Goal: Task Accomplishment & Management: Manage account settings

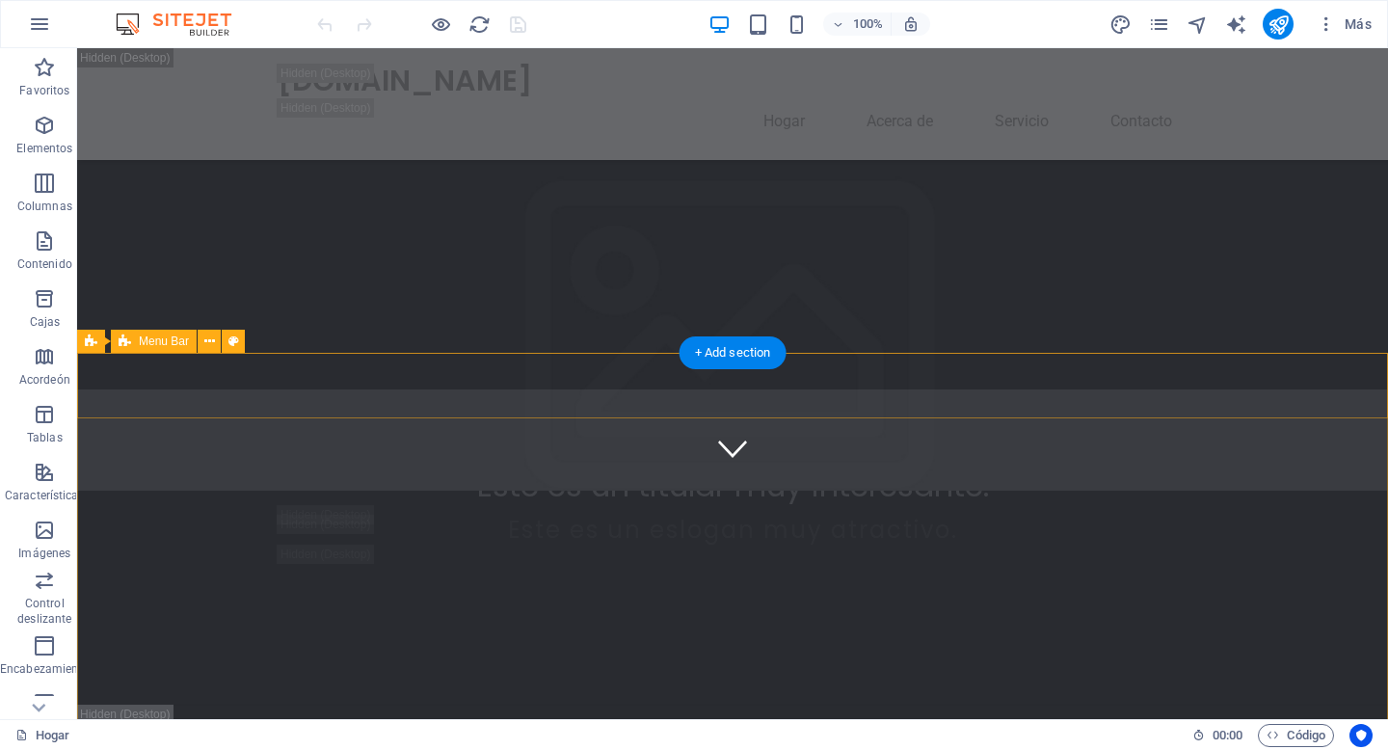
scroll to position [524, 0]
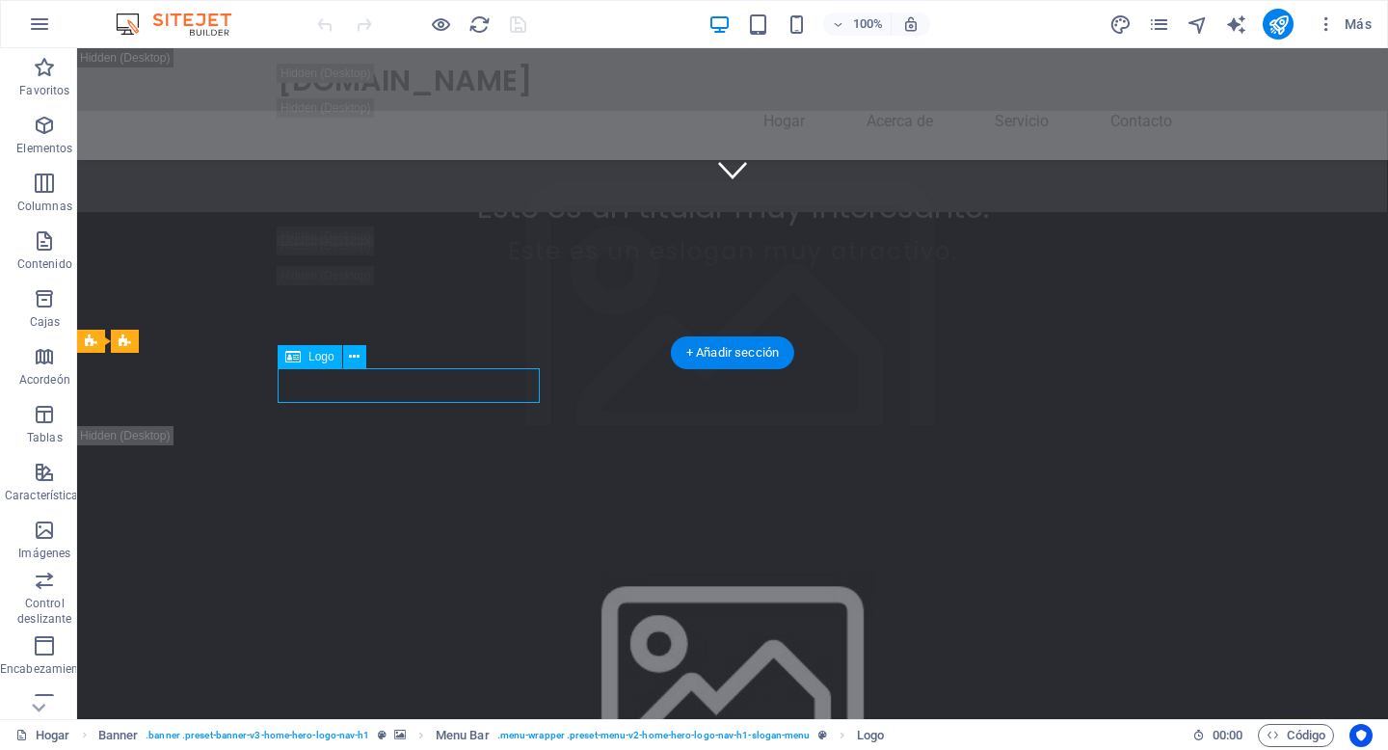
drag, startPoint x: 492, startPoint y: 386, endPoint x: 689, endPoint y: 416, distance: 198.8
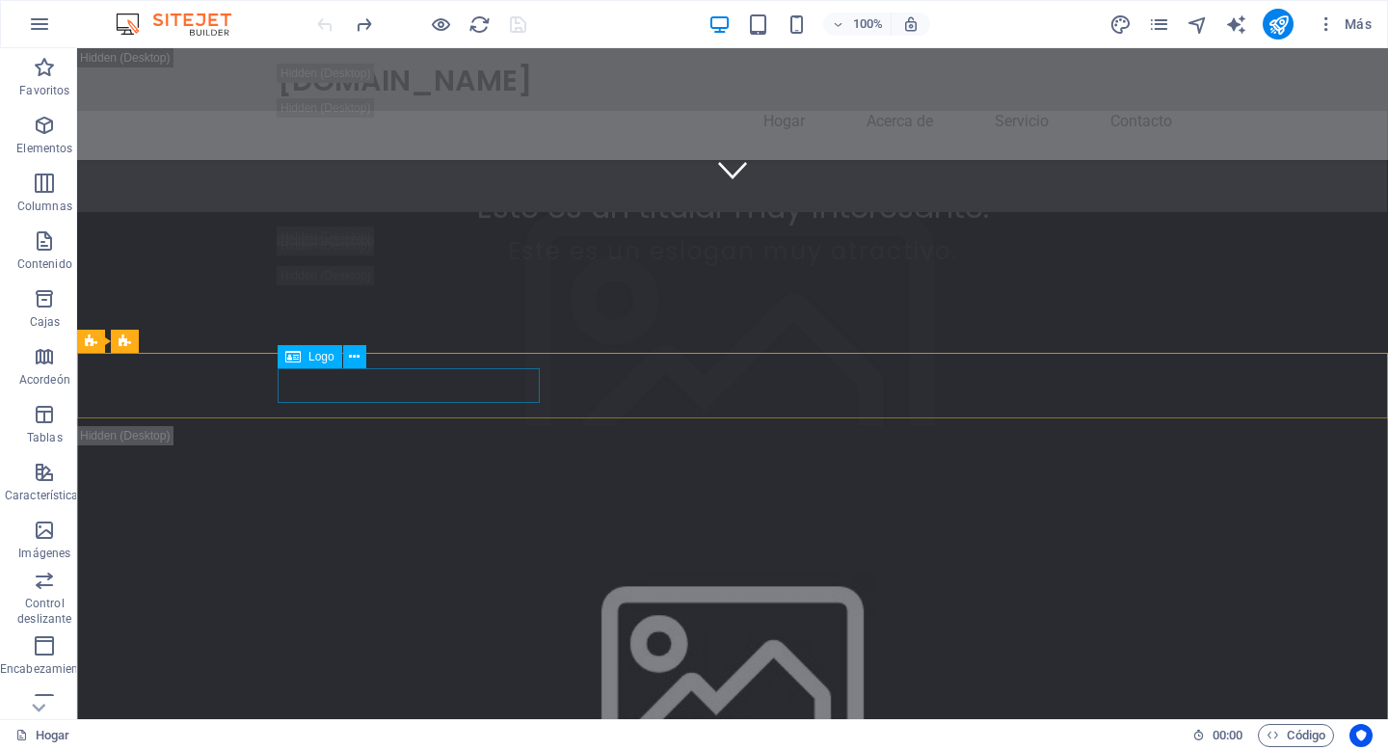
click at [331, 361] on font "Logo" at bounding box center [321, 356] width 26 height 13
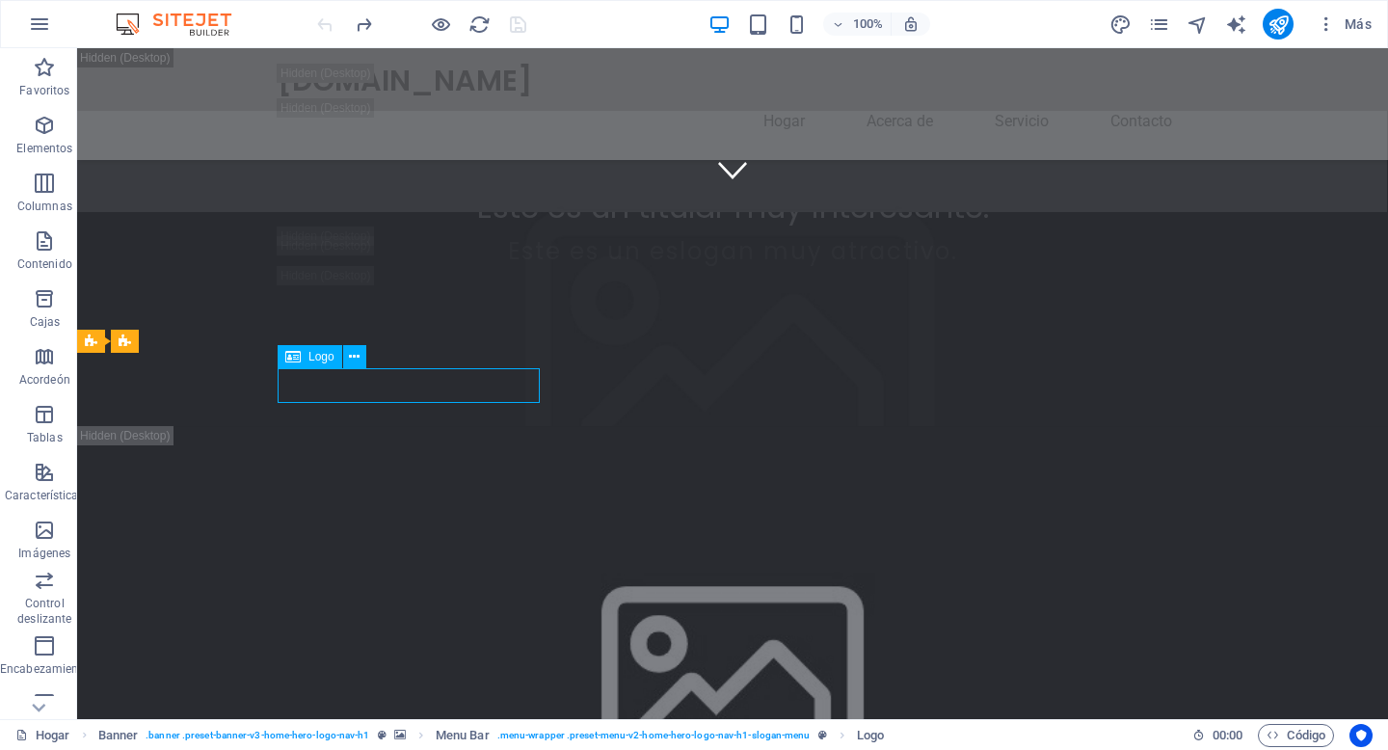
click at [329, 354] on font "Logo" at bounding box center [321, 356] width 26 height 13
click at [355, 356] on icon at bounding box center [354, 357] width 11 height 20
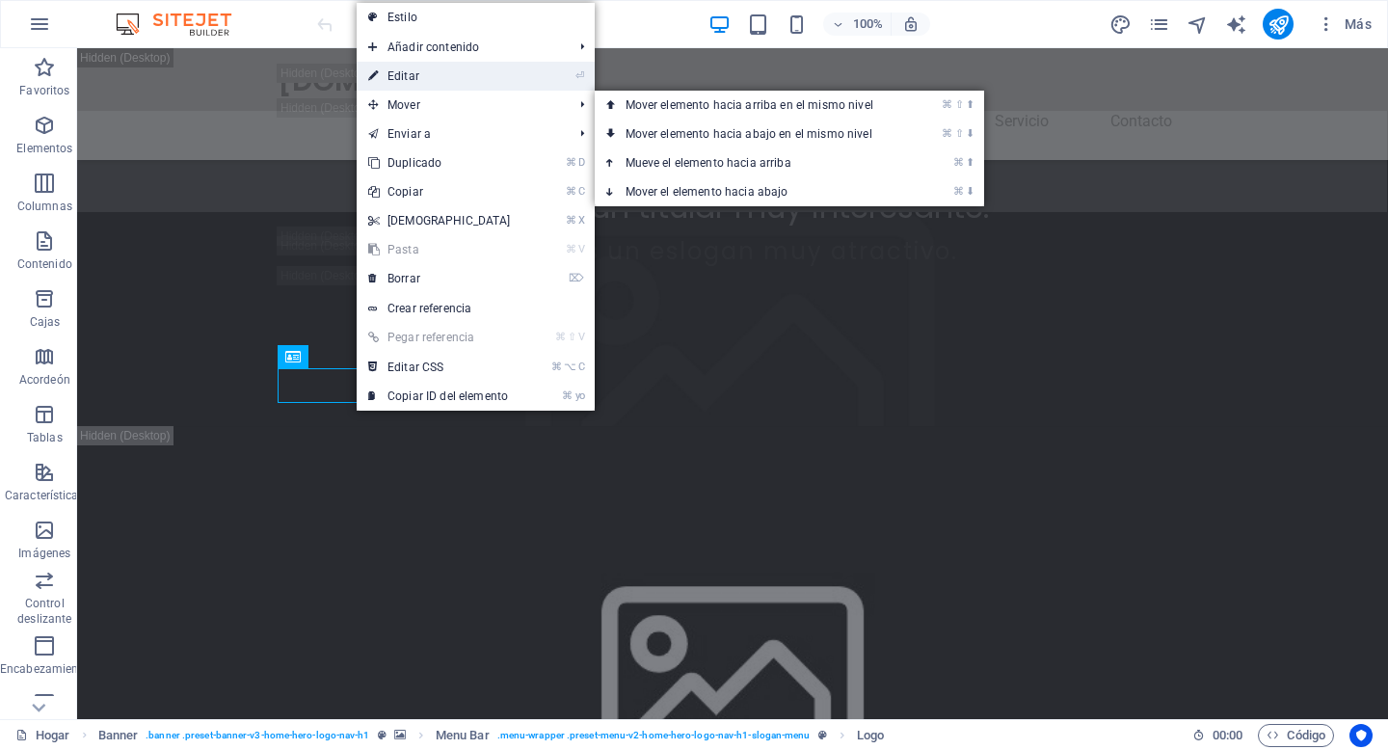
click at [407, 79] on font "Editar" at bounding box center [403, 75] width 32 height 13
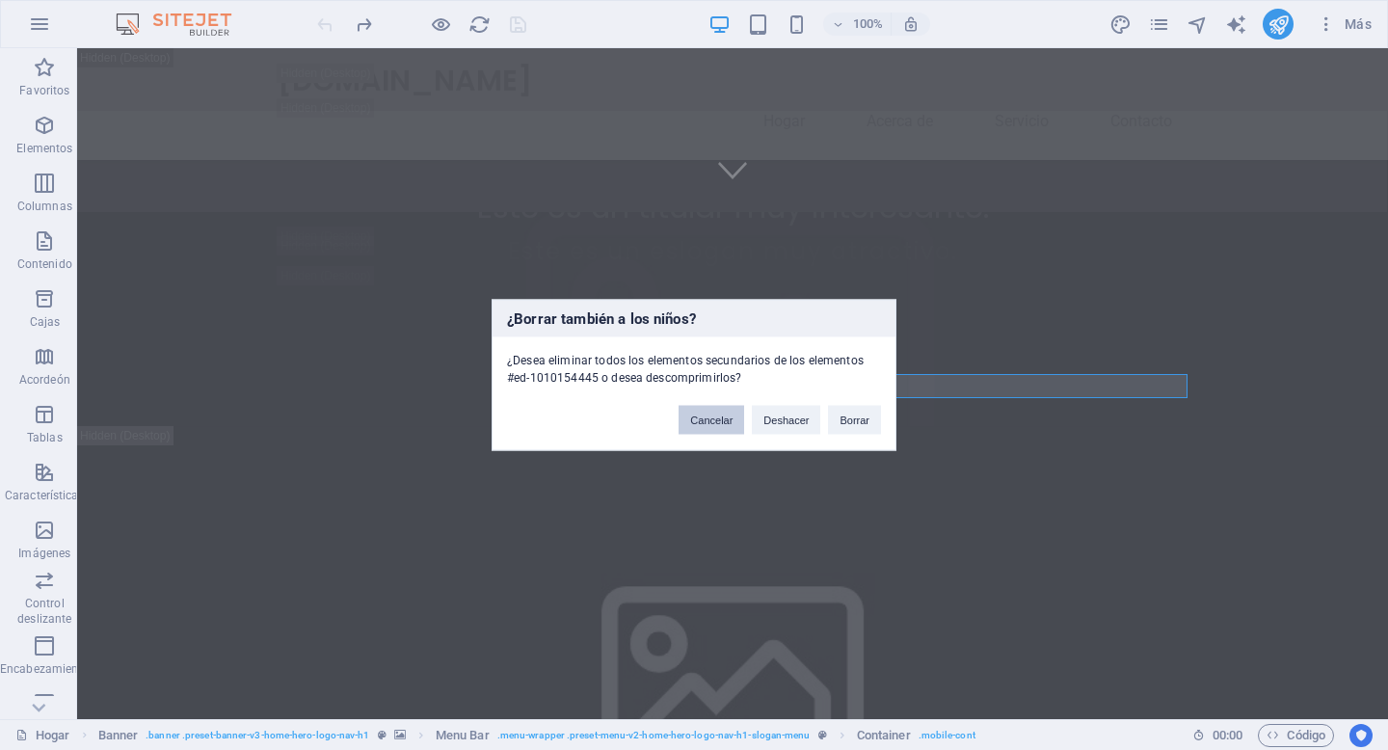
click at [726, 421] on font "Cancelar" at bounding box center [711, 420] width 42 height 12
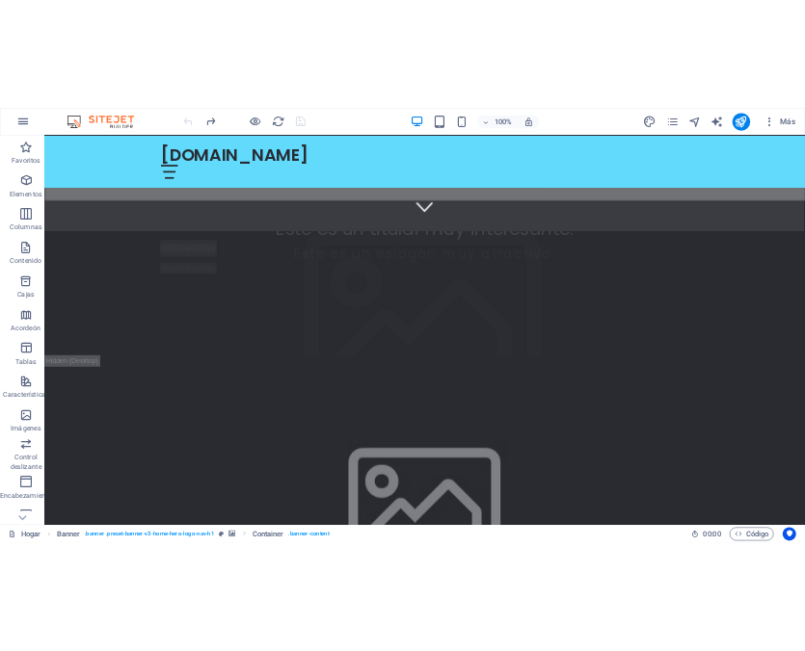
scroll to position [1617, 0]
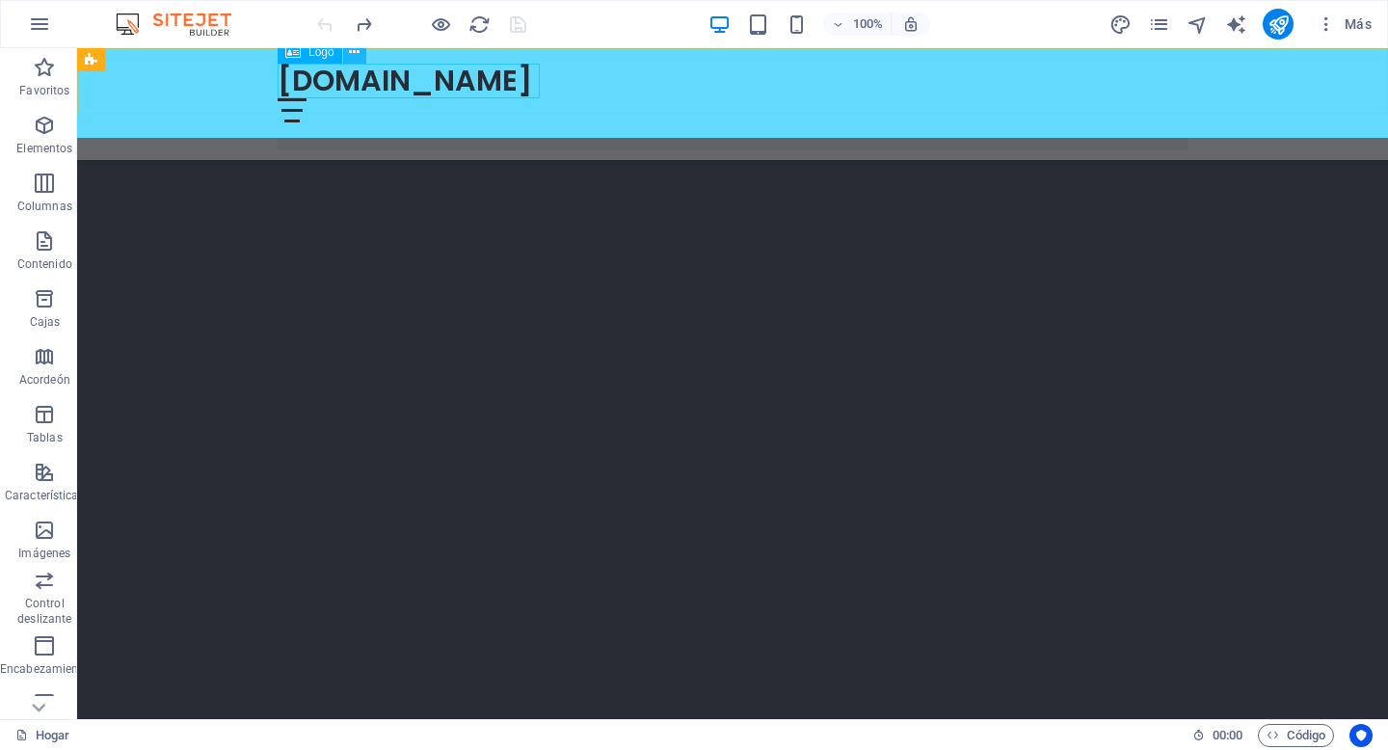
click at [354, 54] on icon at bounding box center [354, 52] width 11 height 20
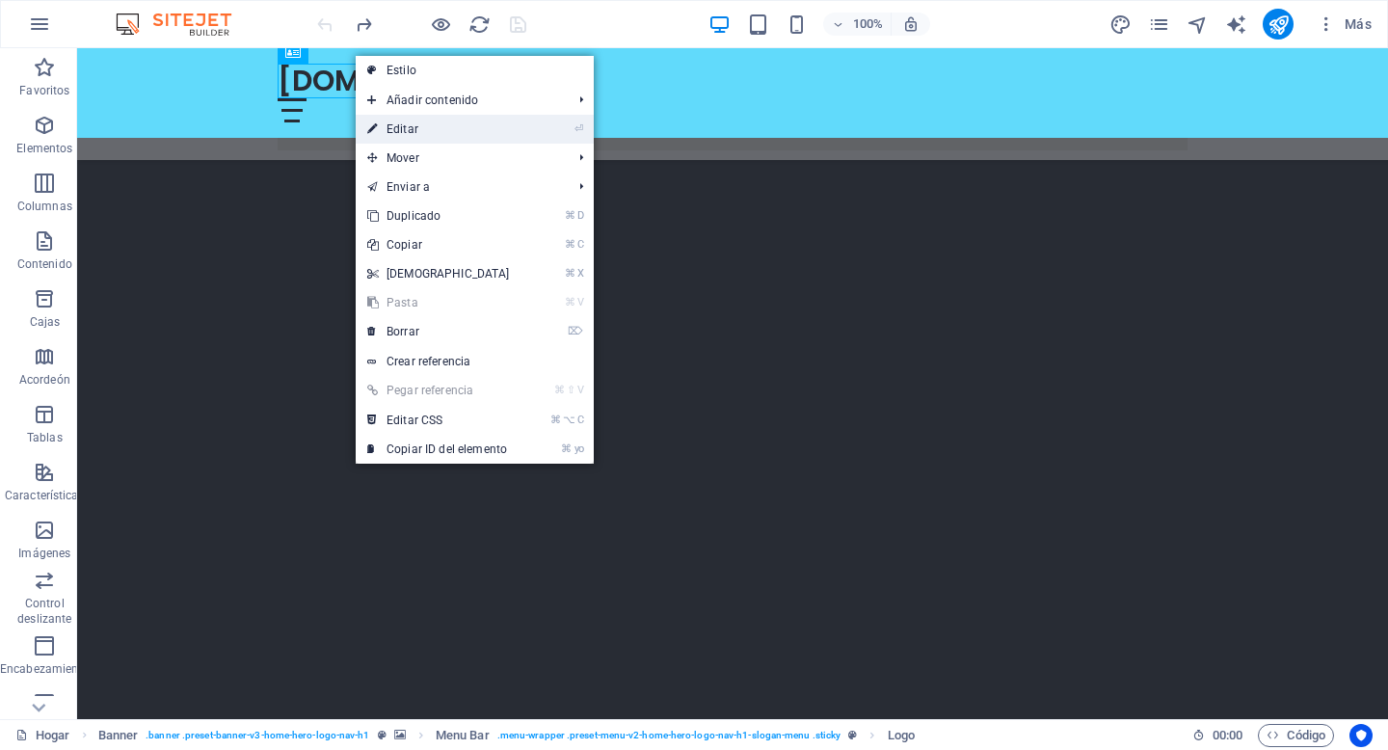
click at [397, 135] on font "Editar" at bounding box center [402, 128] width 32 height 13
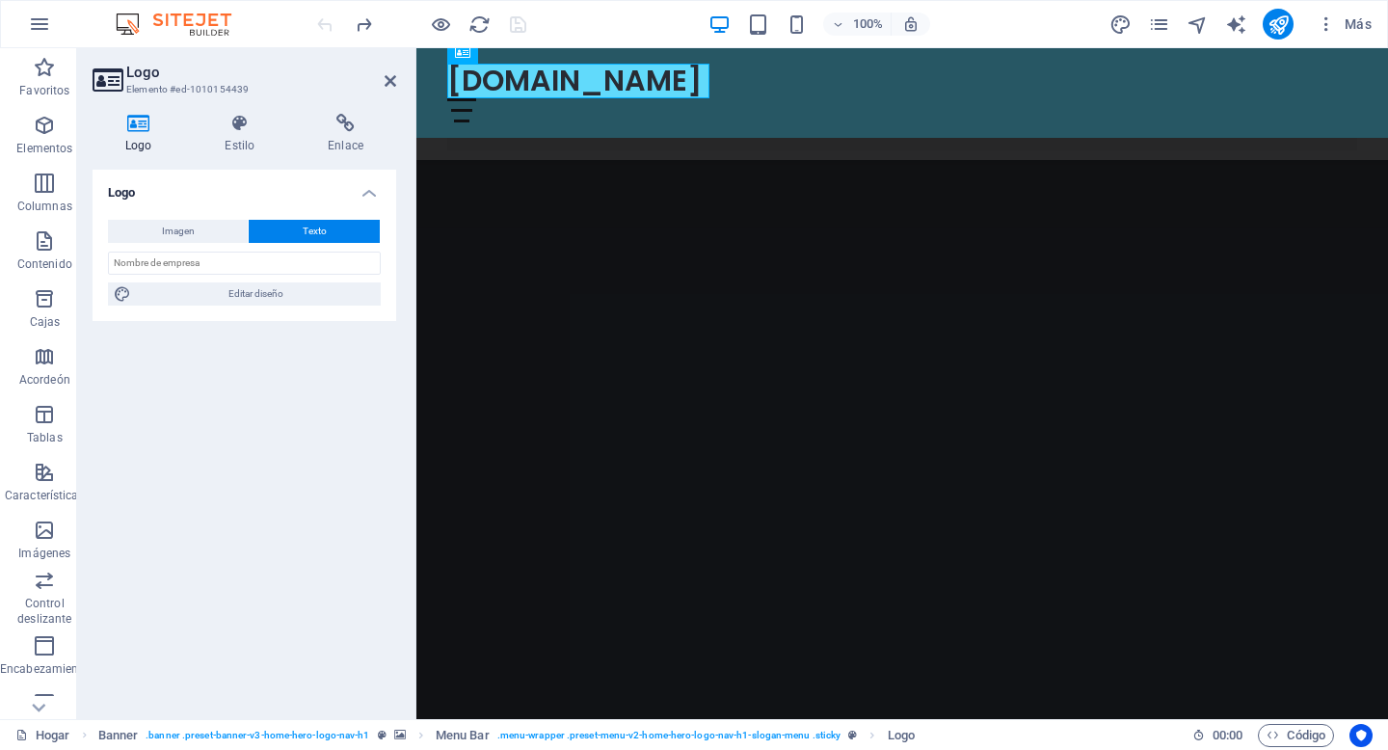
click at [329, 232] on button "Texto" at bounding box center [314, 231] width 131 height 23
click at [202, 233] on button "Imagen" at bounding box center [178, 231] width 140 height 23
select select "DISABLED_OPTION_VALUE"
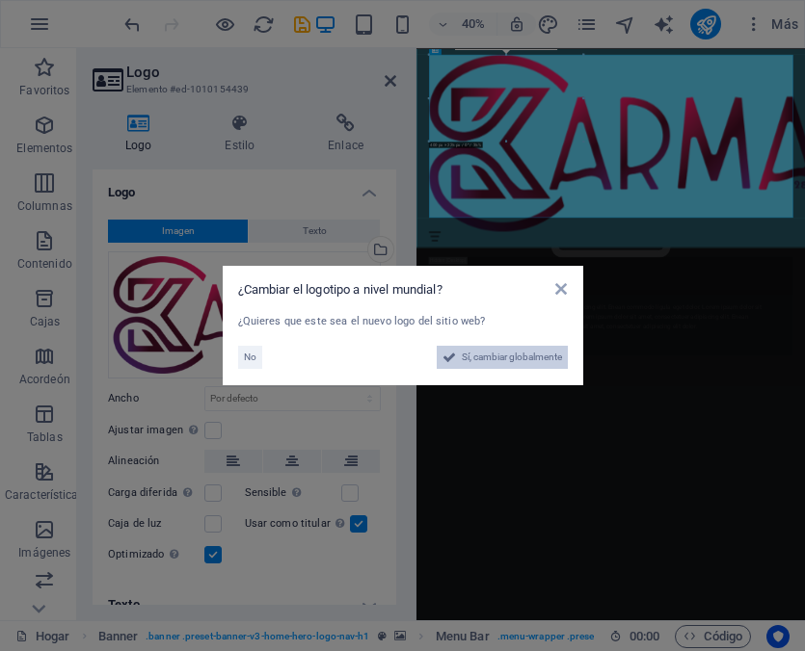
click at [524, 357] on font "Sí, cambiar globalmente" at bounding box center [512, 357] width 100 height 11
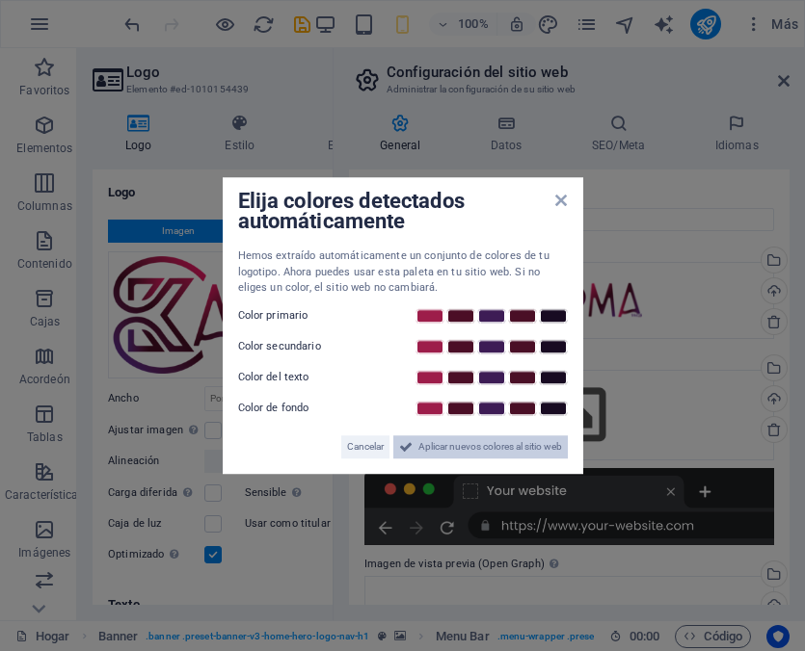
click at [491, 444] on font "Aplicar nuevos colores al sitio web" at bounding box center [490, 446] width 144 height 11
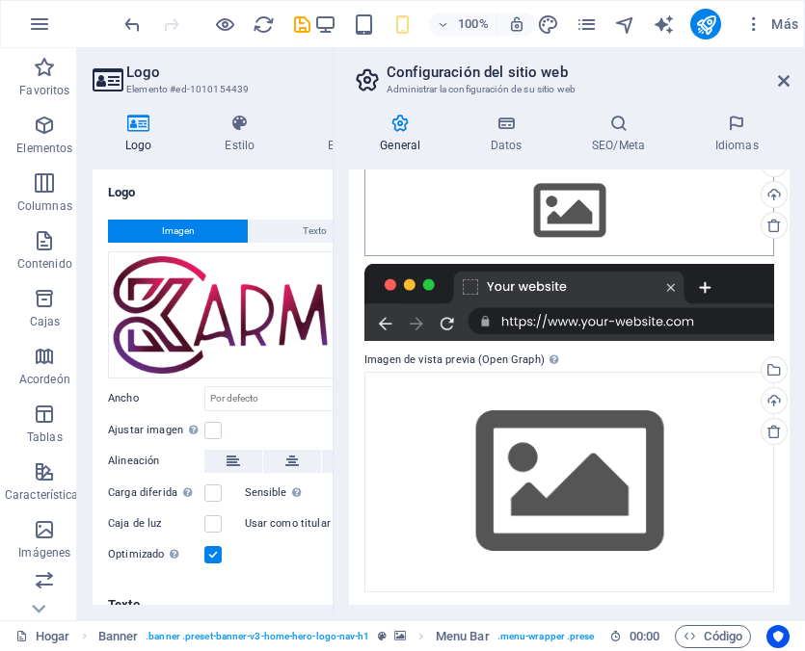
scroll to position [207, 0]
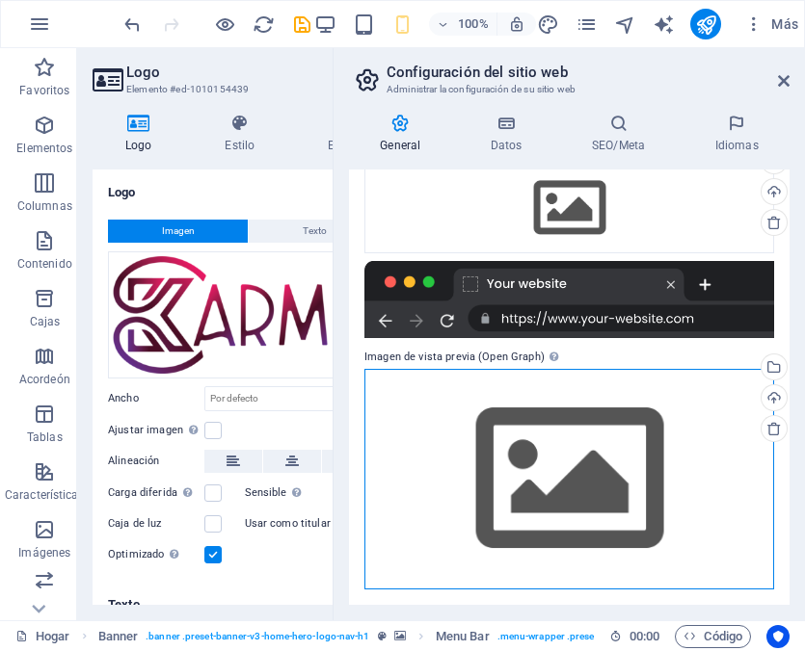
click at [623, 504] on div "Arrastre los archivos aquí, haga clic para elegir archivos o seleccione archivo…" at bounding box center [569, 479] width 410 height 221
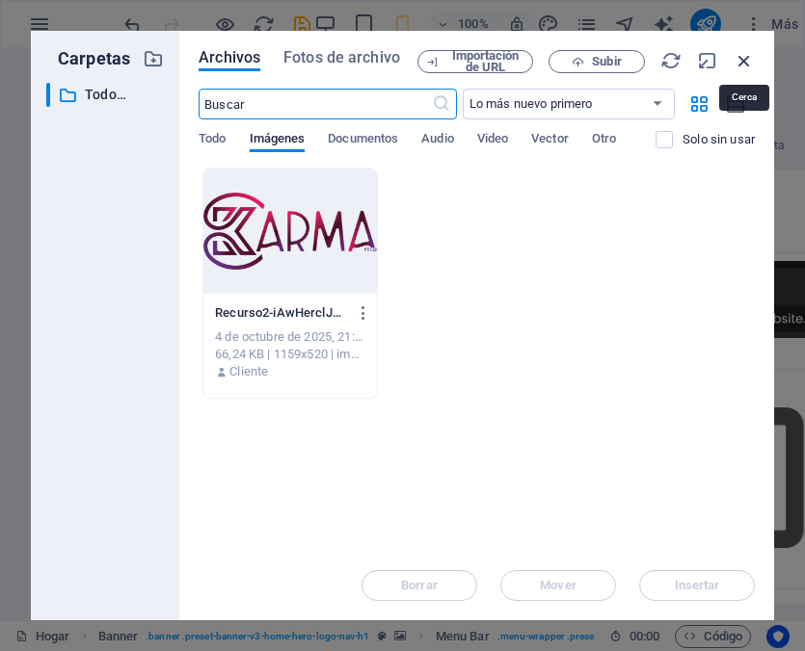
click at [742, 64] on icon "button" at bounding box center [743, 60] width 21 height 21
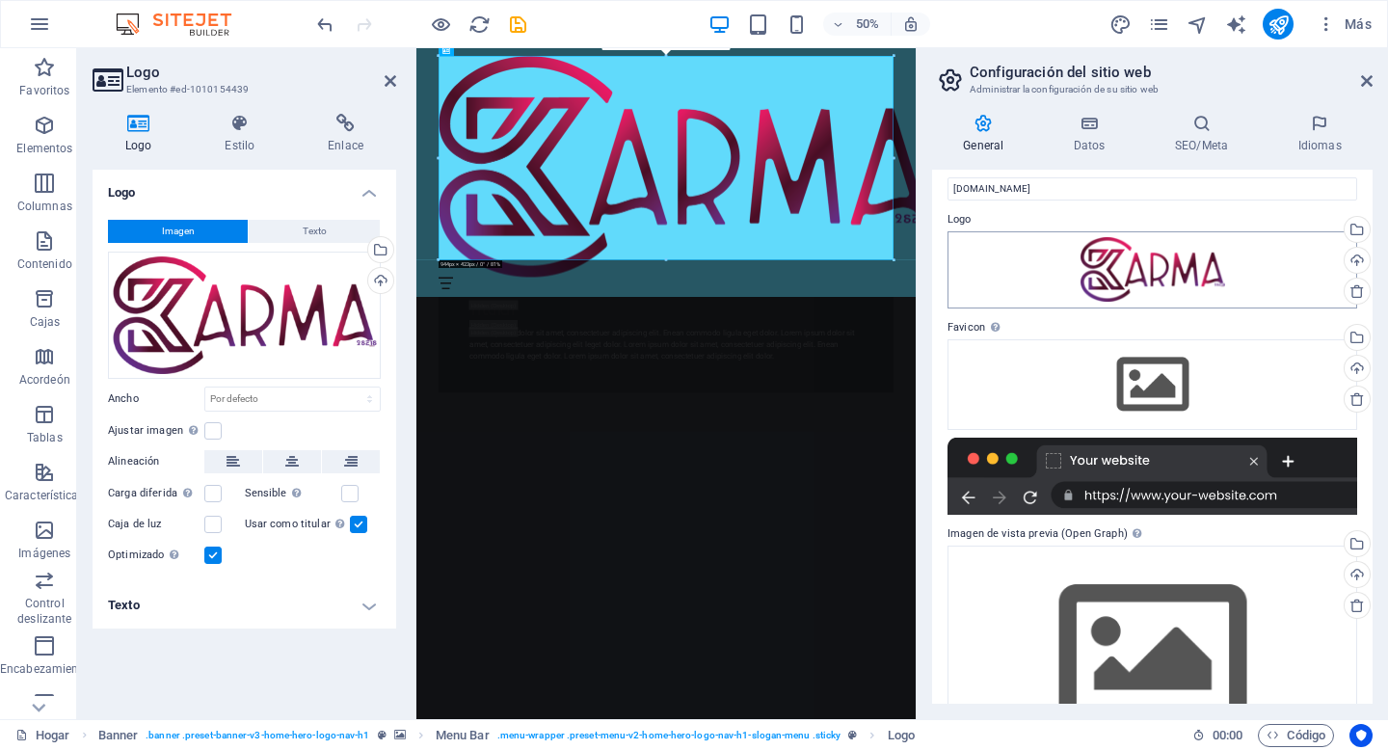
scroll to position [0, 0]
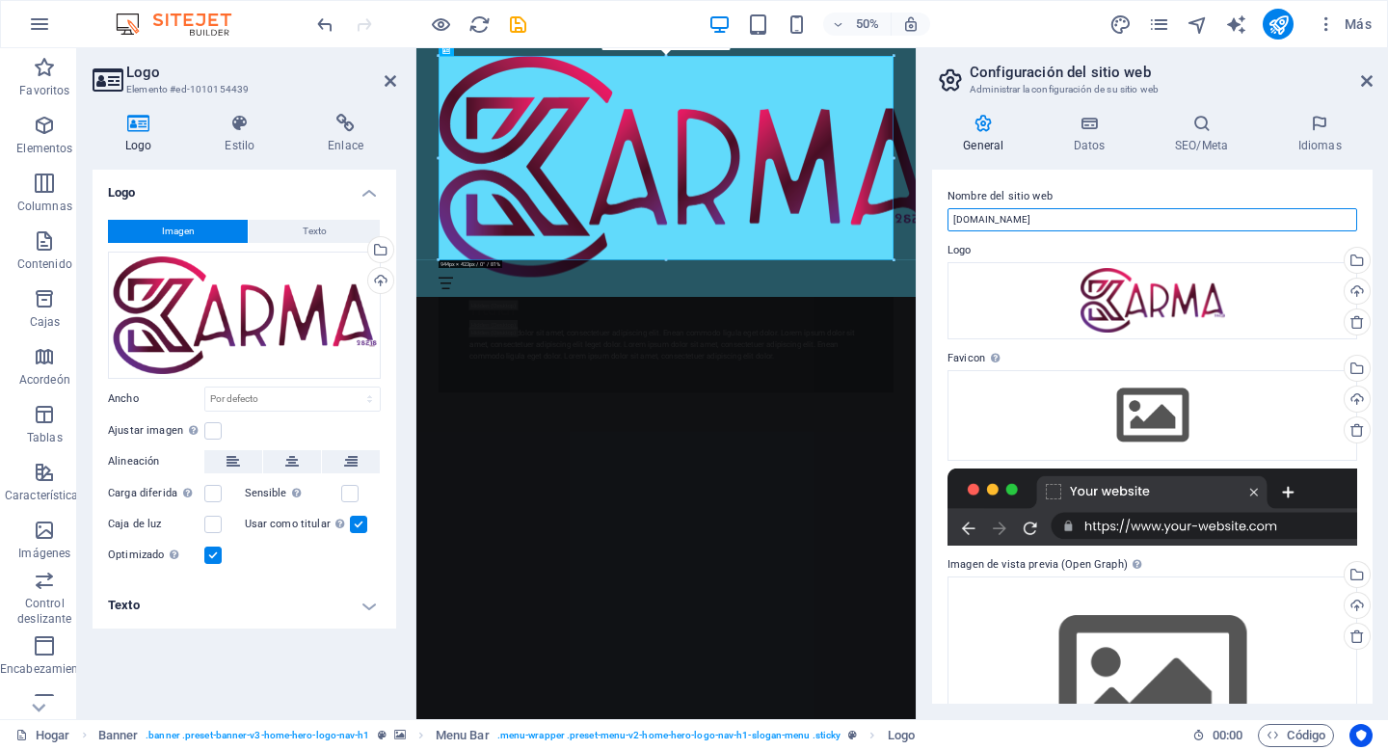
click at [1041, 217] on input "[DOMAIN_NAME]" at bounding box center [1152, 219] width 410 height 23
type input "karma26"
click at [1133, 186] on label "Nombre del sitio web" at bounding box center [1152, 196] width 410 height 23
click at [1133, 208] on input "karma26" at bounding box center [1152, 219] width 410 height 23
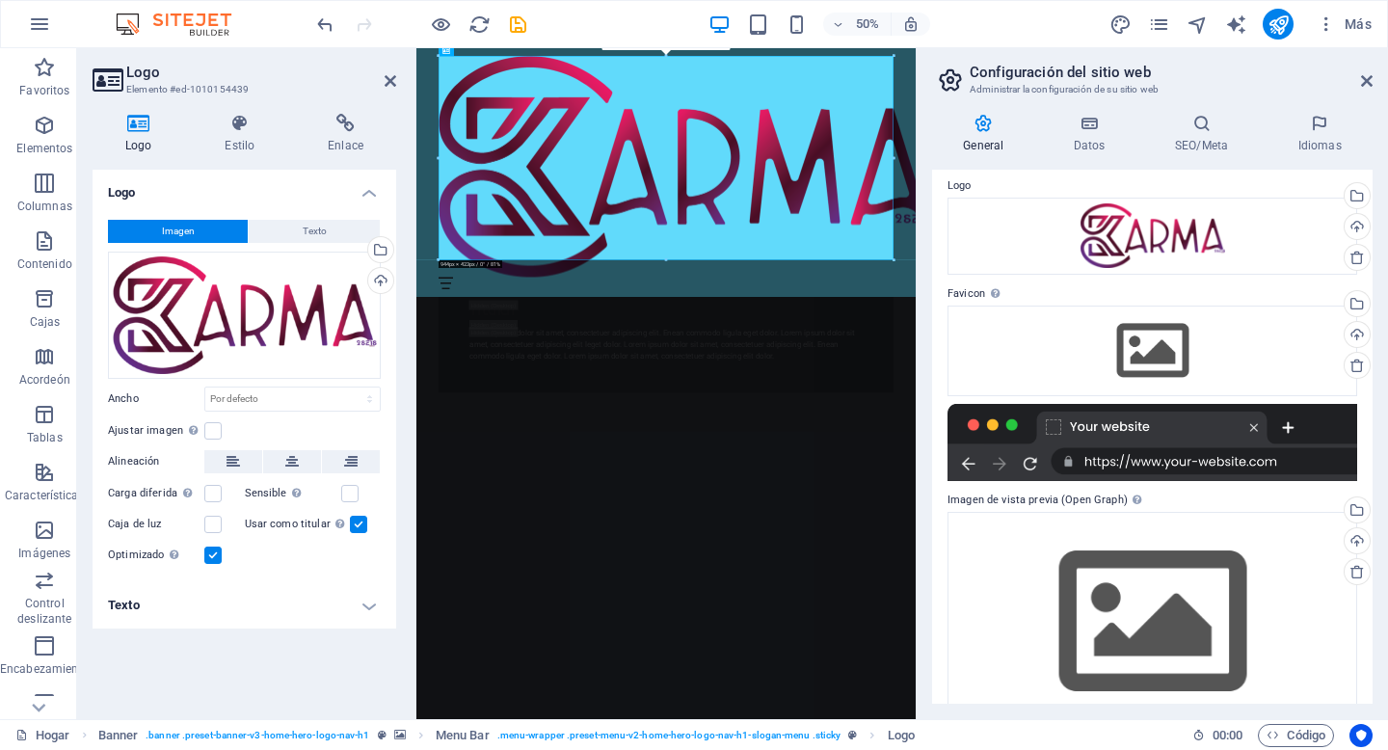
scroll to position [109, 0]
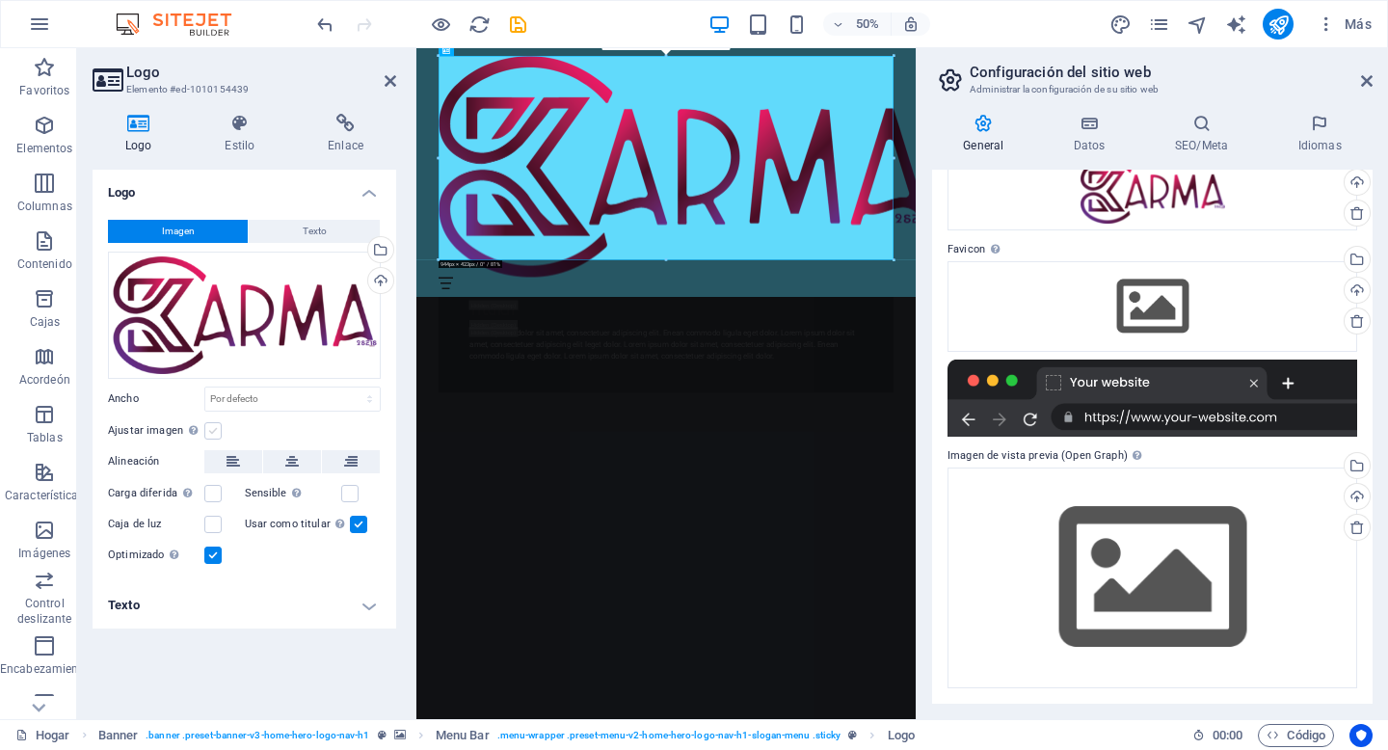
click at [211, 430] on label at bounding box center [212, 430] width 17 height 17
click at [0, 0] on input "Ajustar imagen Ajustar automáticamente la imagen a un ancho y alto fijos" at bounding box center [0, 0] width 0 height 0
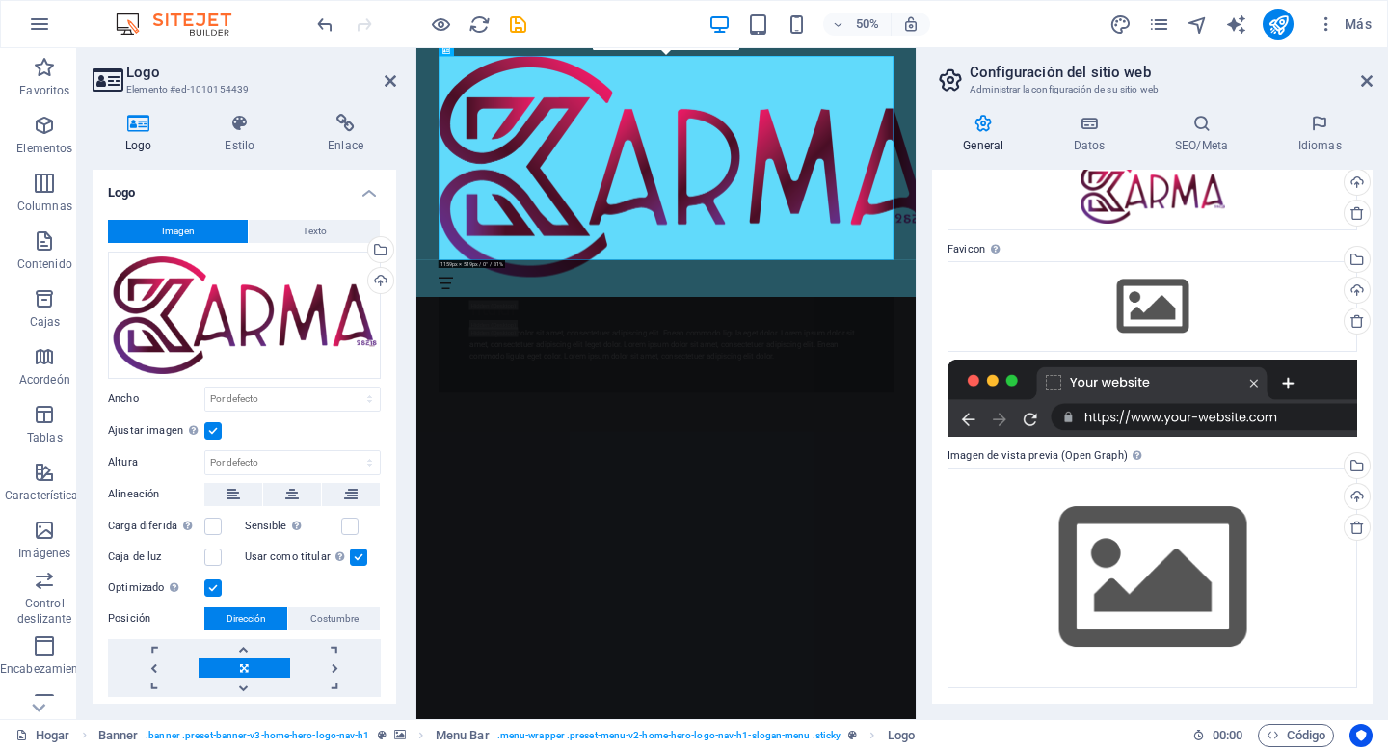
click at [211, 430] on label at bounding box center [212, 430] width 17 height 17
click at [0, 0] on input "Ajustar imagen Ajustar automáticamente la imagen a un ancho y alto fijos" at bounding box center [0, 0] width 0 height 0
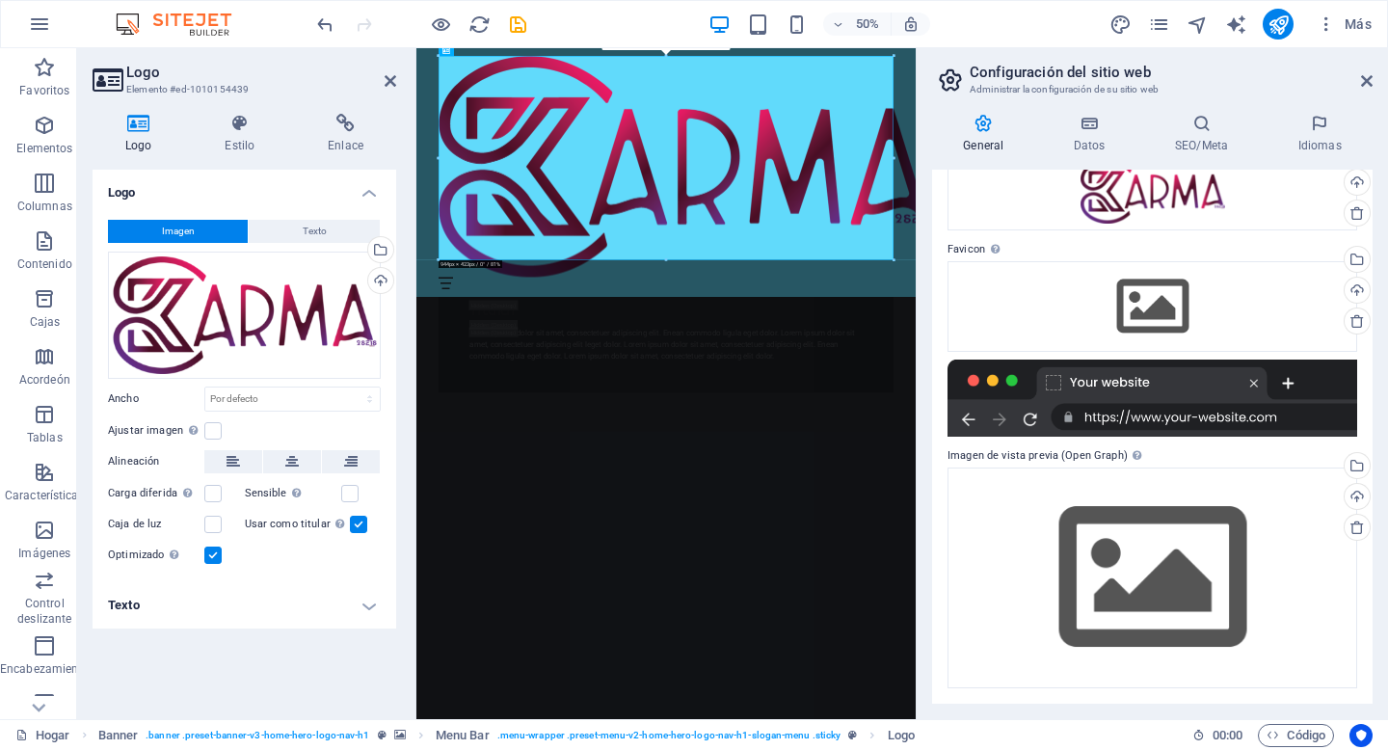
click at [993, 128] on icon at bounding box center [983, 123] width 103 height 19
click at [1072, 126] on icon at bounding box center [1089, 123] width 93 height 19
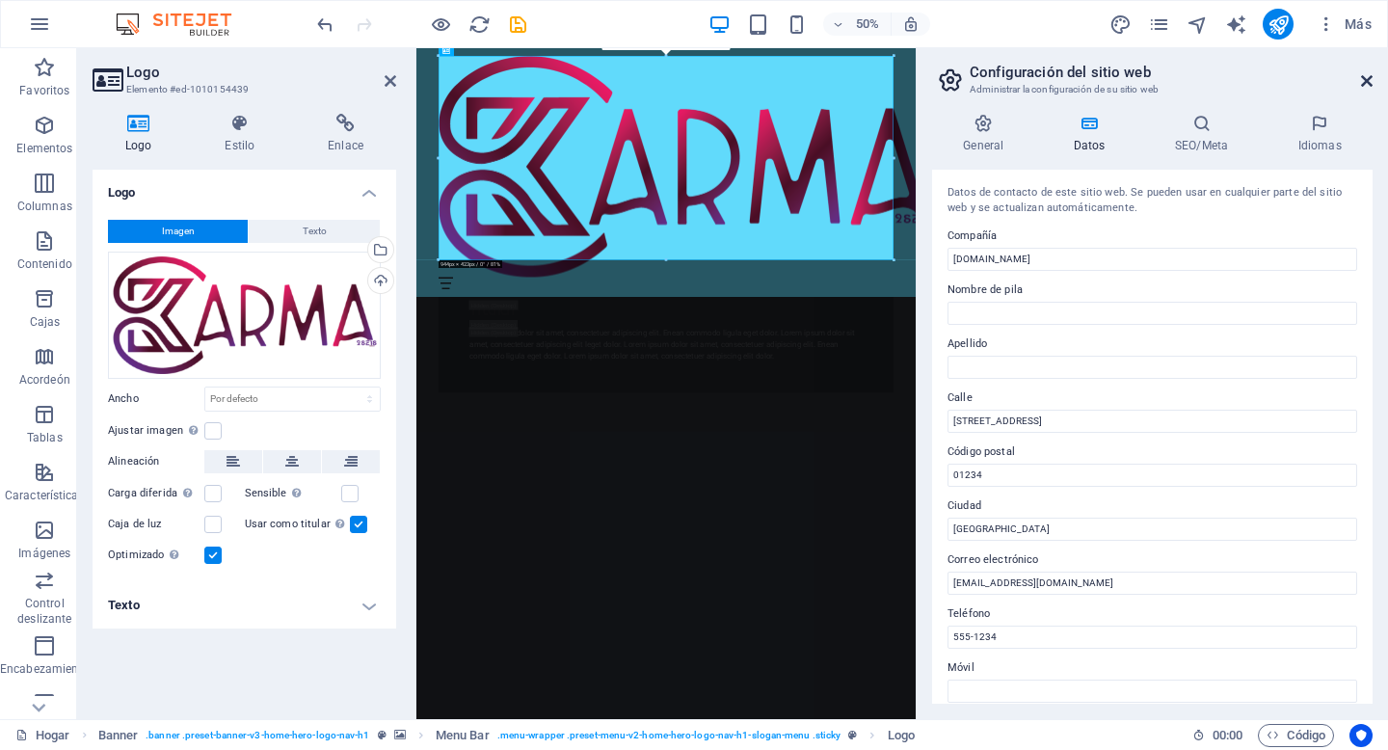
drag, startPoint x: 1362, startPoint y: 82, endPoint x: 951, endPoint y: 25, distance: 414.4
click at [1362, 82] on icon at bounding box center [1367, 80] width 12 height 15
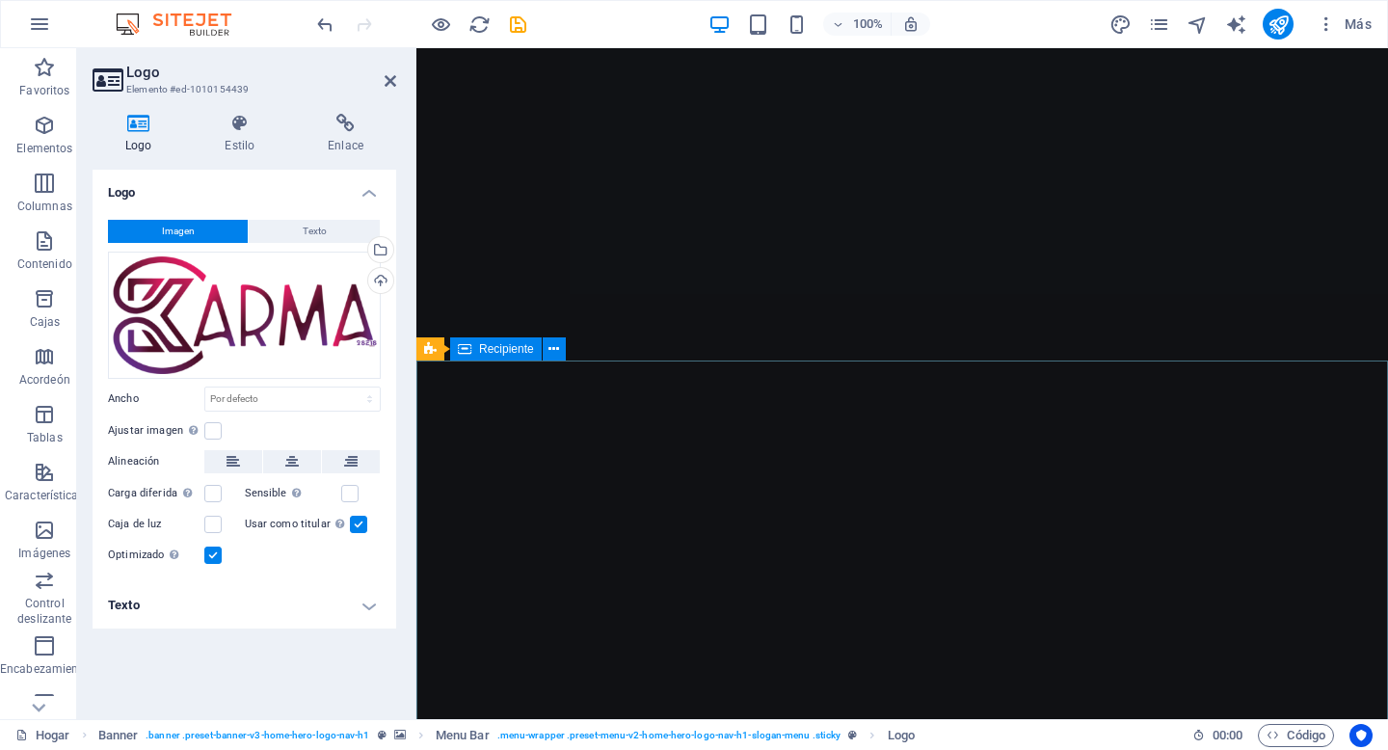
scroll to position [0, 0]
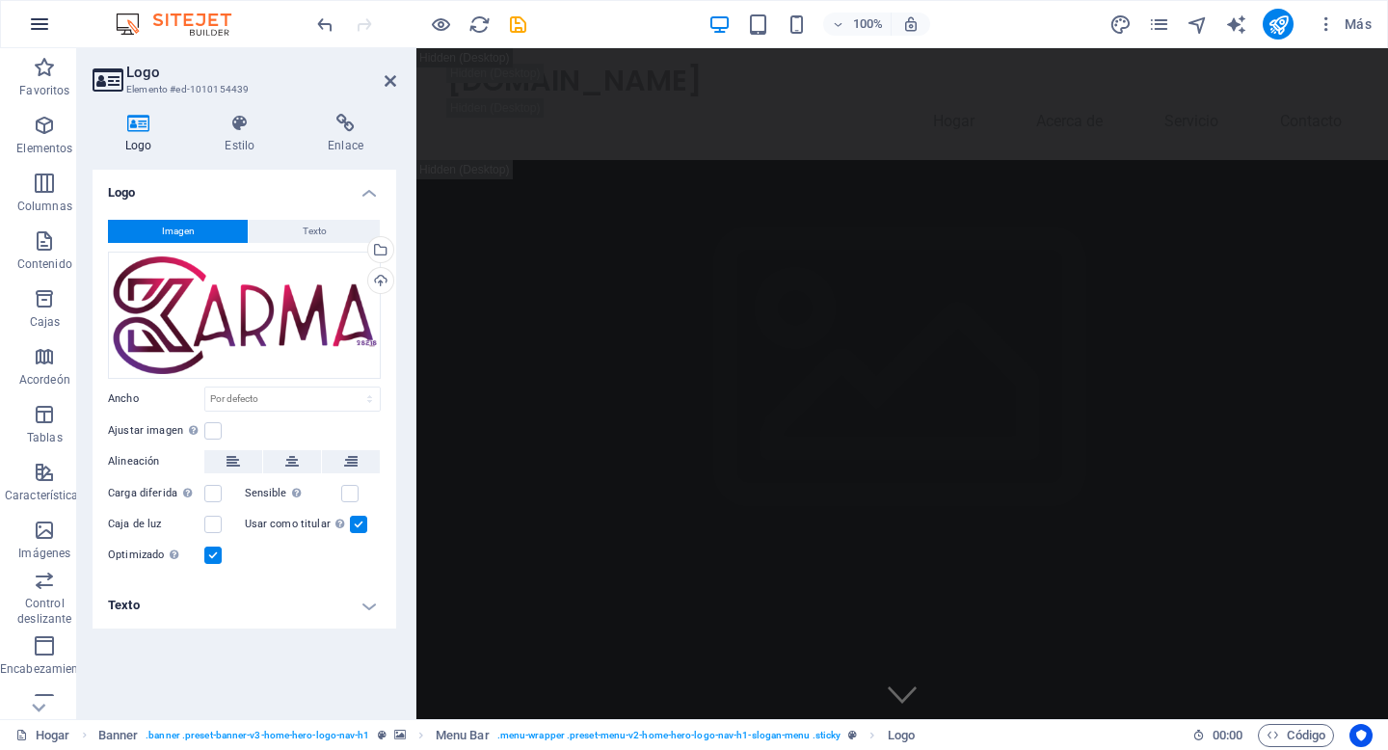
click at [40, 31] on icon "button" at bounding box center [39, 24] width 23 height 23
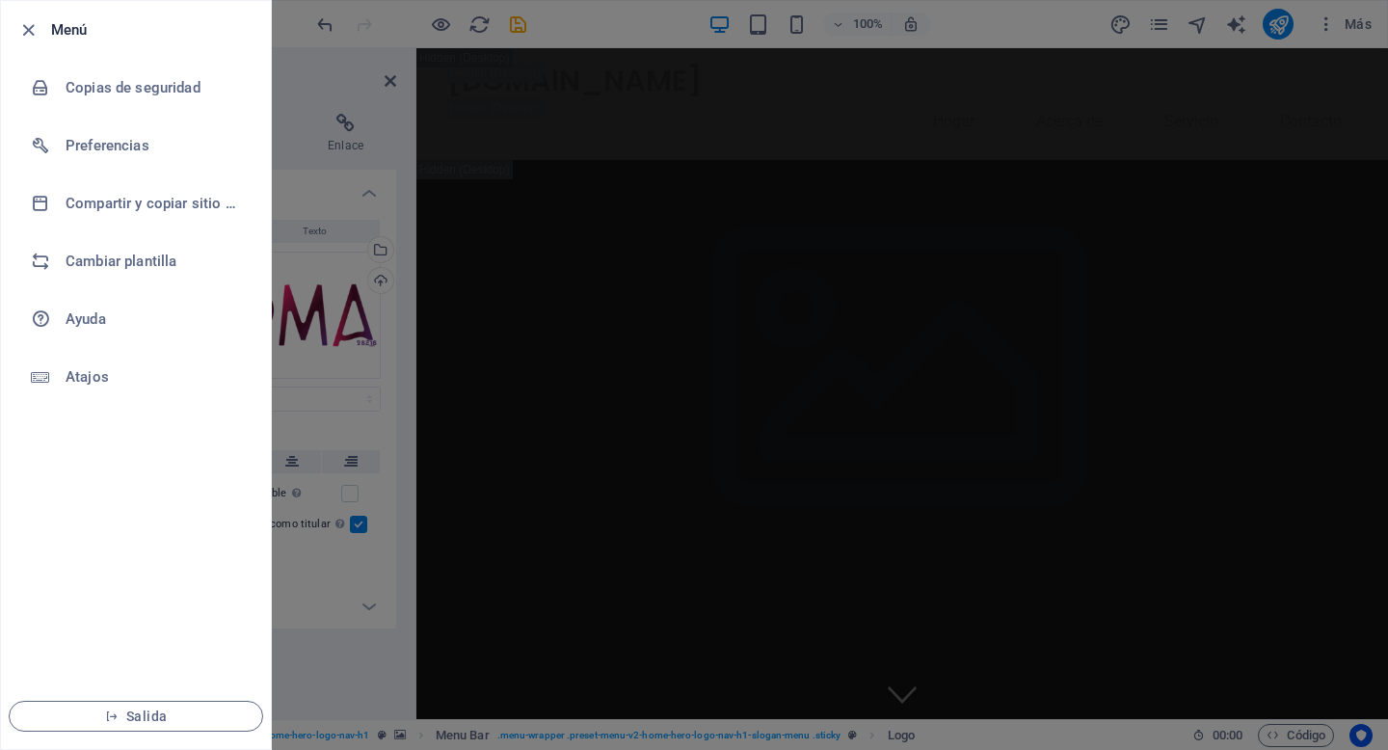
click at [372, 17] on div at bounding box center [694, 375] width 1388 height 750
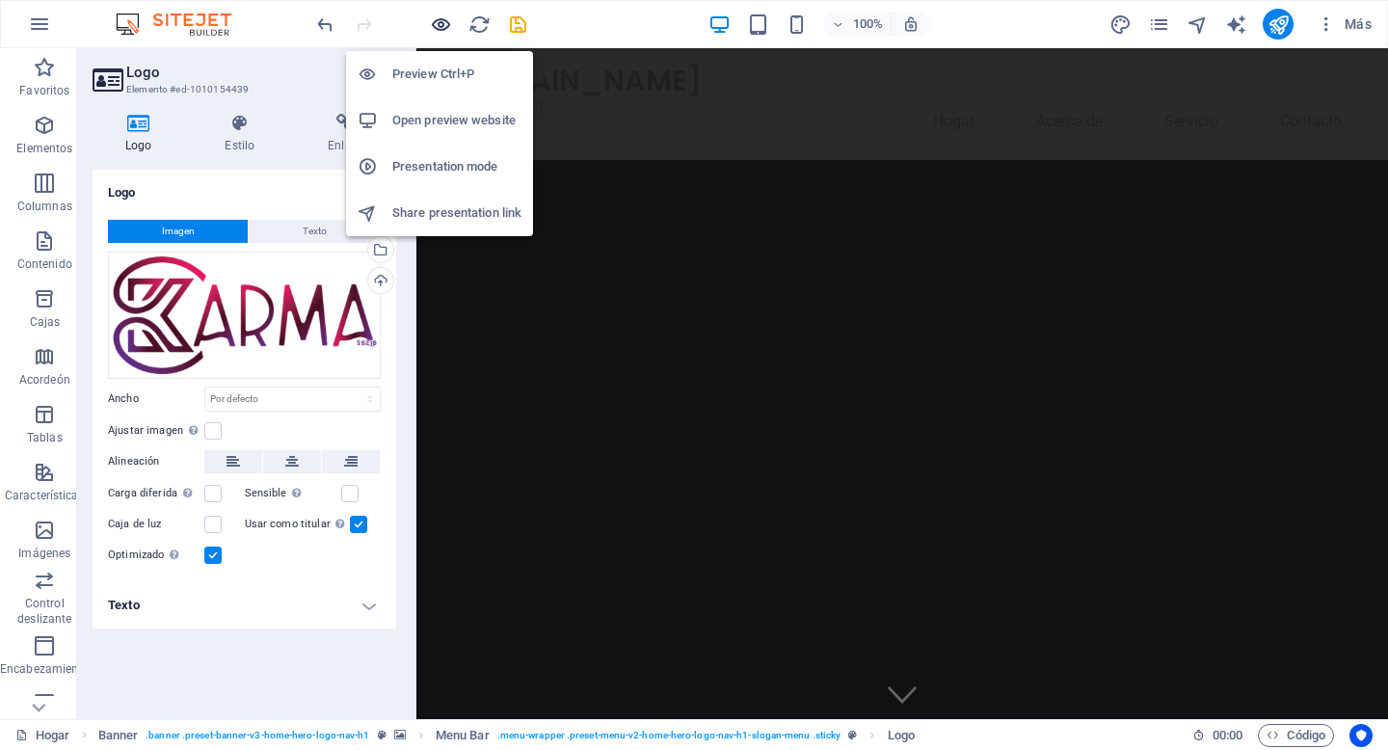
click at [439, 26] on icon "button" at bounding box center [441, 24] width 22 height 22
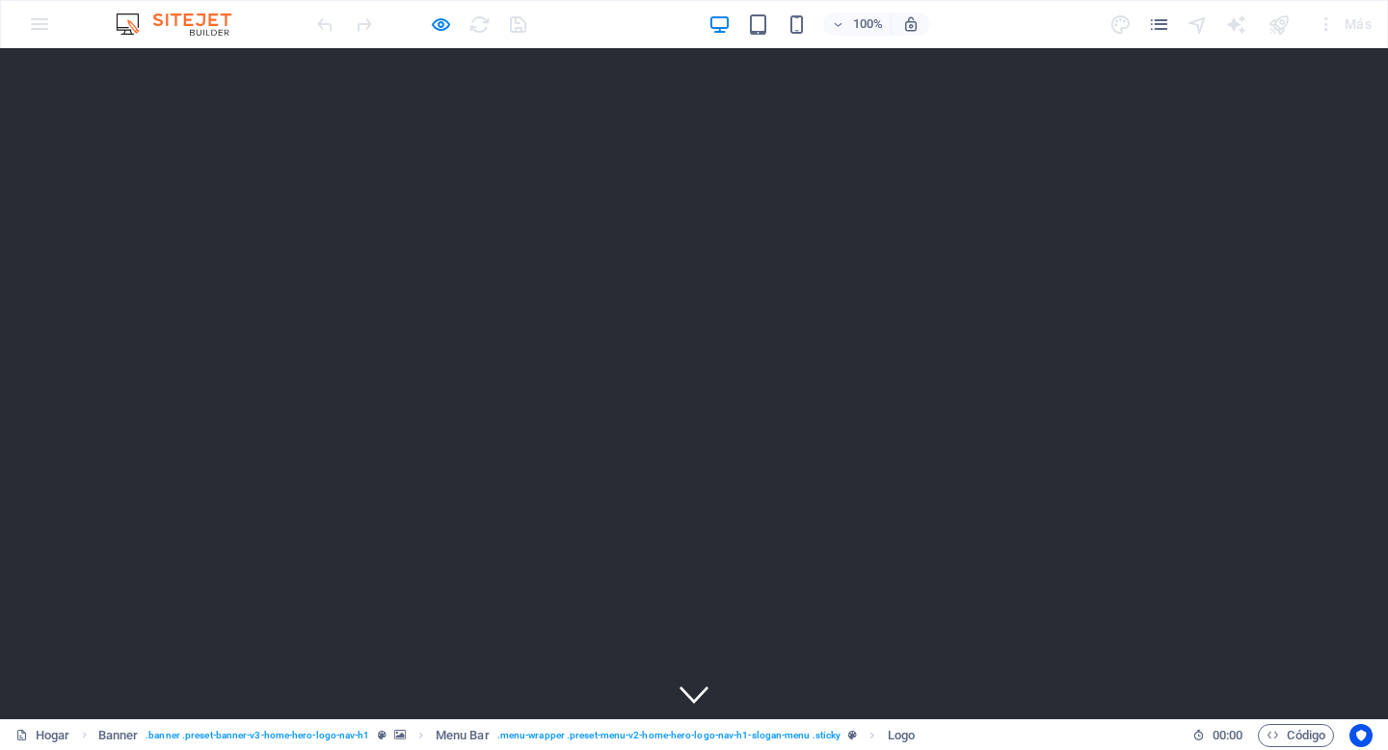
click at [41, 25] on div "100% Más" at bounding box center [694, 24] width 1386 height 46
click at [41, 29] on div "100% Más" at bounding box center [694, 24] width 1386 height 46
click at [1158, 23] on icon "páginas" at bounding box center [1159, 24] width 22 height 22
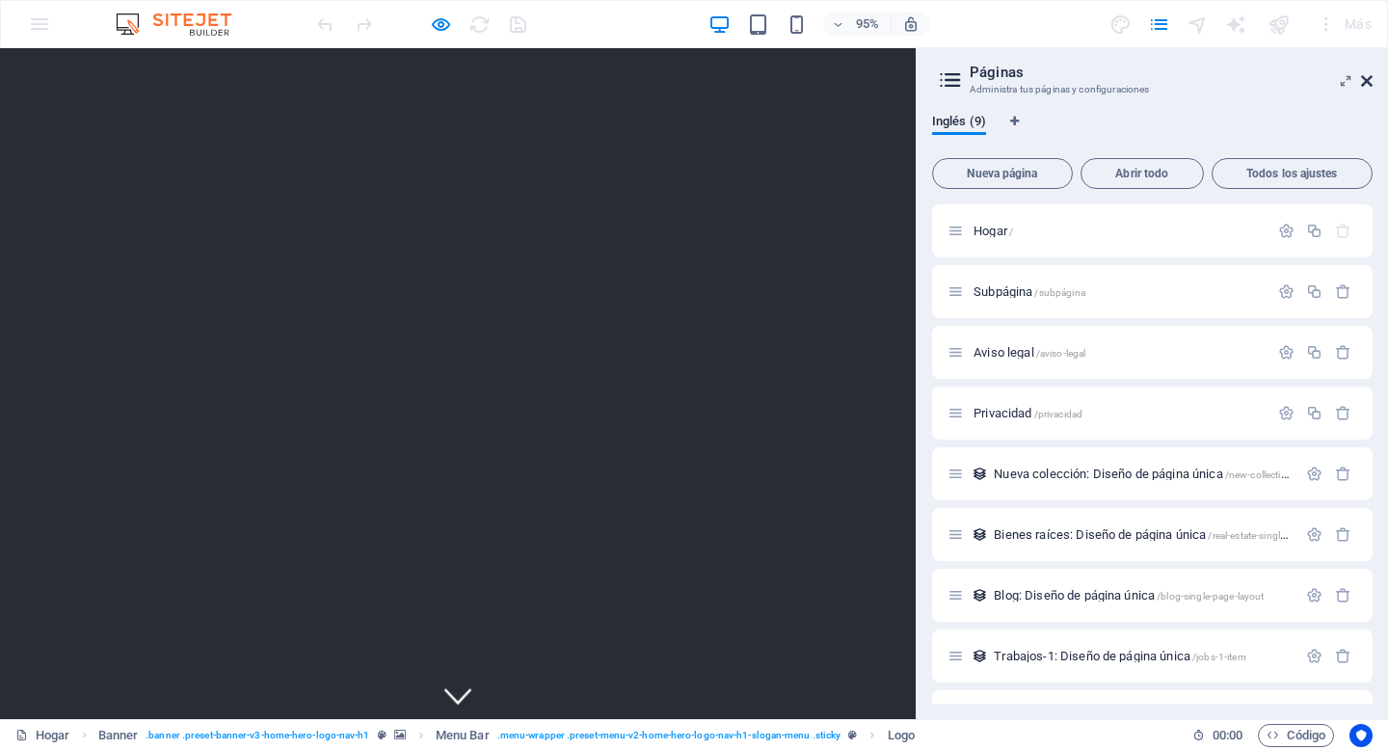
click at [1366, 79] on icon at bounding box center [1367, 80] width 12 height 15
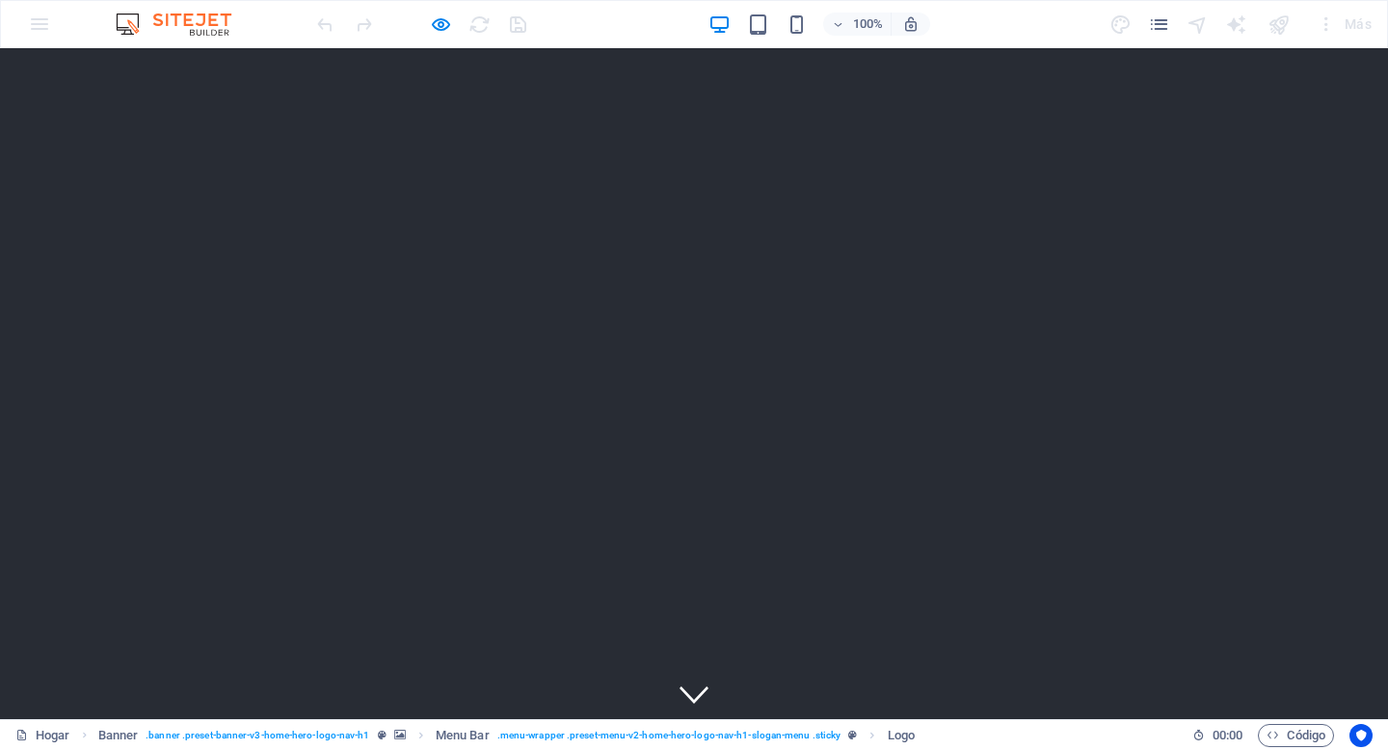
click at [484, 30] on div at bounding box center [421, 24] width 216 height 31
click at [324, 26] on div at bounding box center [421, 24] width 216 height 31
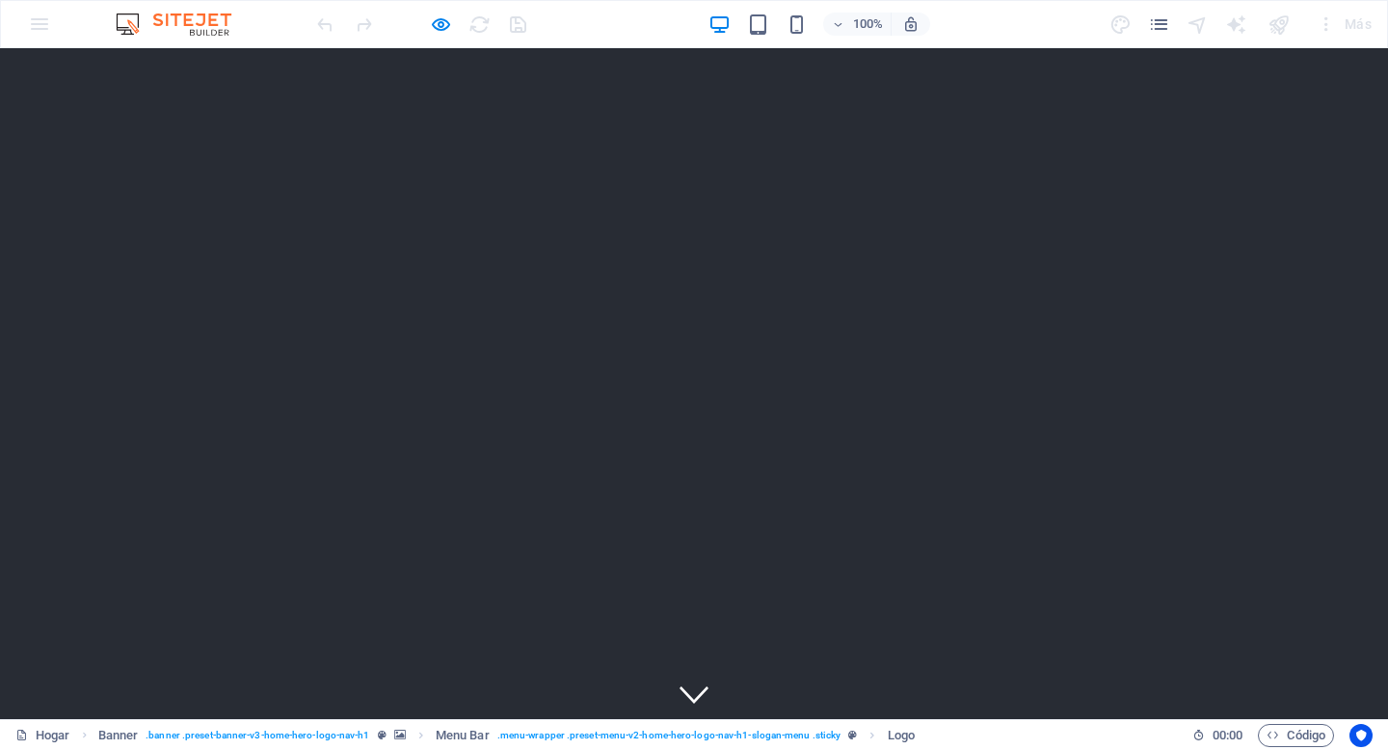
click at [43, 26] on div "100% Más" at bounding box center [694, 24] width 1386 height 46
click at [1161, 17] on icon "páginas" at bounding box center [1159, 24] width 22 height 22
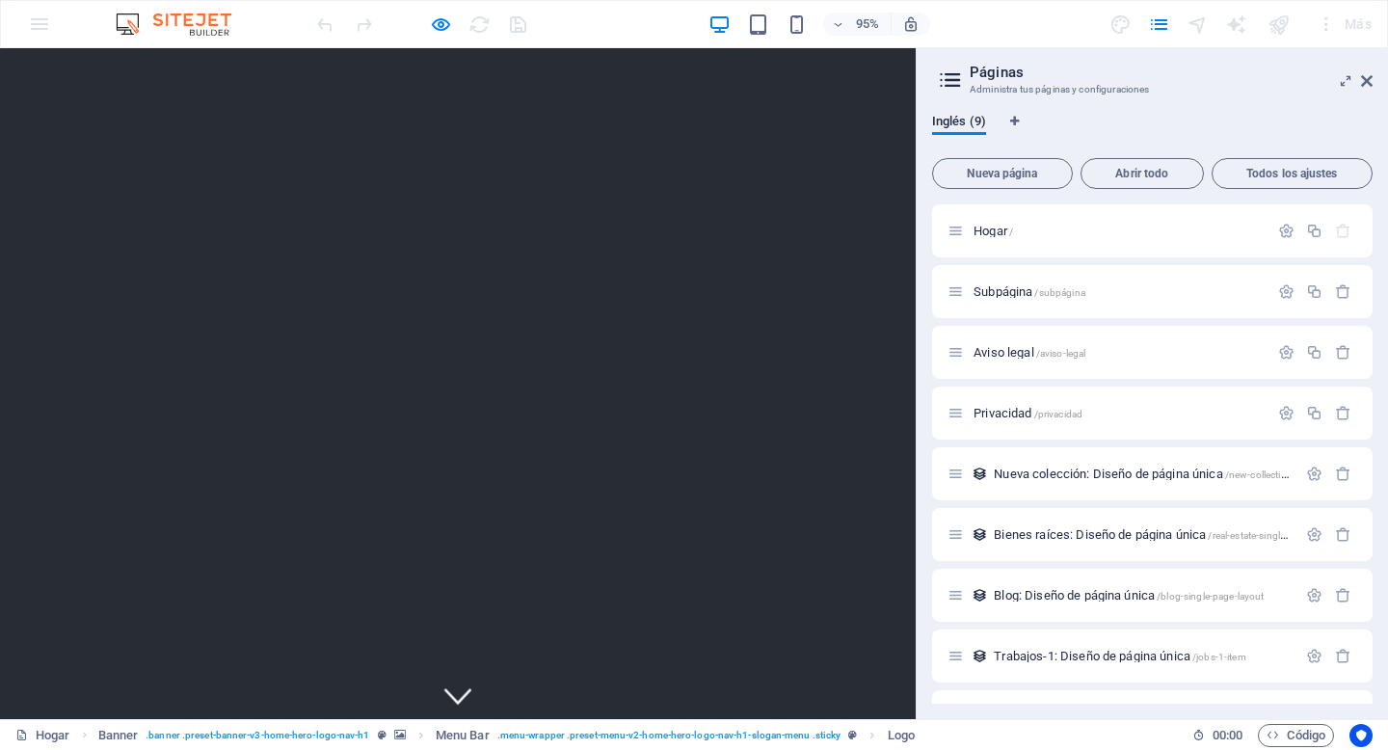
click at [956, 73] on icon at bounding box center [950, 79] width 29 height 27
click at [946, 81] on icon at bounding box center [950, 79] width 29 height 27
click at [1368, 83] on icon at bounding box center [1367, 80] width 12 height 15
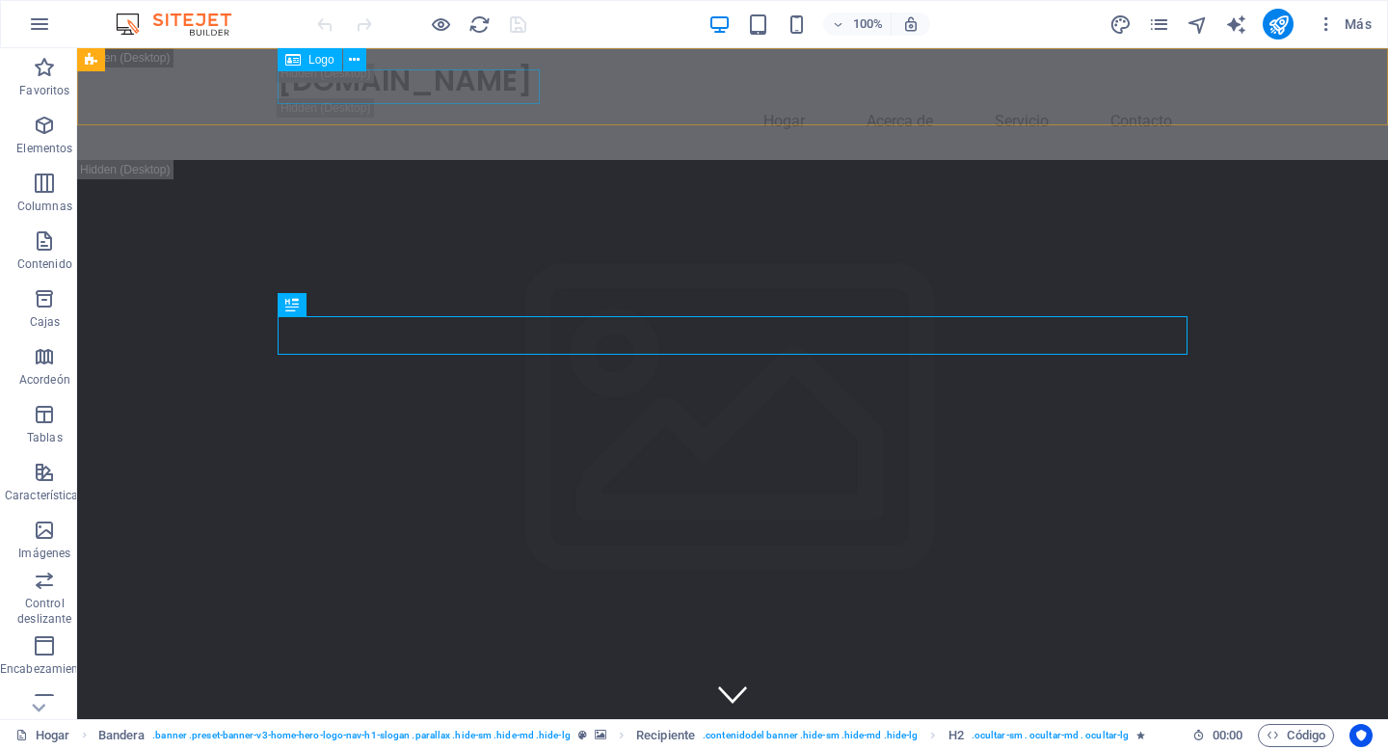
click at [323, 60] on font "Logo" at bounding box center [321, 59] width 26 height 13
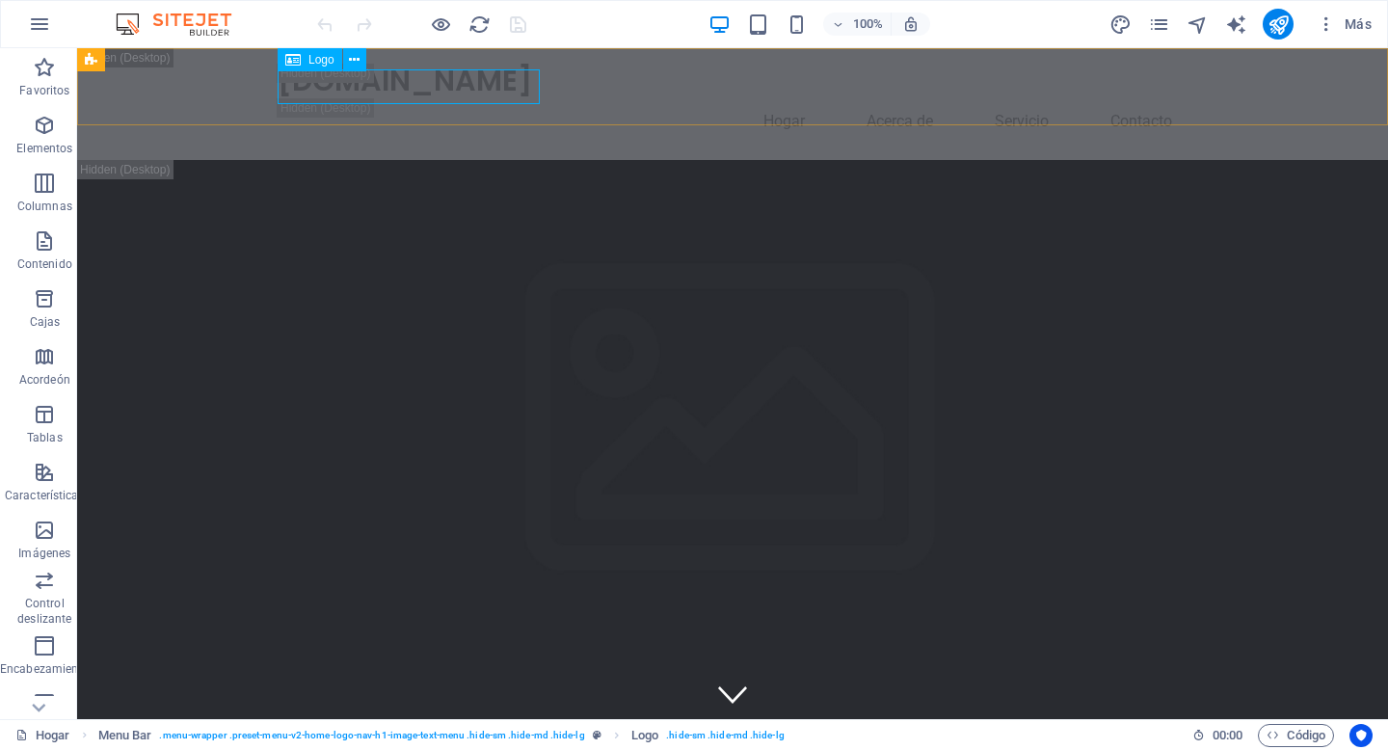
click at [321, 62] on font "Logo" at bounding box center [321, 59] width 26 height 13
click at [302, 61] on div "Logo" at bounding box center [310, 59] width 65 height 23
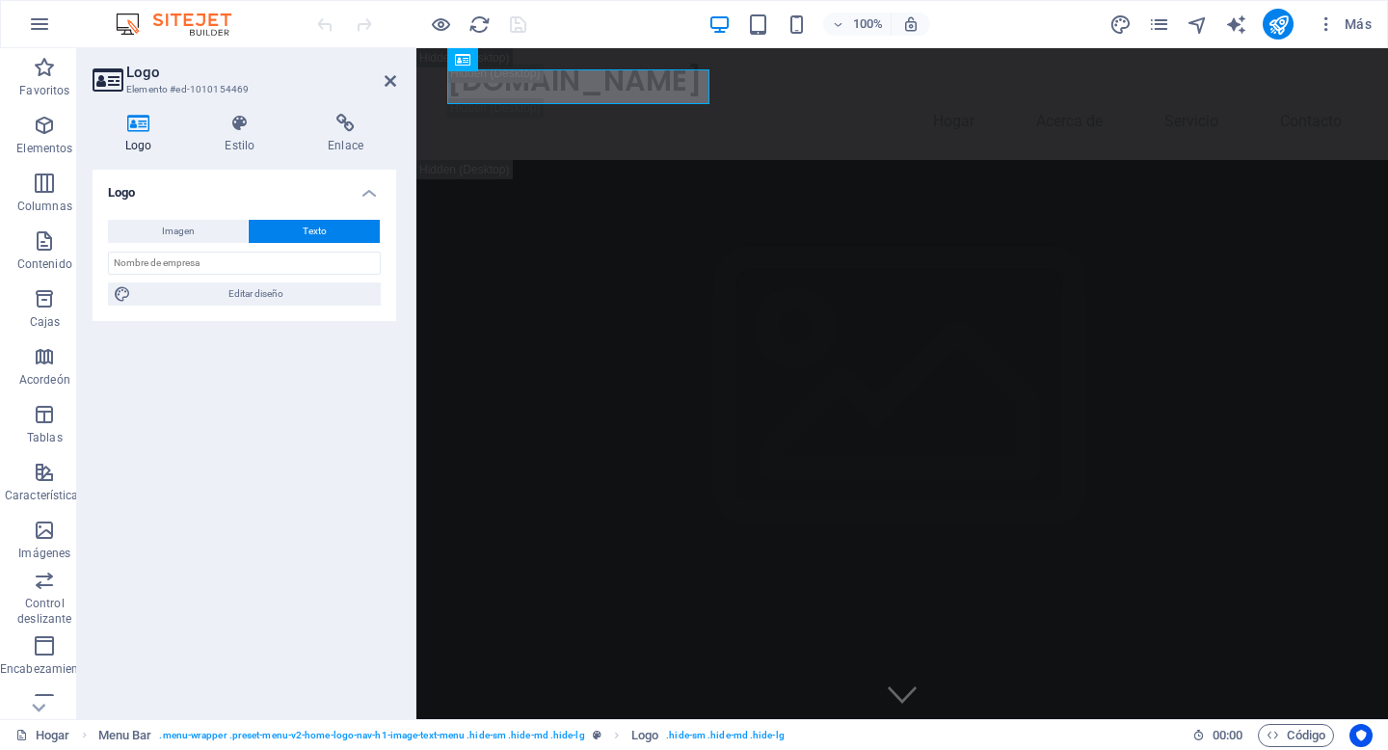
click at [143, 127] on icon at bounding box center [139, 123] width 92 height 19
click at [187, 234] on font "Imagen" at bounding box center [178, 230] width 33 height 11
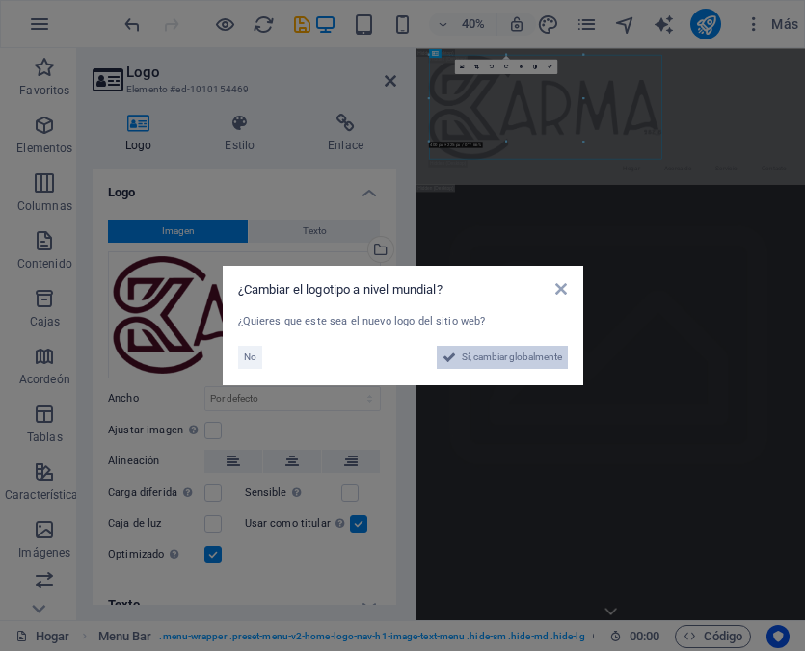
click at [507, 361] on span "Sí, cambiar globalmente" at bounding box center [512, 357] width 100 height 23
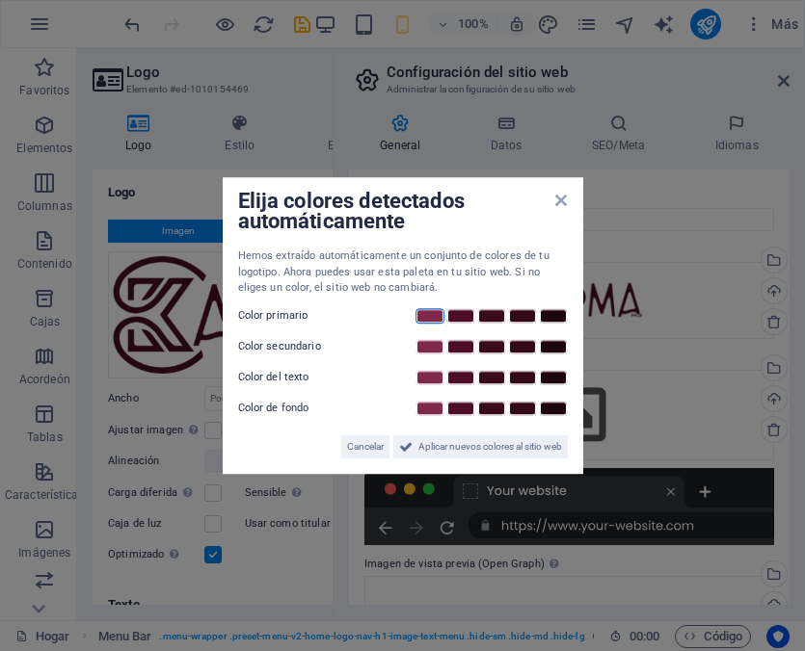
click at [430, 315] on link at bounding box center [429, 315] width 29 height 15
click at [466, 314] on link at bounding box center [460, 315] width 29 height 15
click at [552, 411] on link at bounding box center [553, 408] width 29 height 15
click at [562, 194] on icon at bounding box center [561, 200] width 12 height 15
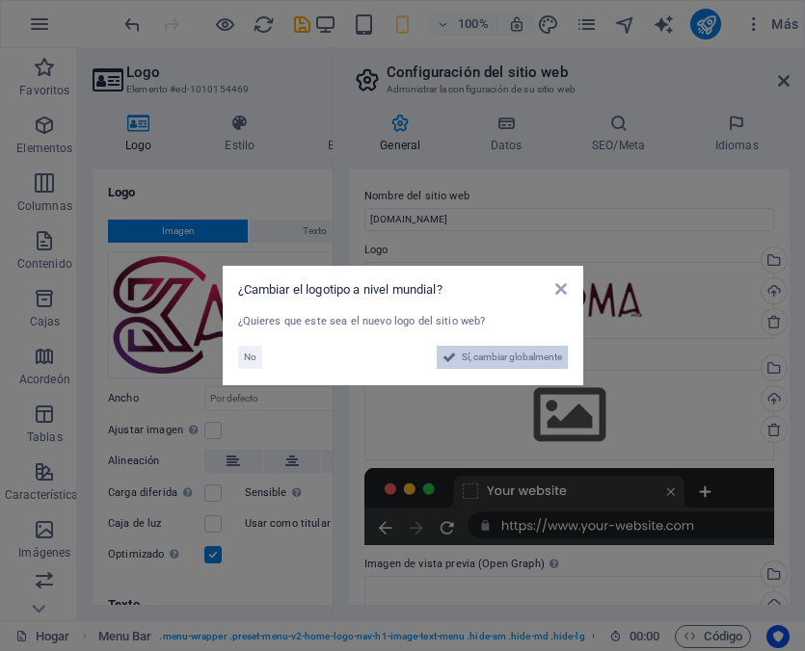
click at [517, 355] on font "Sí, cambiar globalmente" at bounding box center [512, 357] width 100 height 11
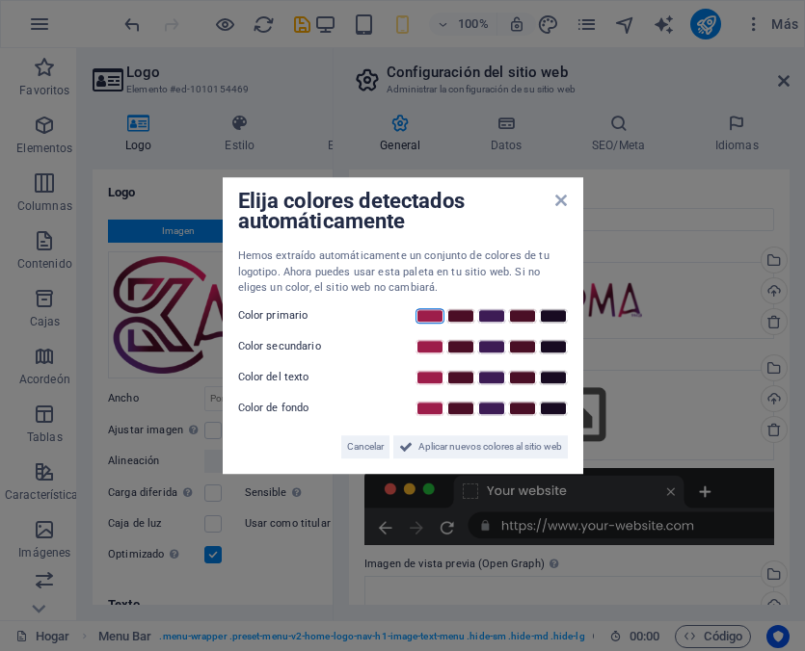
click at [438, 313] on link at bounding box center [429, 315] width 29 height 15
click at [466, 311] on link at bounding box center [460, 315] width 29 height 15
click at [499, 313] on link at bounding box center [491, 315] width 29 height 15
click at [427, 314] on link at bounding box center [429, 315] width 29 height 15
click at [467, 317] on link at bounding box center [460, 315] width 29 height 15
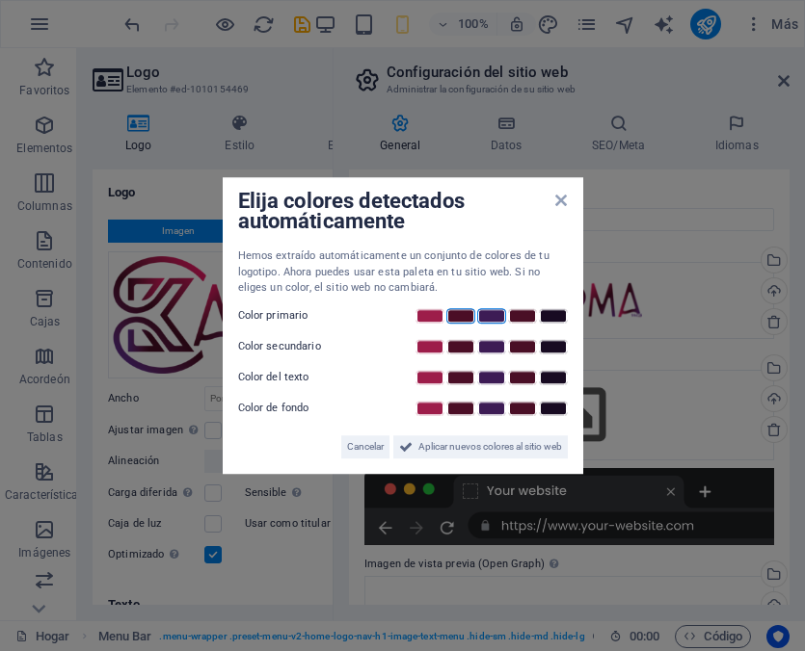
click at [503, 319] on link at bounding box center [491, 315] width 29 height 15
click at [530, 320] on link at bounding box center [522, 315] width 29 height 15
click at [556, 321] on link at bounding box center [553, 315] width 29 height 15
click at [428, 316] on link at bounding box center [429, 315] width 29 height 15
click at [458, 315] on link at bounding box center [460, 315] width 29 height 15
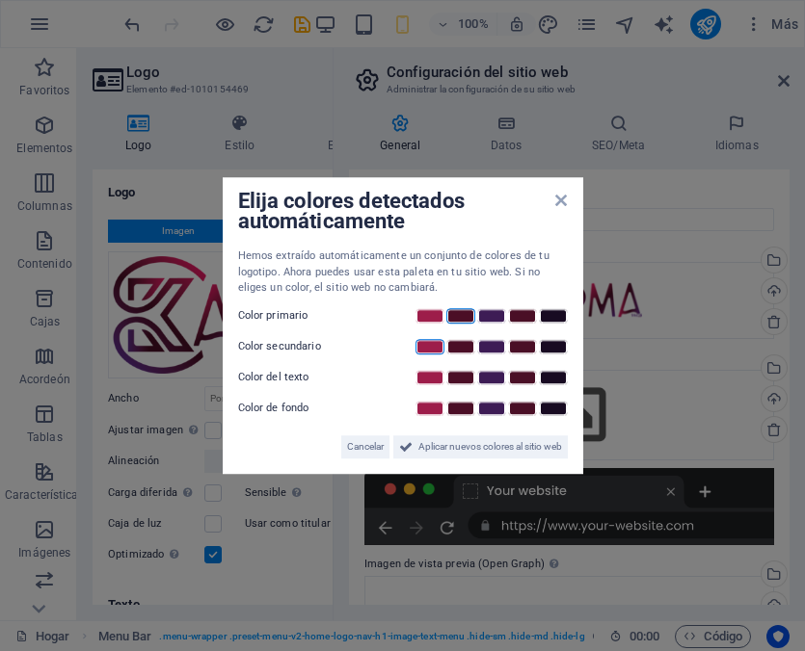
click at [430, 351] on link at bounding box center [429, 346] width 29 height 15
click at [435, 401] on link at bounding box center [429, 408] width 29 height 15
click at [430, 401] on link at bounding box center [429, 408] width 29 height 15
click at [433, 345] on link at bounding box center [429, 346] width 29 height 15
click at [429, 311] on link at bounding box center [429, 315] width 29 height 15
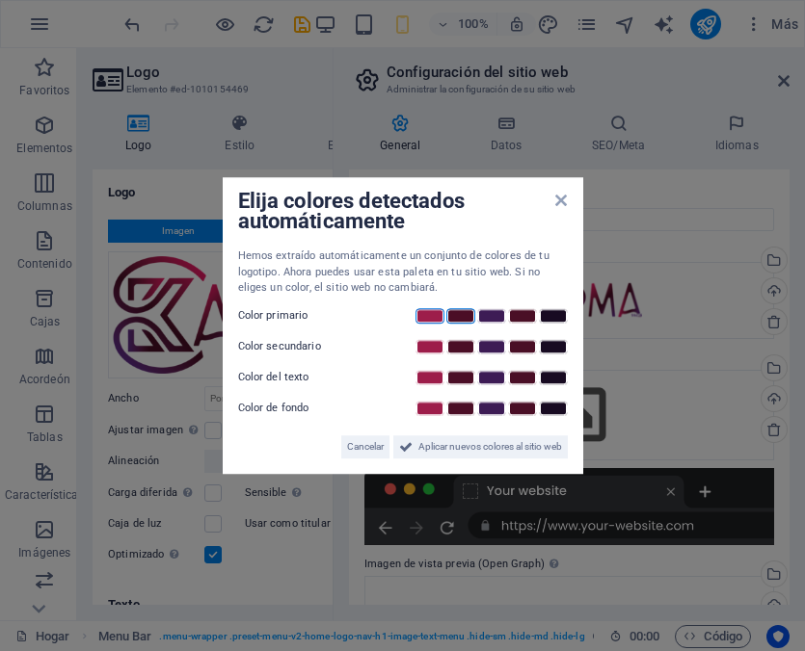
click at [457, 312] on link at bounding box center [460, 315] width 29 height 15
click at [560, 312] on link at bounding box center [553, 315] width 29 height 15
click at [458, 348] on link at bounding box center [460, 346] width 29 height 15
click at [465, 342] on link at bounding box center [460, 346] width 29 height 15
click at [552, 412] on link at bounding box center [553, 408] width 29 height 15
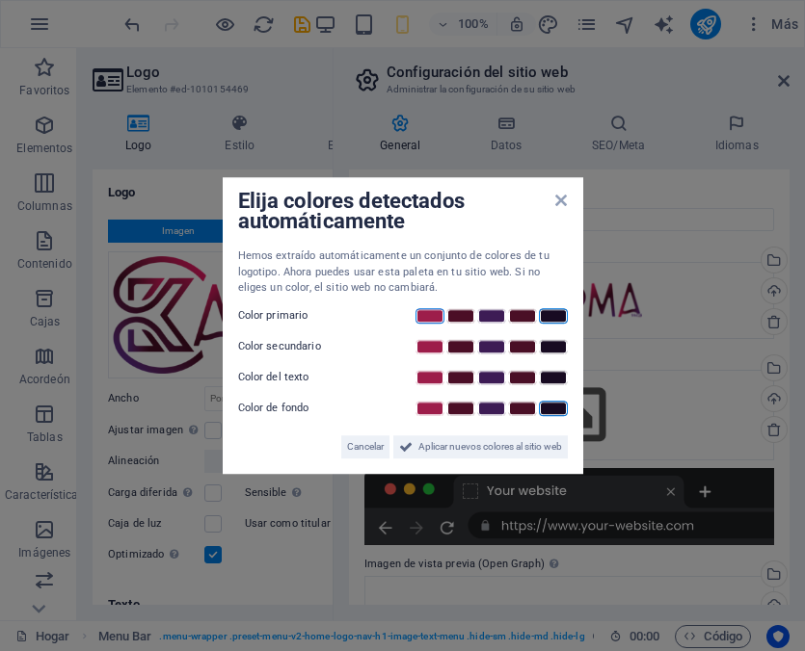
click at [419, 313] on link at bounding box center [429, 315] width 29 height 15
click at [453, 312] on link at bounding box center [460, 315] width 29 height 15
click at [492, 345] on link at bounding box center [491, 346] width 29 height 15
click at [430, 372] on link at bounding box center [429, 377] width 29 height 15
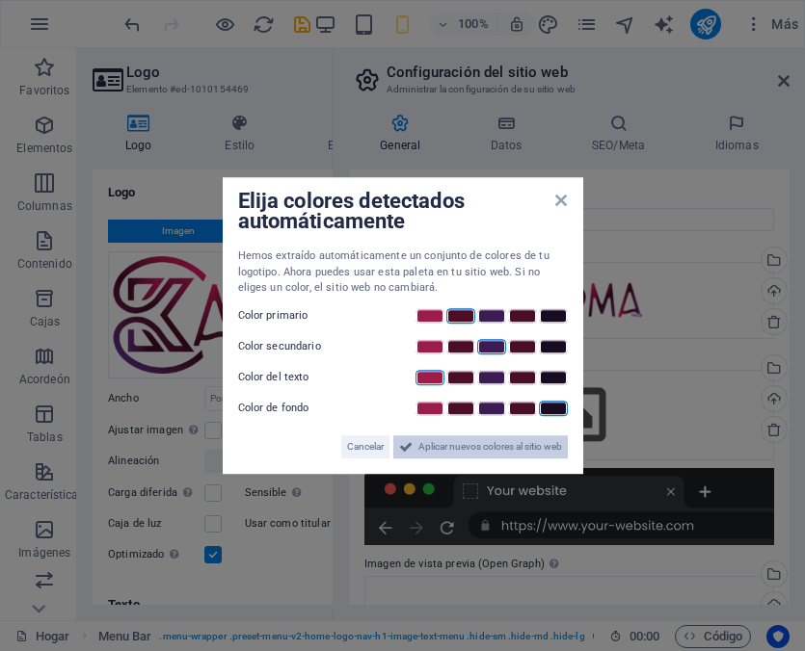
click at [506, 449] on font "Aplicar nuevos colores al sitio web" at bounding box center [490, 446] width 144 height 11
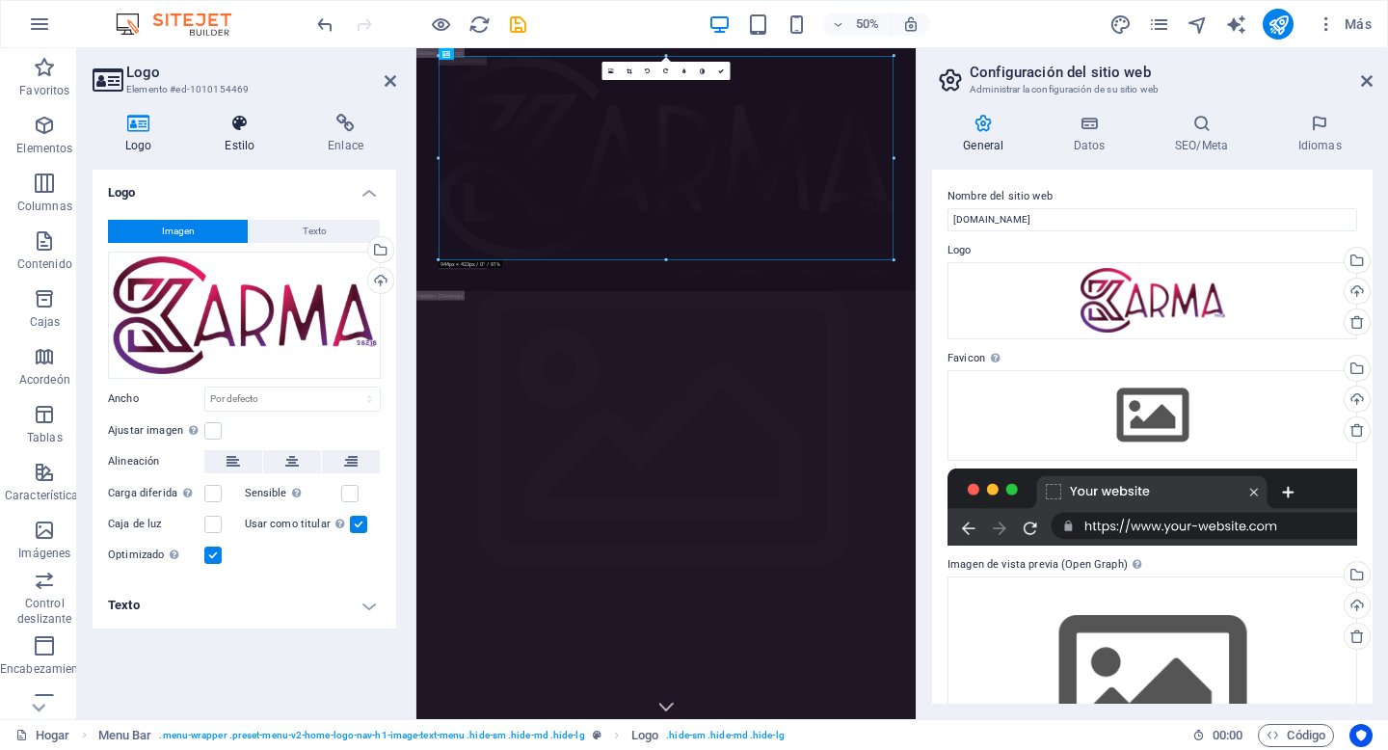
click at [244, 129] on icon at bounding box center [239, 123] width 95 height 19
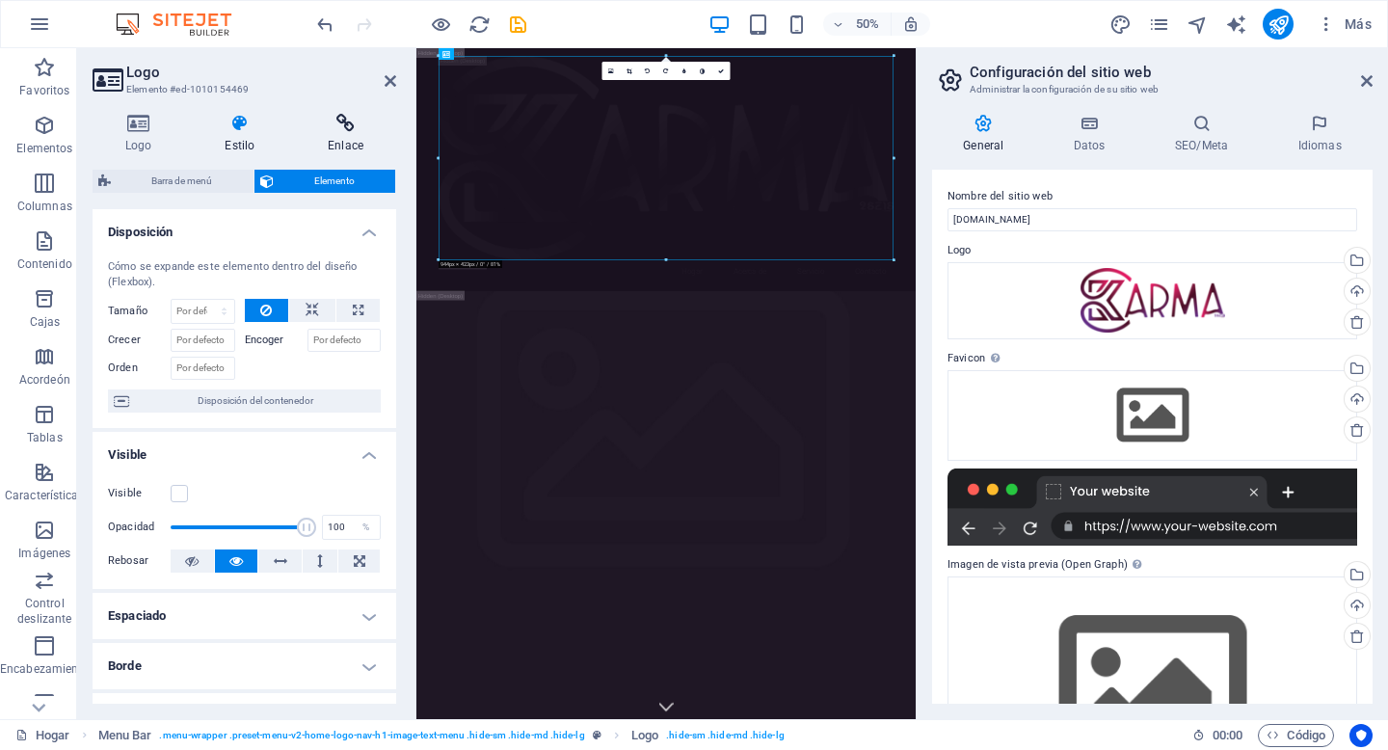
click at [321, 132] on icon at bounding box center [345, 123] width 101 height 19
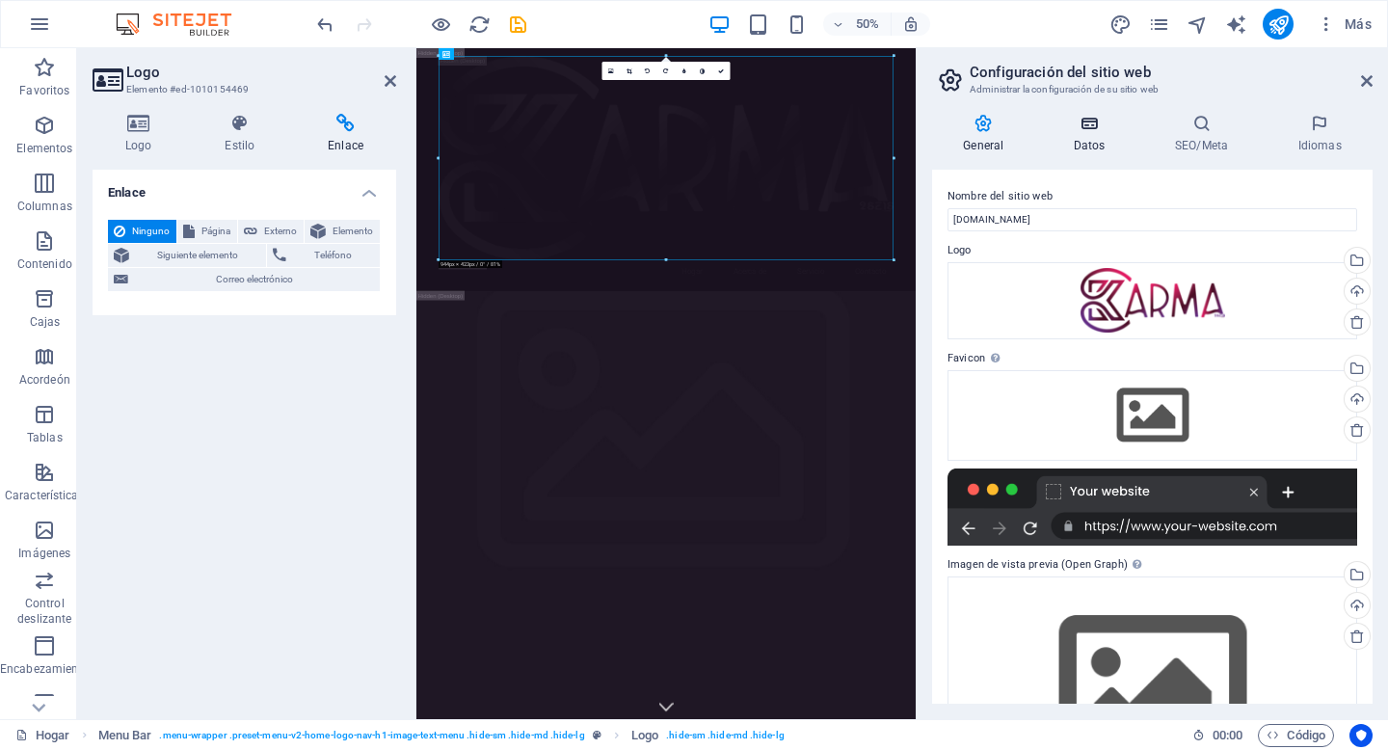
click at [1091, 126] on icon at bounding box center [1089, 123] width 93 height 19
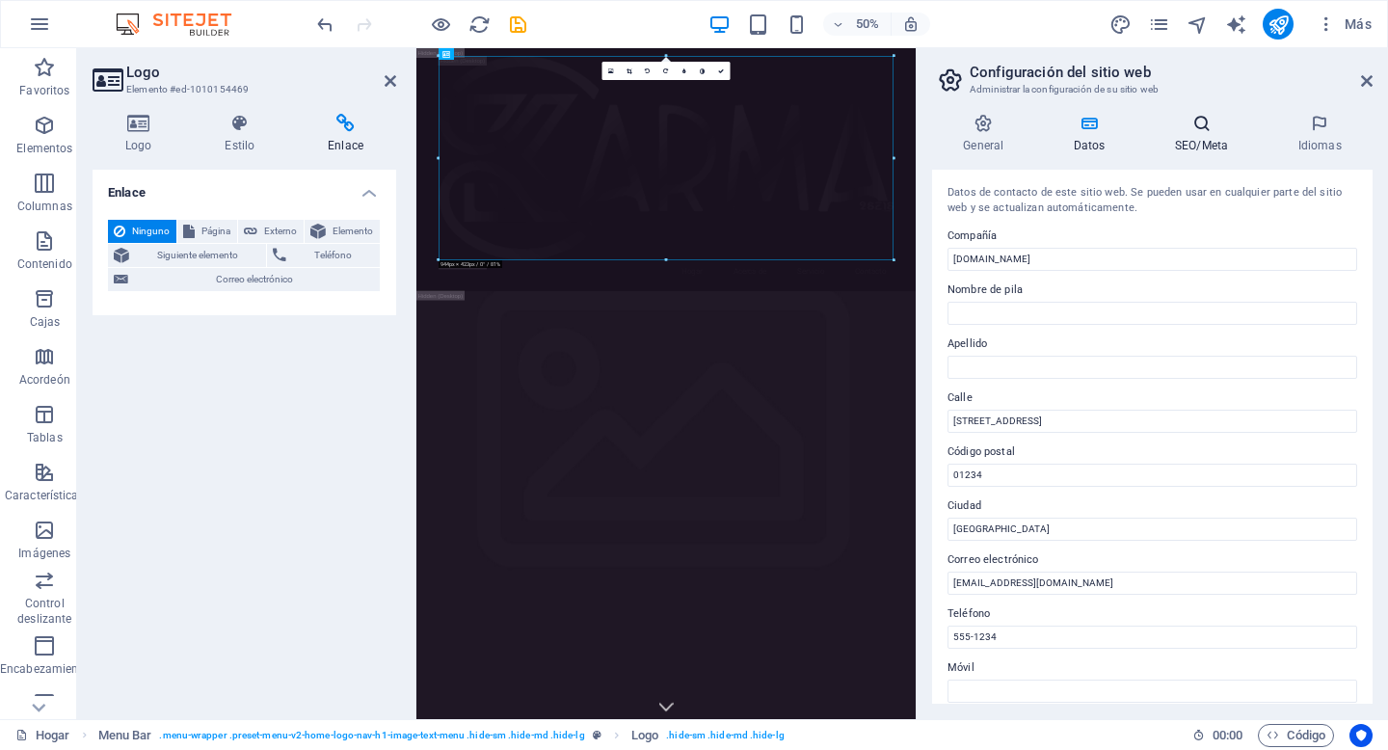
click at [1190, 137] on h4 "SEO/Meta" at bounding box center [1205, 134] width 123 height 40
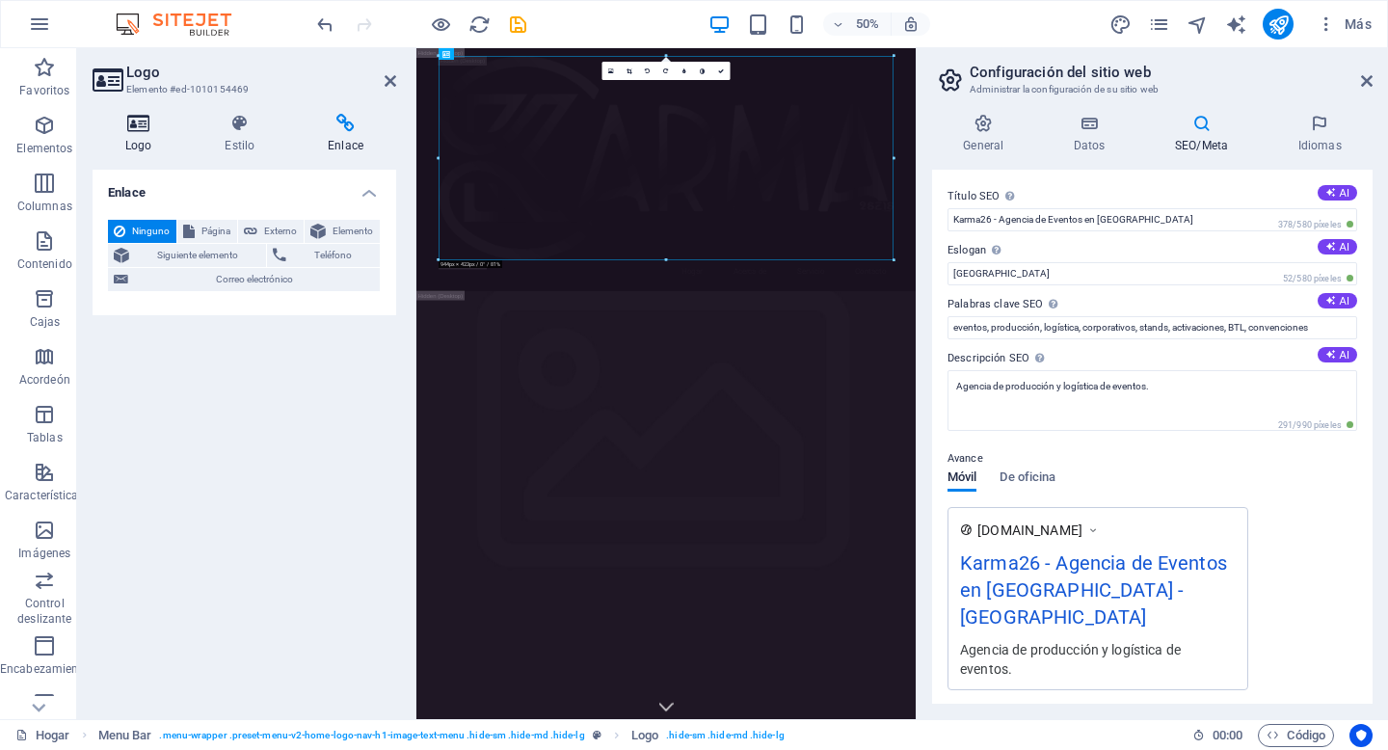
click at [138, 132] on icon at bounding box center [139, 123] width 92 height 19
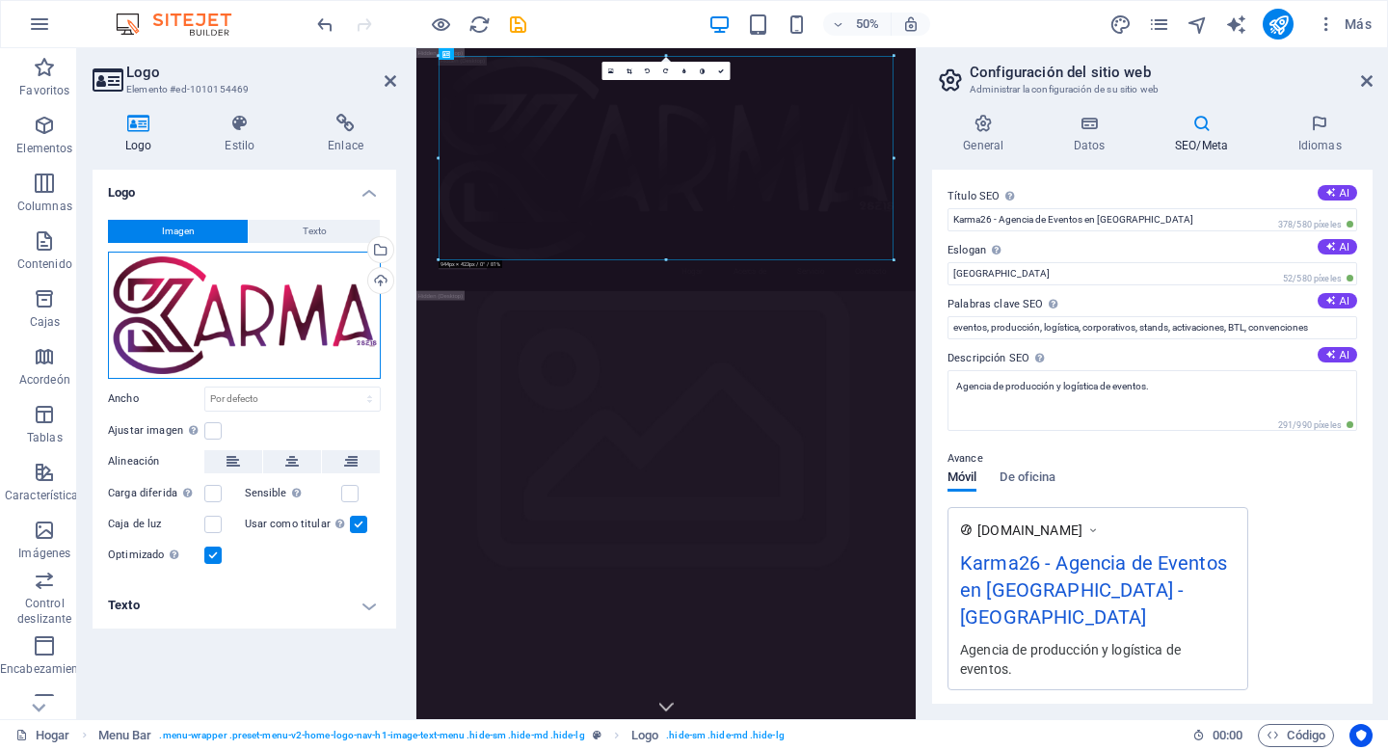
click at [284, 328] on div "Arrastre los archivos aquí, haga clic para elegir archivos o seleccione archivo…" at bounding box center [244, 315] width 273 height 127
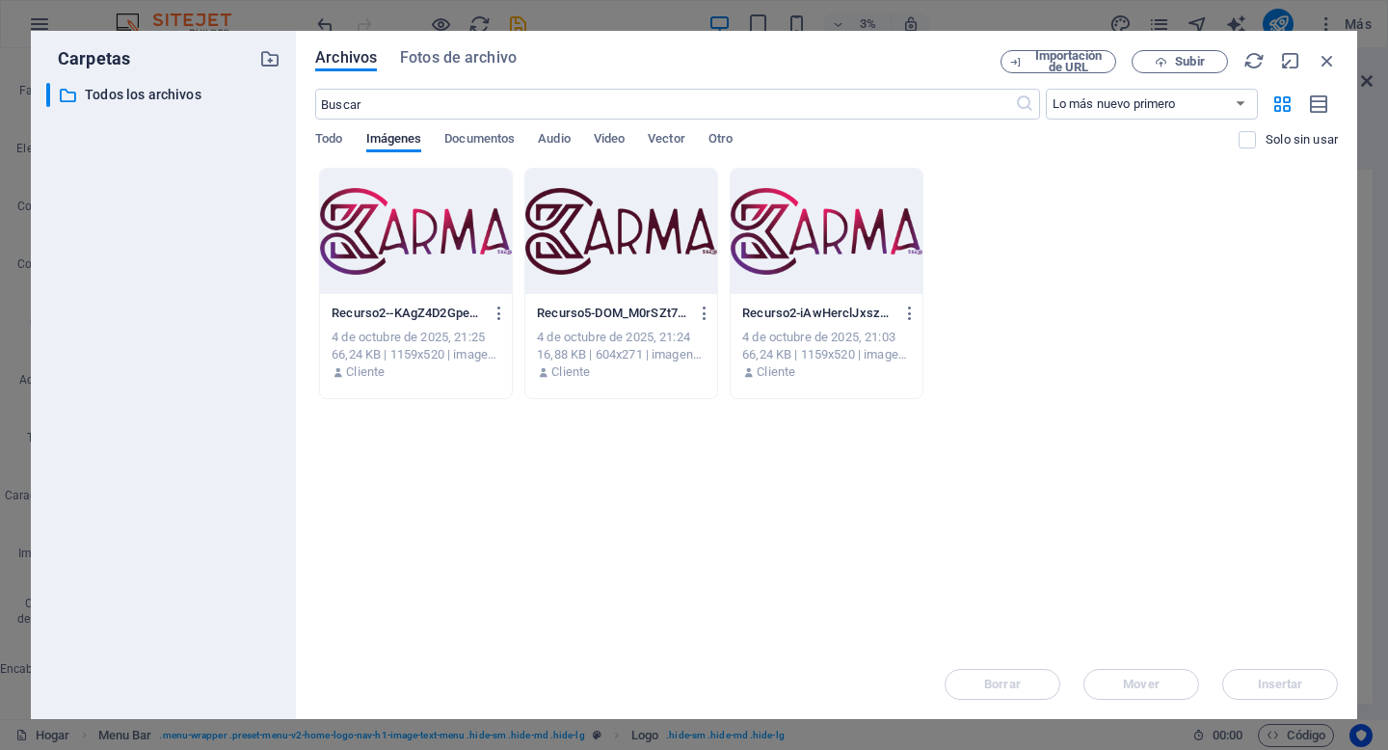
click at [846, 245] on div at bounding box center [826, 231] width 192 height 125
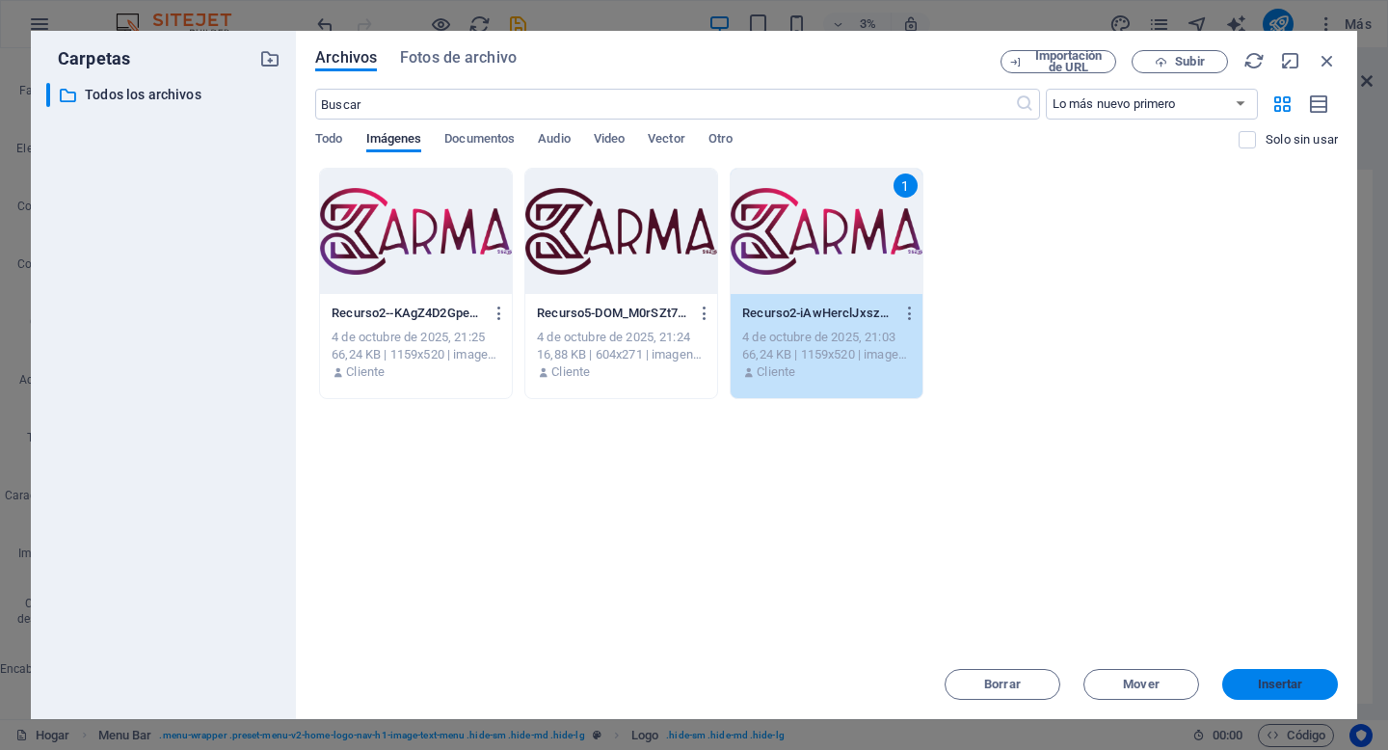
click at [1292, 675] on button "Insertar" at bounding box center [1280, 684] width 116 height 31
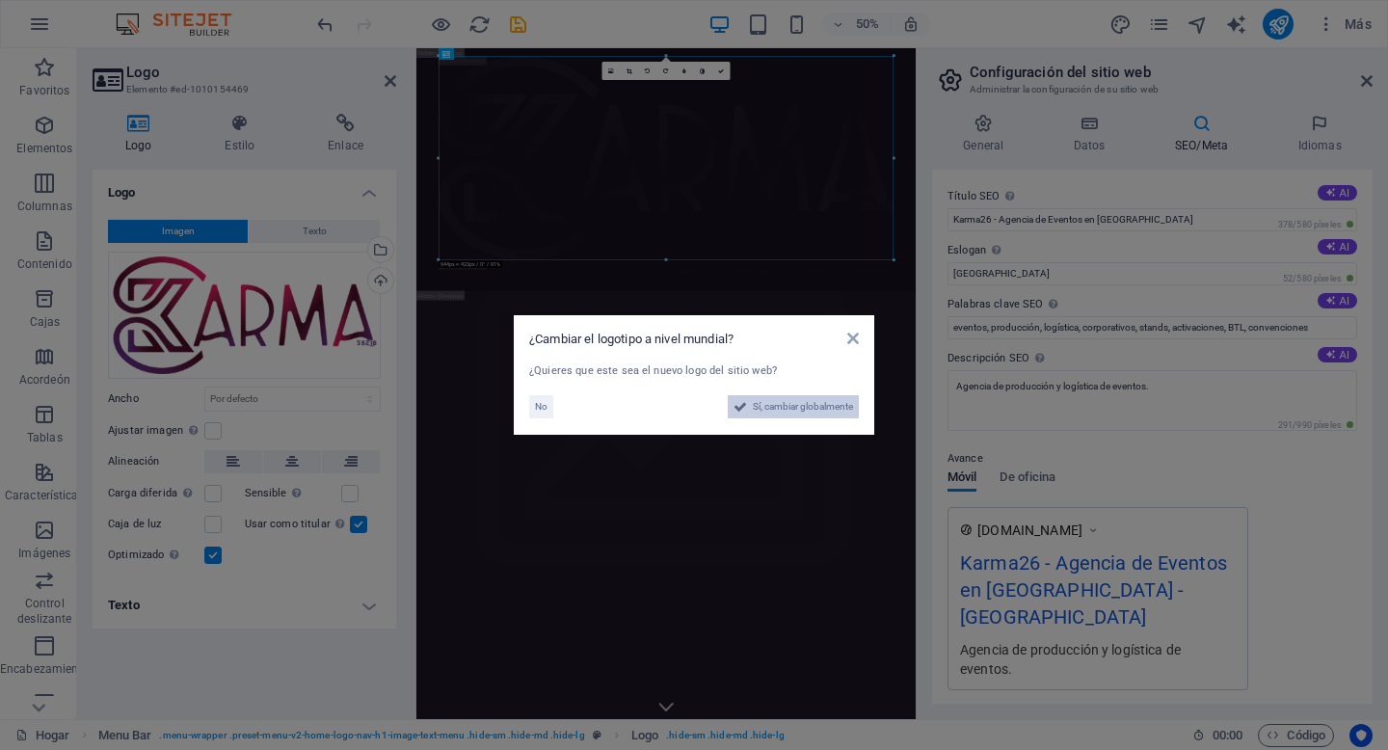
click at [784, 404] on font "Sí, cambiar globalmente" at bounding box center [803, 406] width 100 height 11
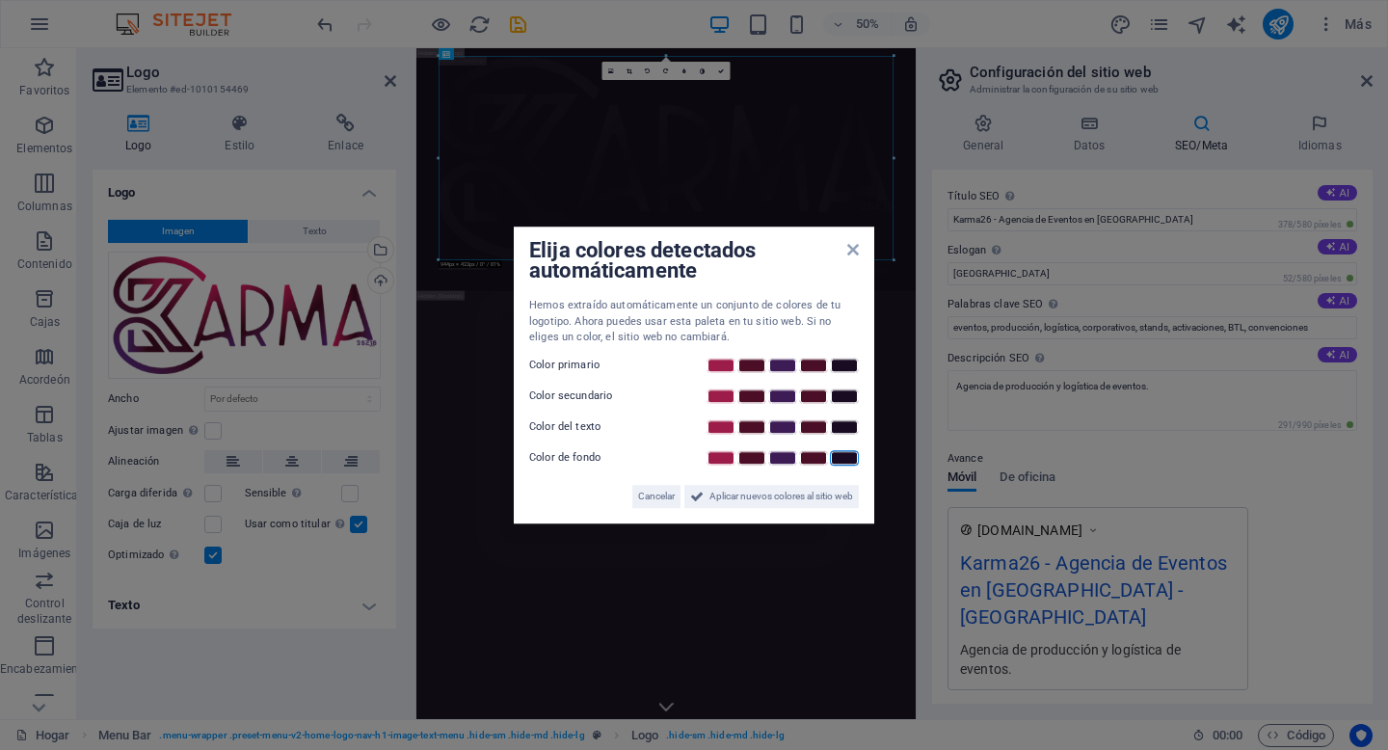
click at [853, 460] on link at bounding box center [844, 457] width 29 height 15
click at [721, 425] on link at bounding box center [720, 426] width 29 height 15
click at [773, 393] on link at bounding box center [782, 395] width 29 height 15
click at [730, 365] on link at bounding box center [720, 365] width 29 height 15
click at [752, 500] on font "Aplicar nuevos colores al sitio web" at bounding box center [781, 496] width 144 height 11
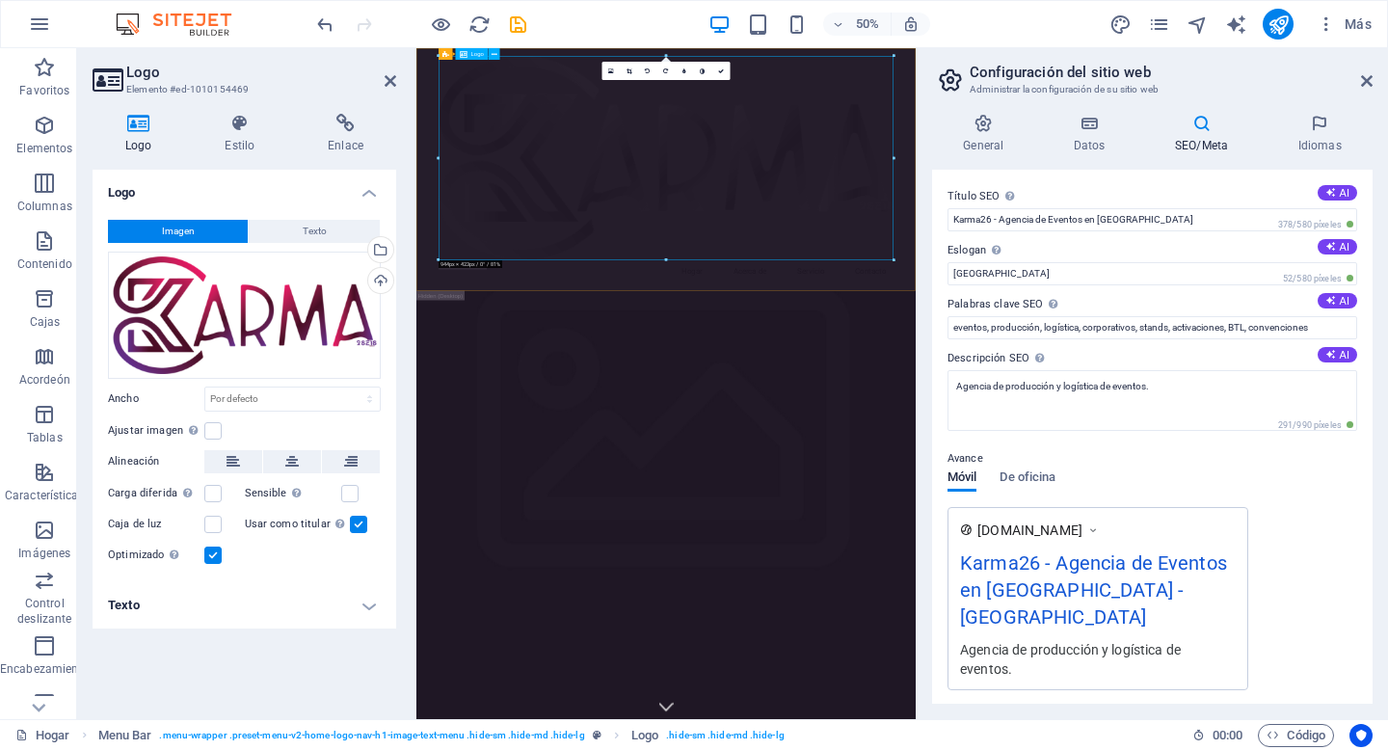
click at [1061, 324] on div at bounding box center [916, 268] width 910 height 408
click at [1366, 78] on icon at bounding box center [1367, 80] width 12 height 15
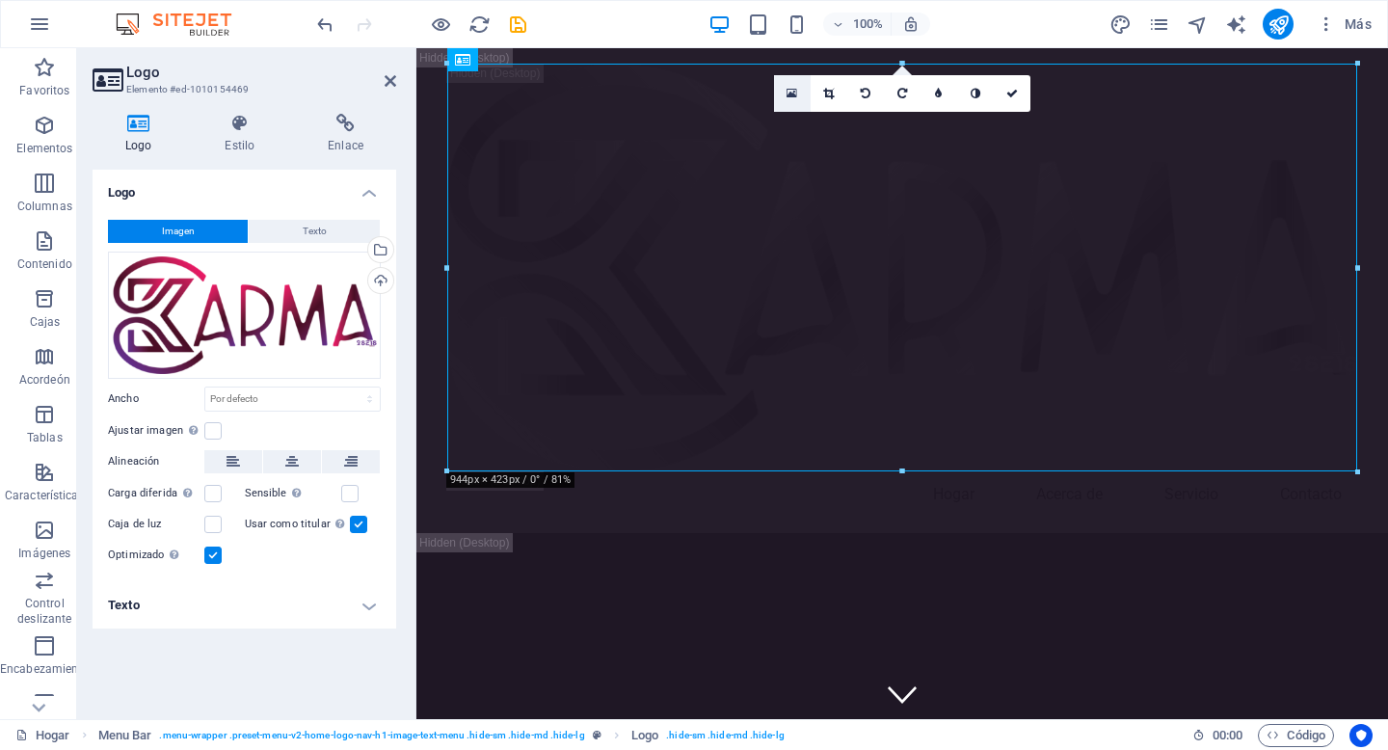
click at [793, 95] on icon at bounding box center [791, 93] width 11 height 13
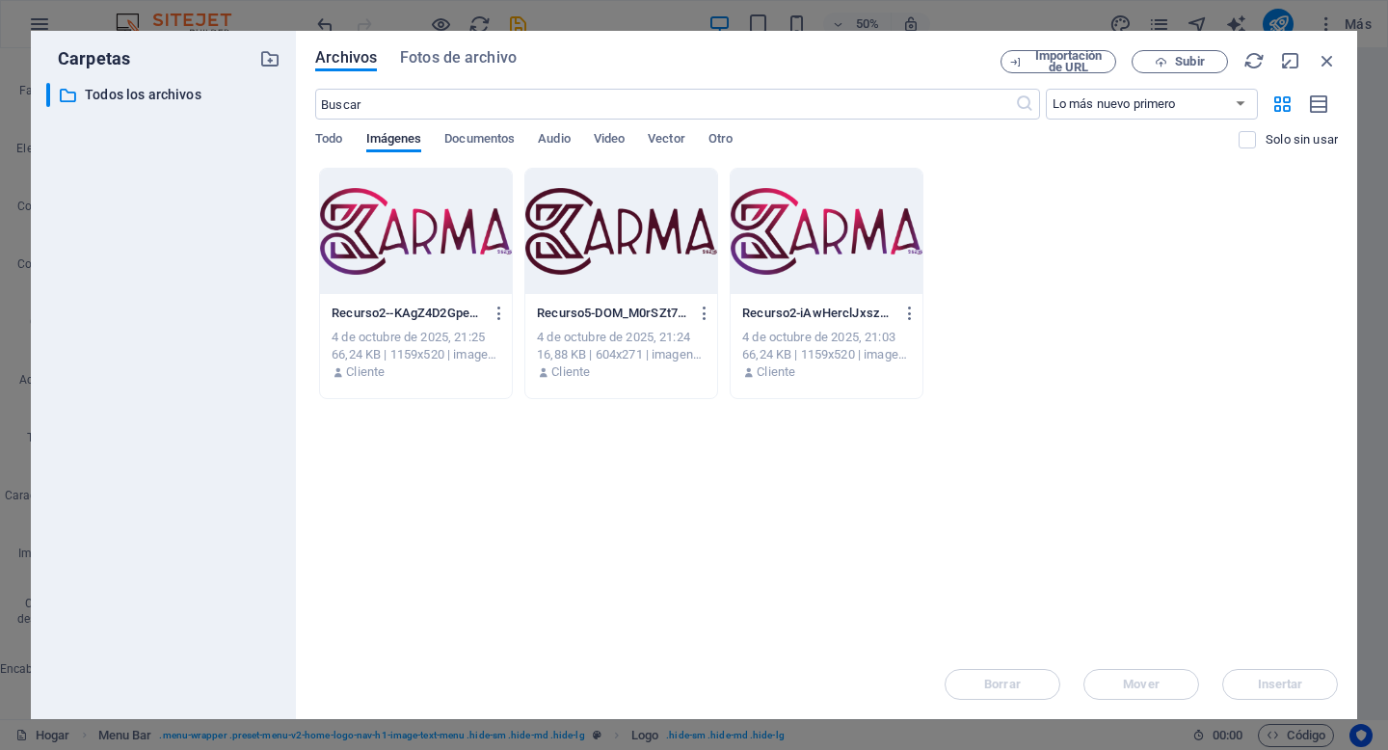
click at [844, 225] on div at bounding box center [826, 231] width 192 height 125
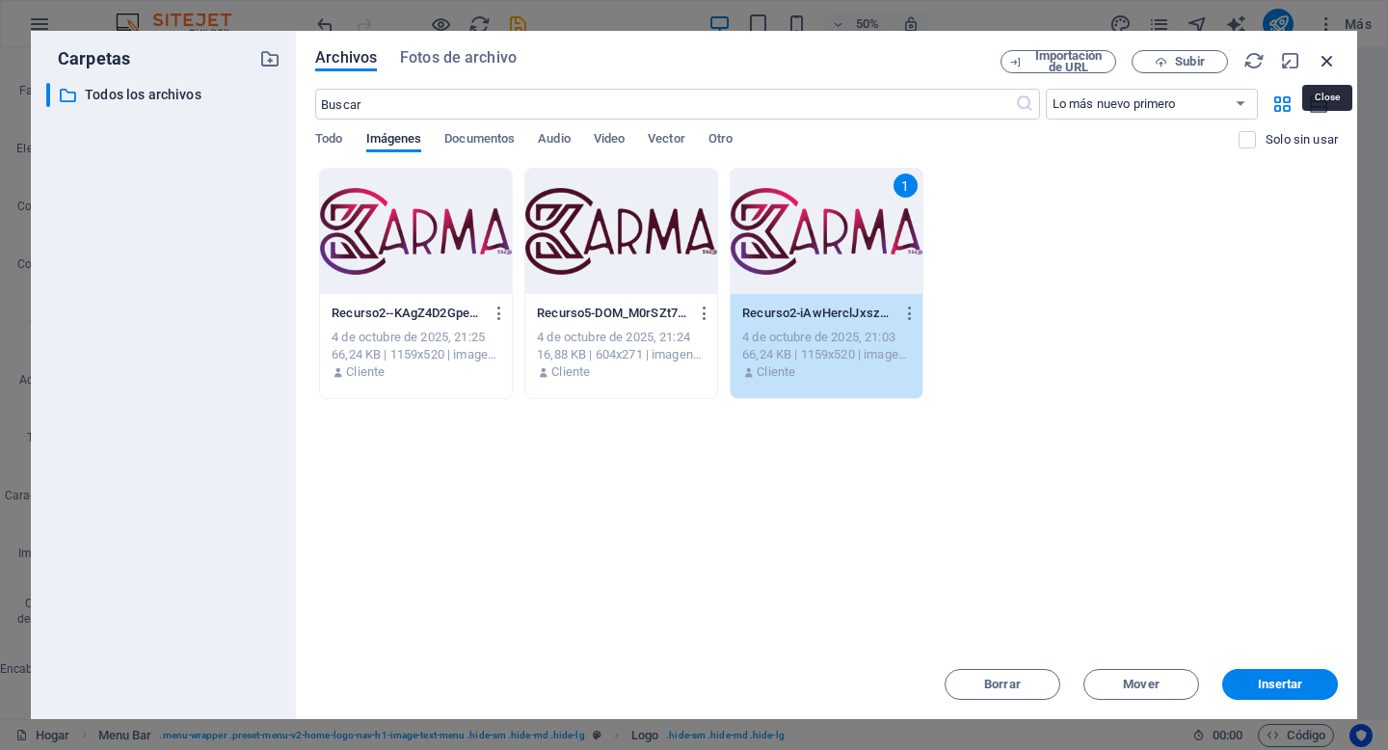
click at [1334, 51] on icon "button" at bounding box center [1326, 60] width 21 height 21
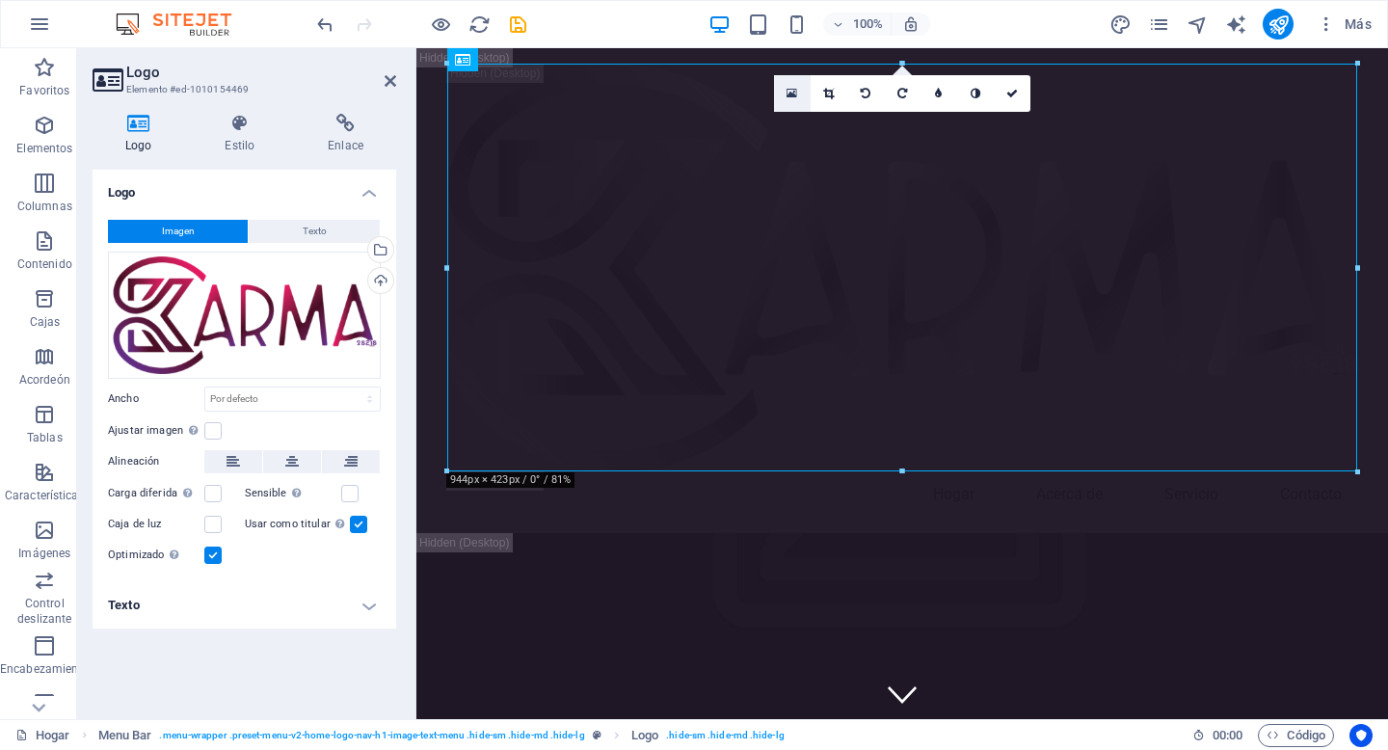
click at [796, 92] on icon at bounding box center [791, 93] width 11 height 13
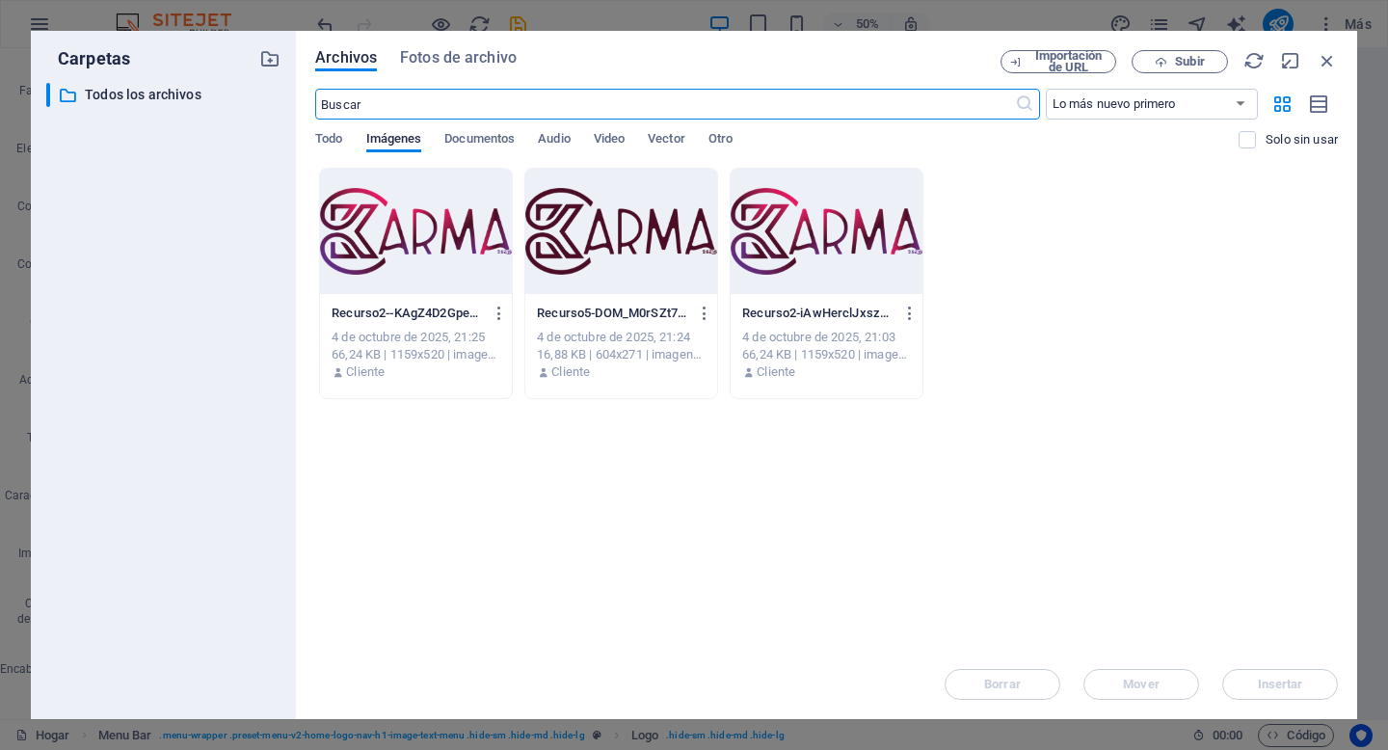
click at [844, 206] on div at bounding box center [826, 231] width 192 height 125
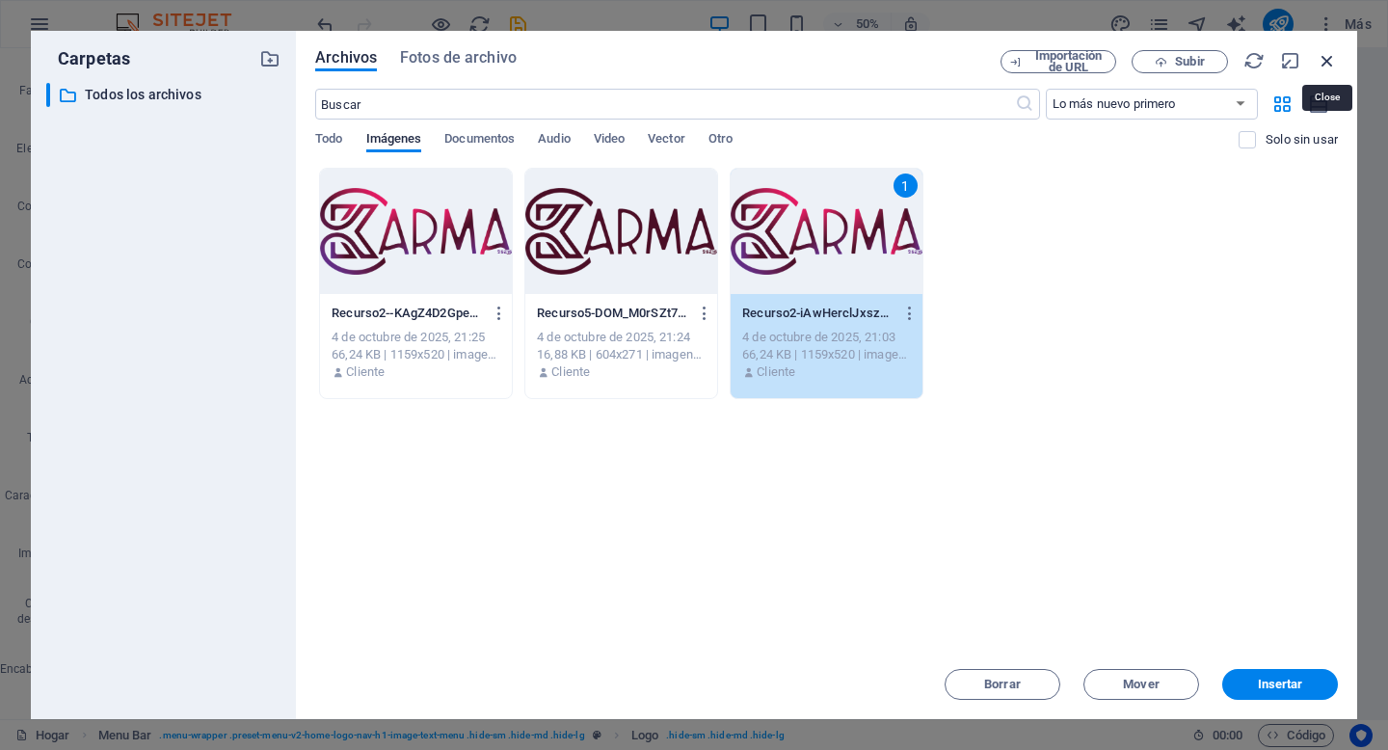
click at [1337, 61] on icon "button" at bounding box center [1326, 60] width 21 height 21
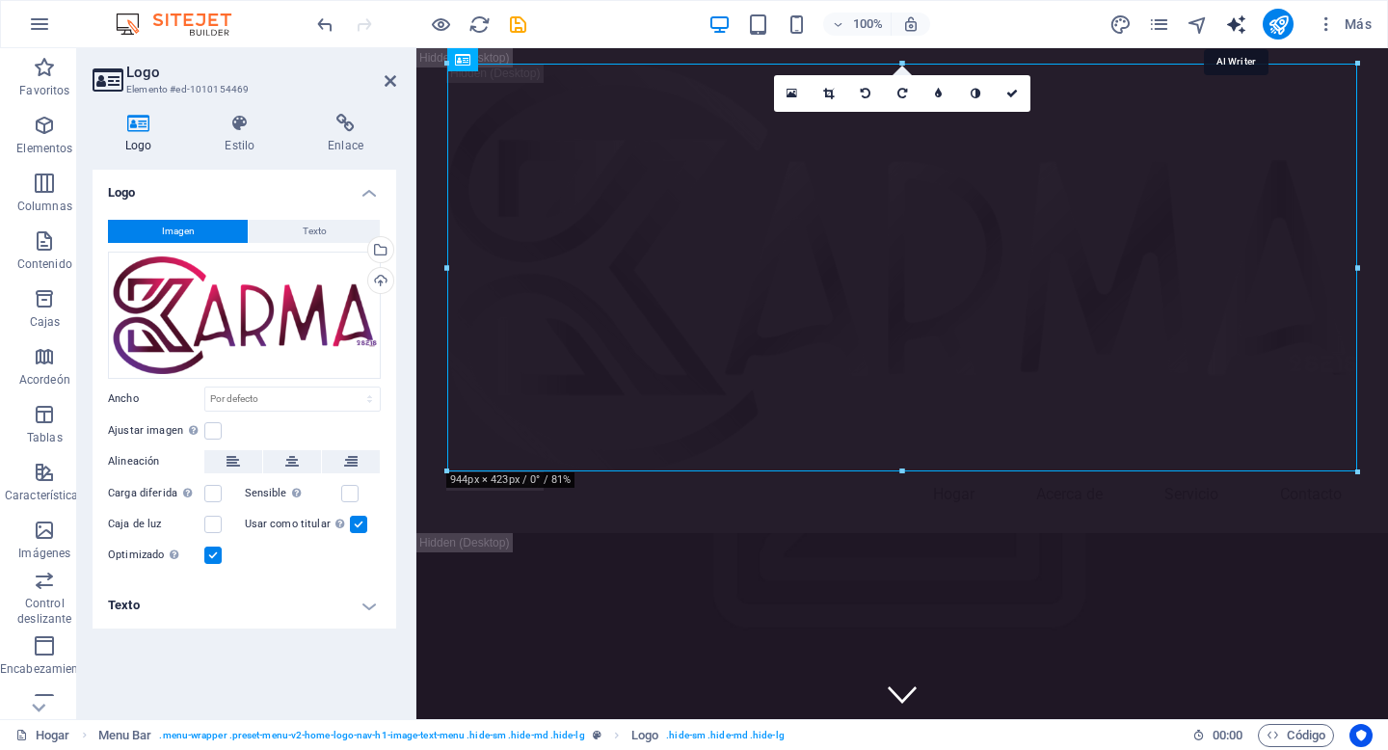
click at [1244, 18] on icon "generador de texto" at bounding box center [1236, 24] width 22 height 22
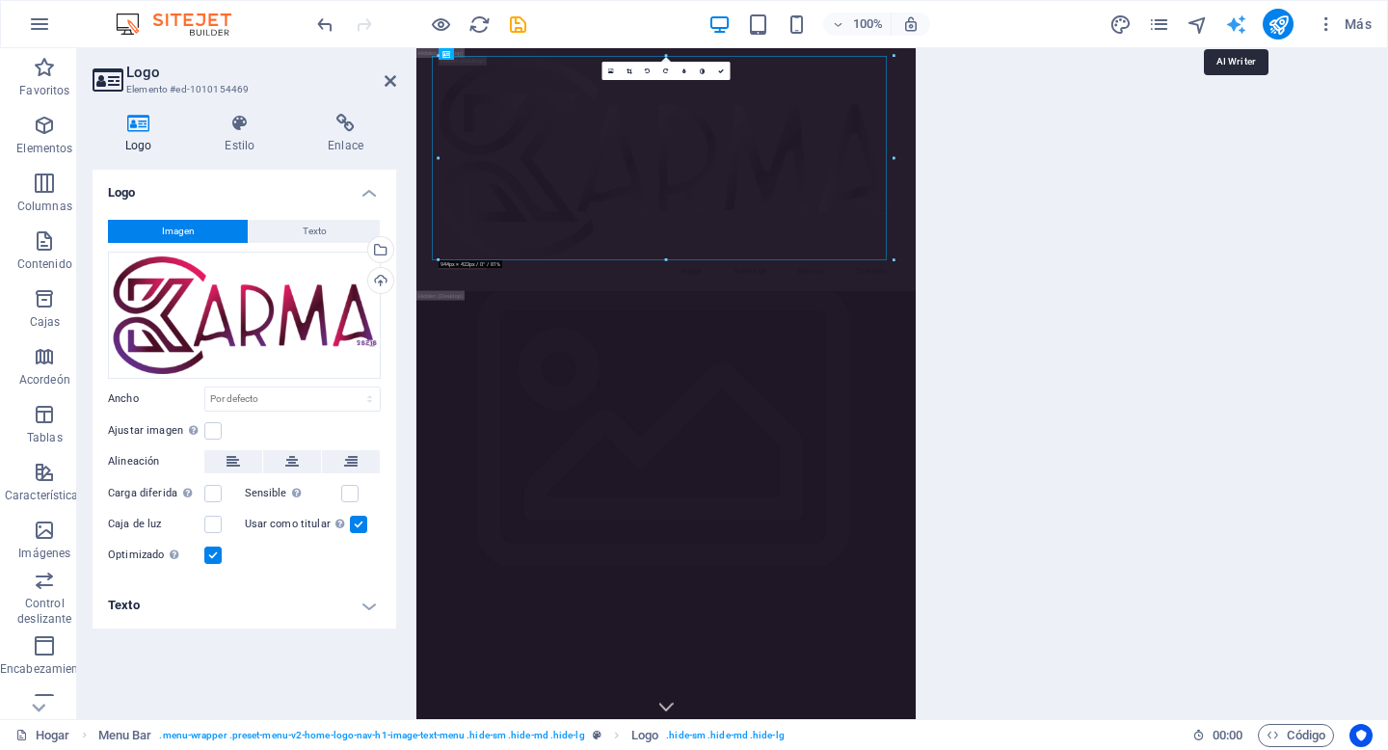
select select "English"
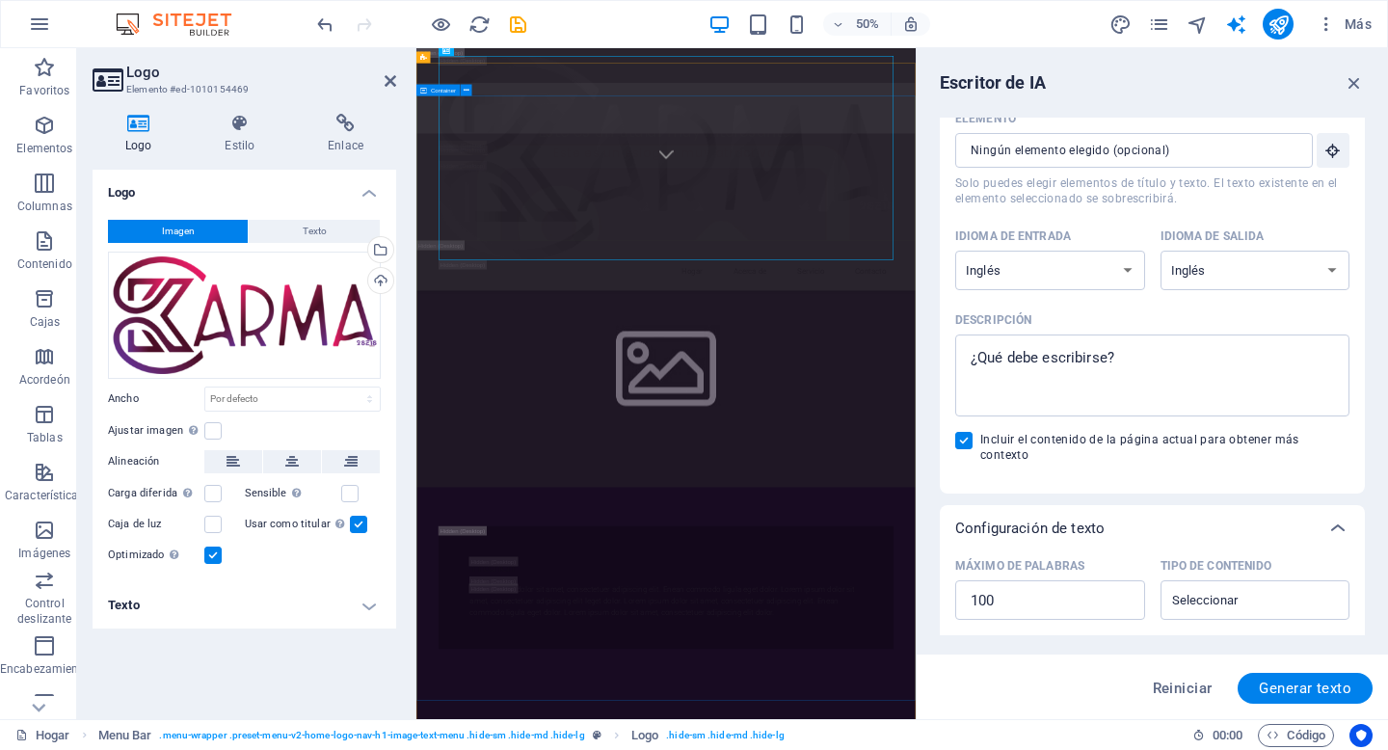
scroll to position [1134, 0]
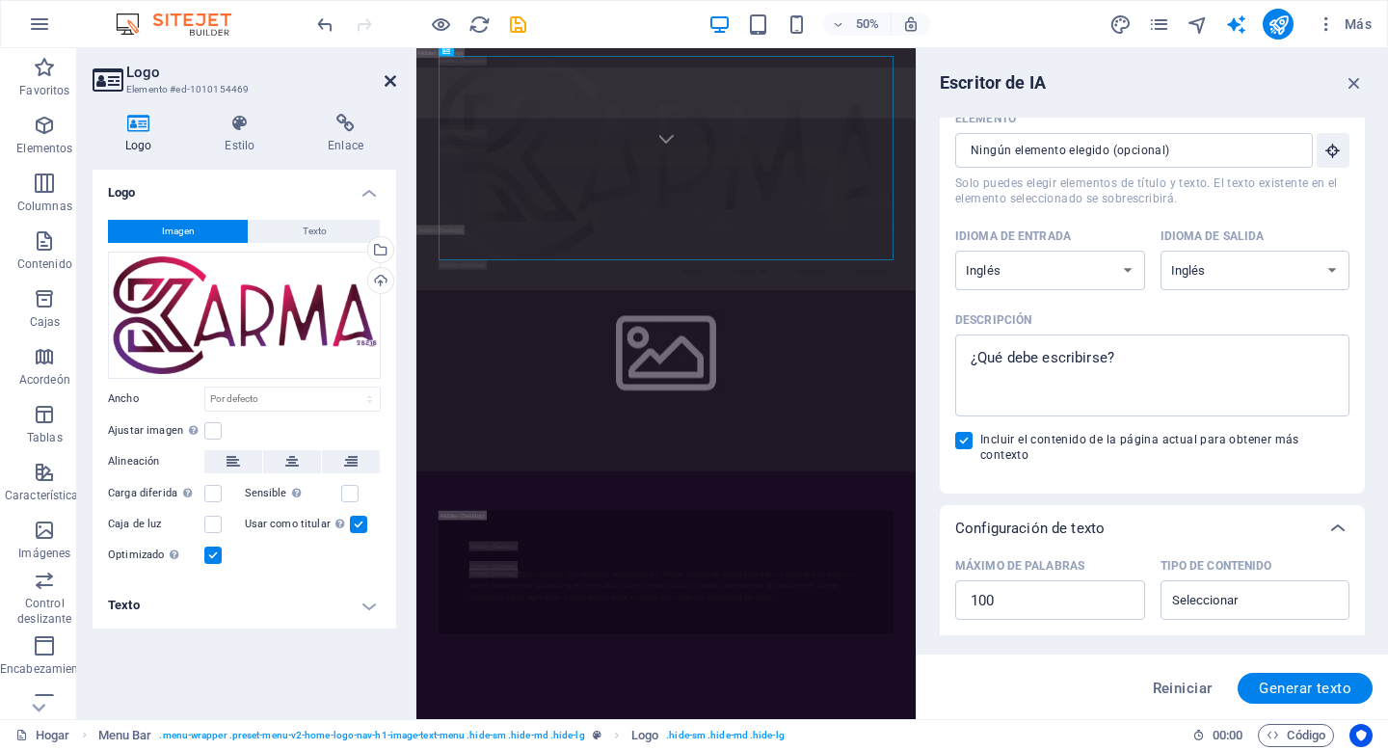
click at [395, 78] on icon at bounding box center [391, 80] width 12 height 15
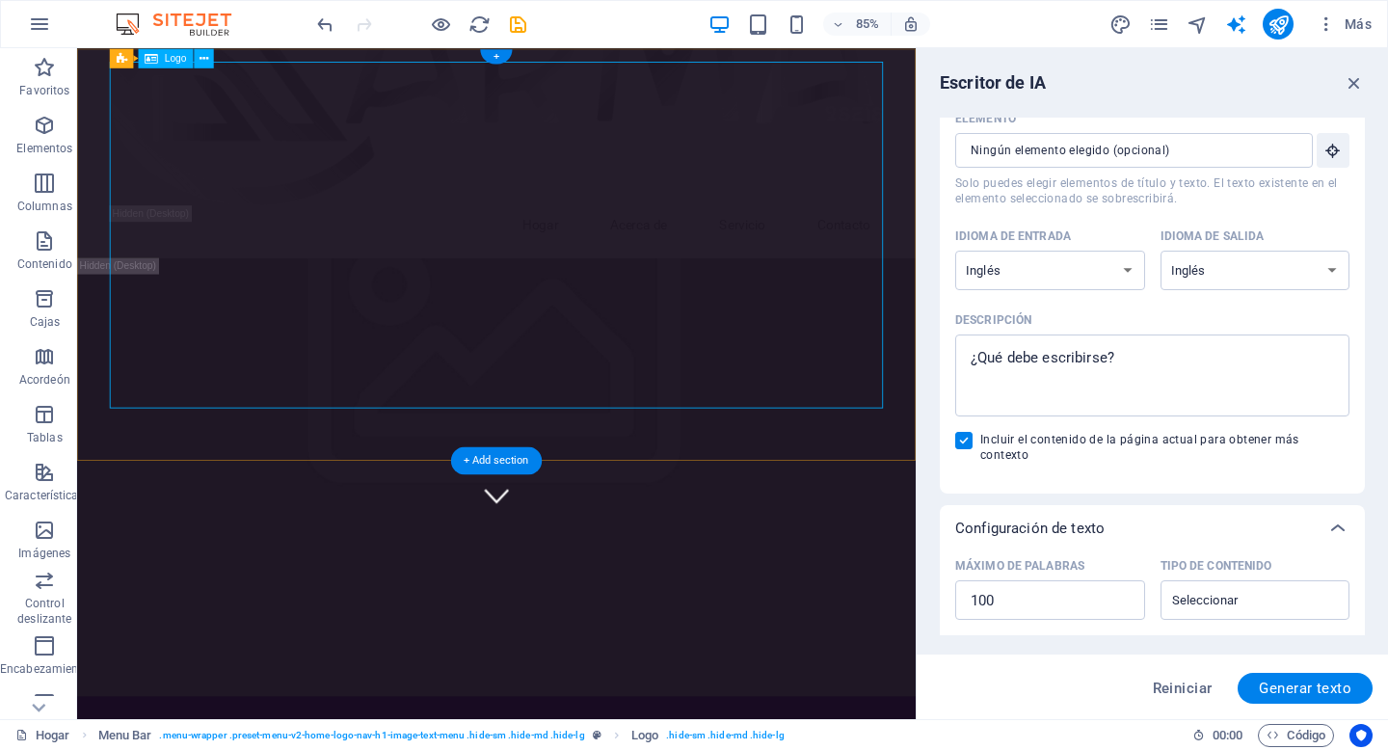
scroll to position [0, 0]
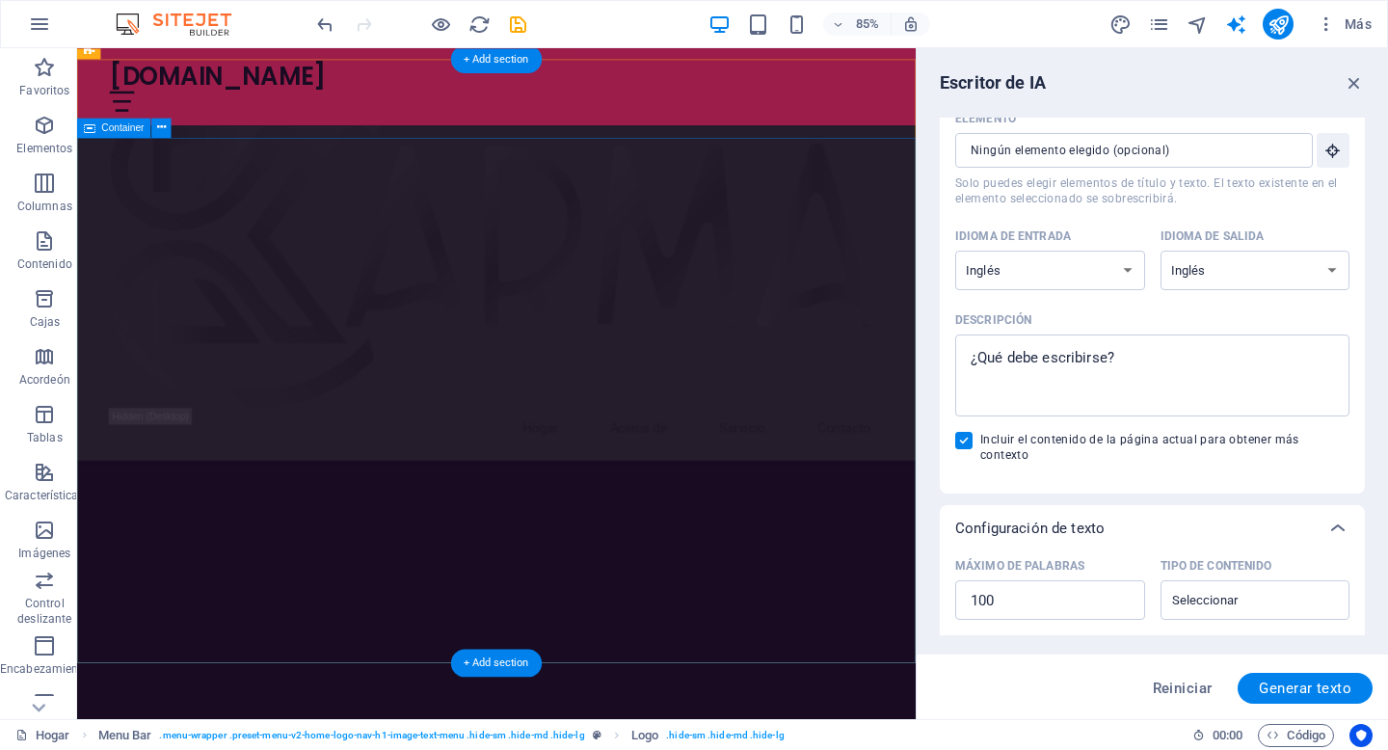
scroll to position [2506, 0]
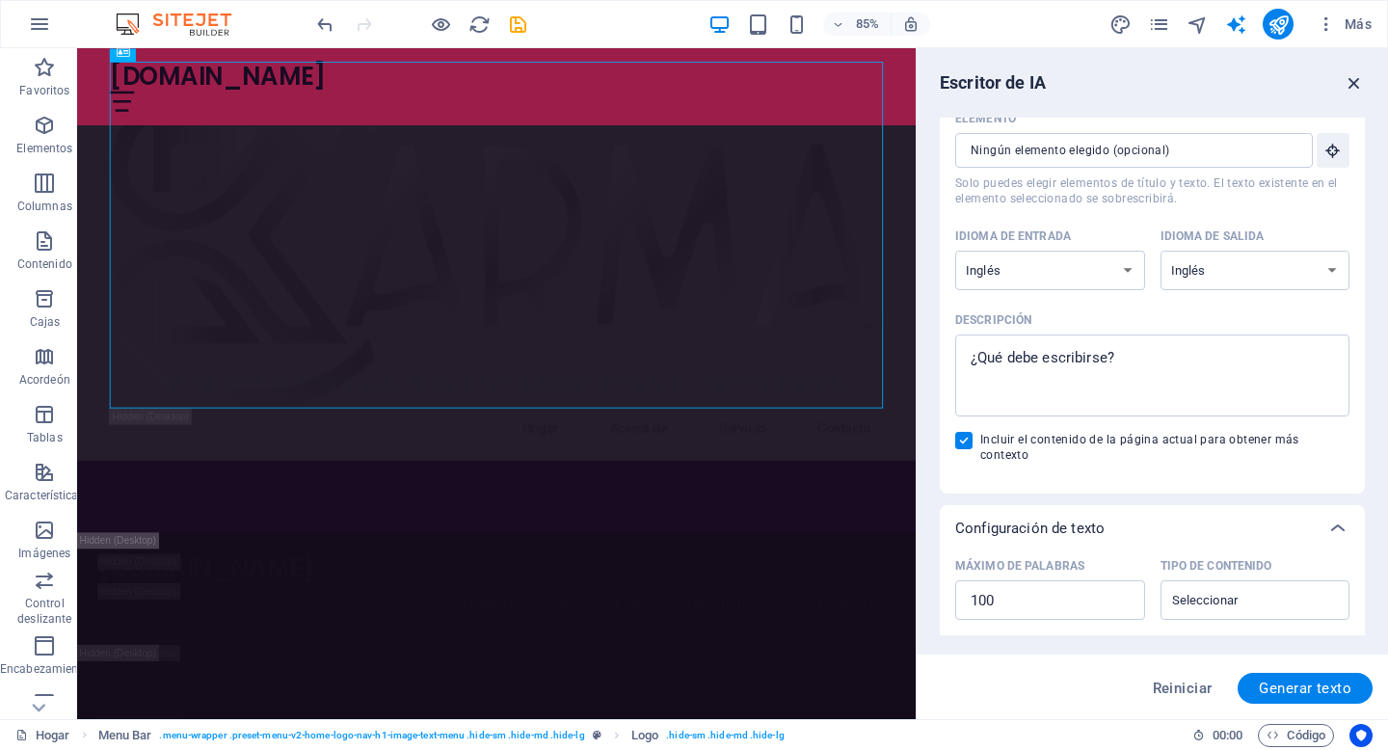
click at [1357, 81] on icon "button" at bounding box center [1353, 82] width 21 height 21
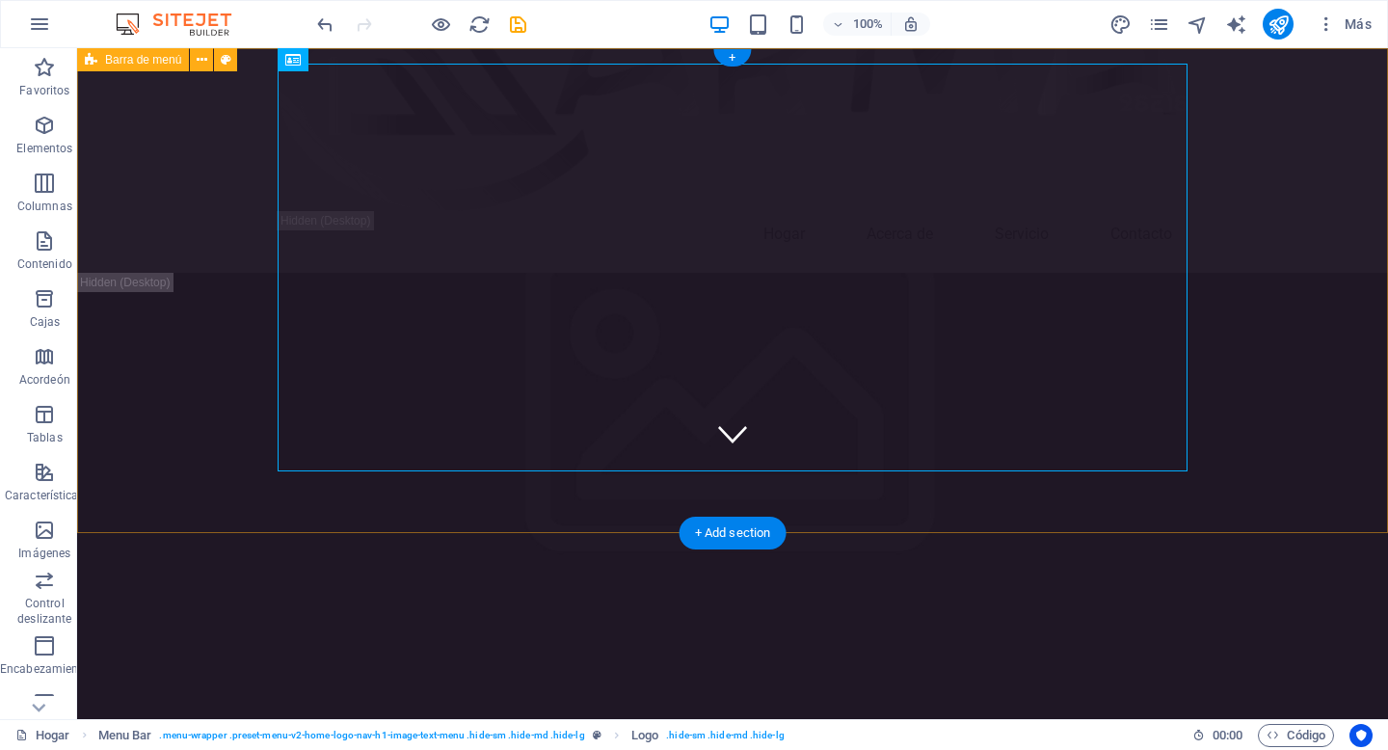
scroll to position [0, 0]
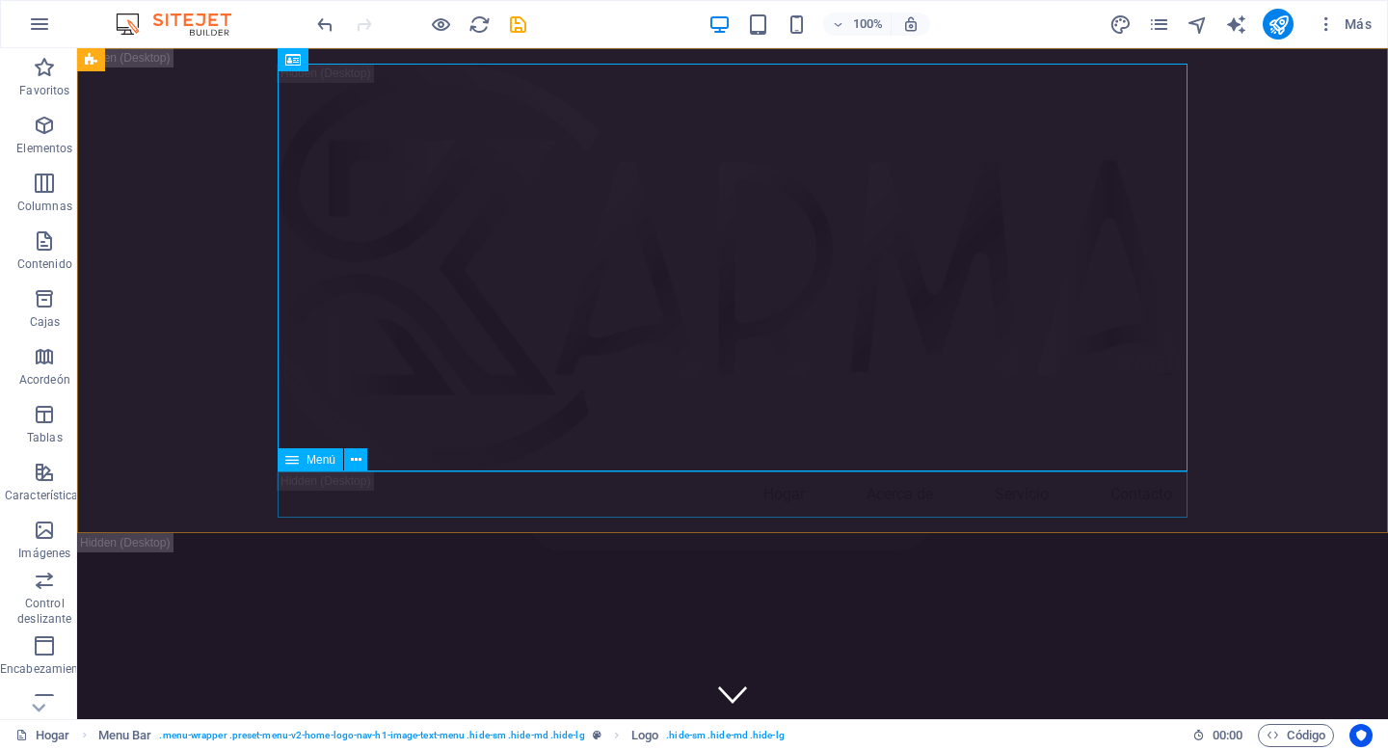
click at [317, 464] on font "Menú" at bounding box center [320, 459] width 29 height 13
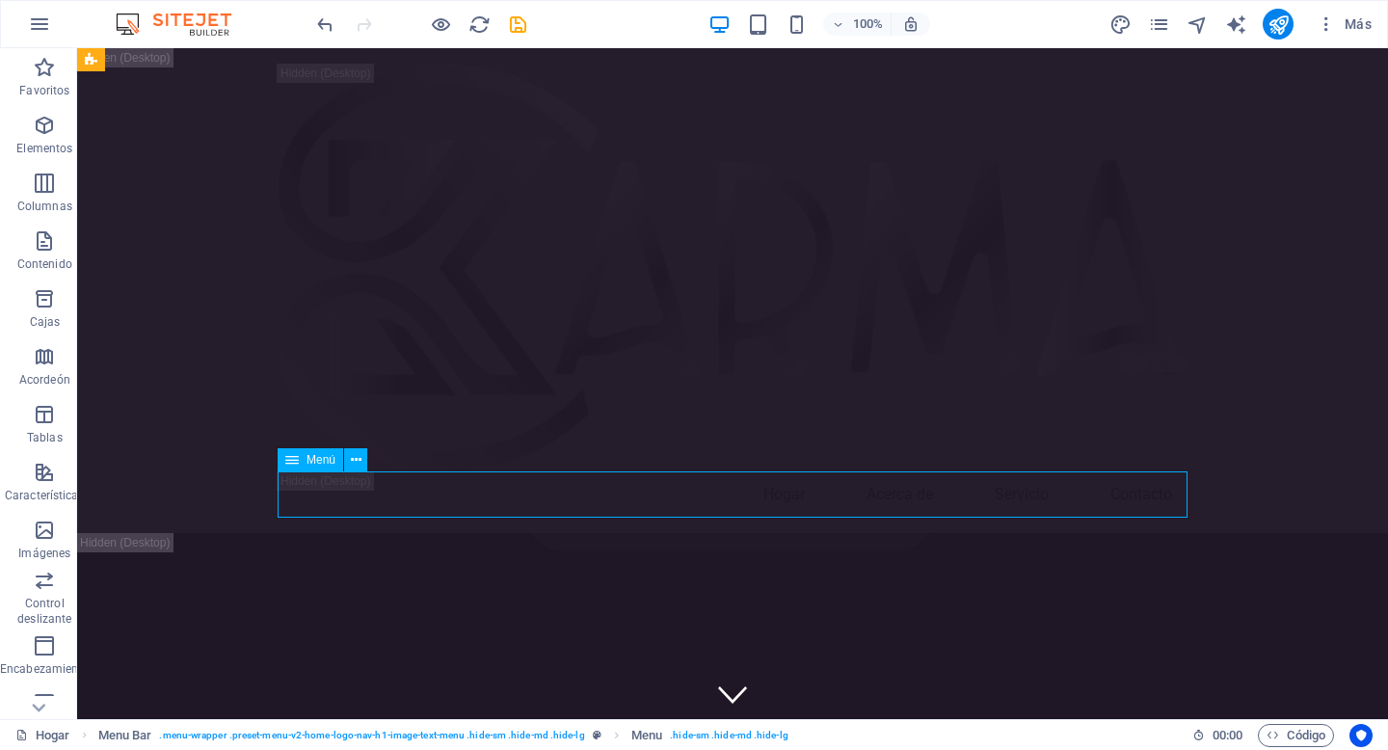
click at [294, 459] on icon at bounding box center [291, 459] width 13 height 23
click at [357, 458] on icon at bounding box center [356, 460] width 11 height 20
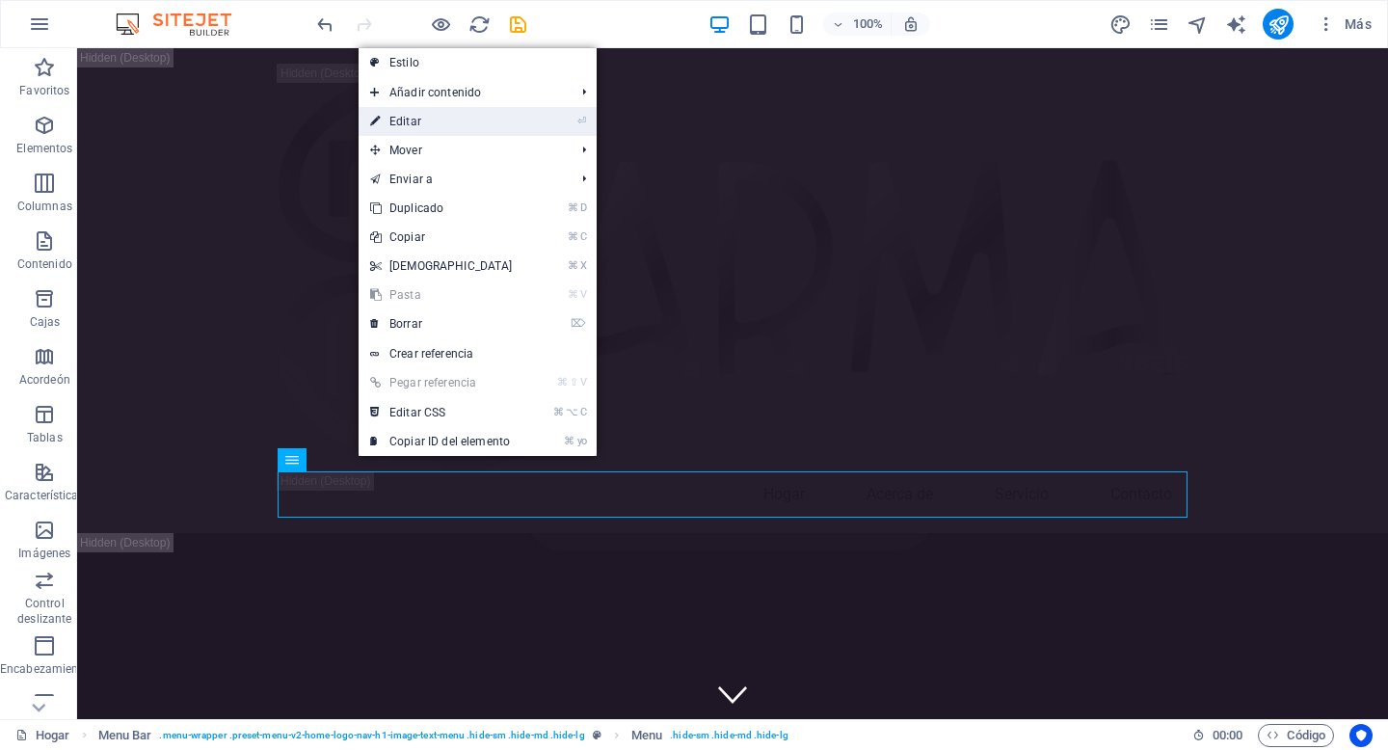
click at [406, 119] on font "Editar" at bounding box center [405, 121] width 32 height 13
select select
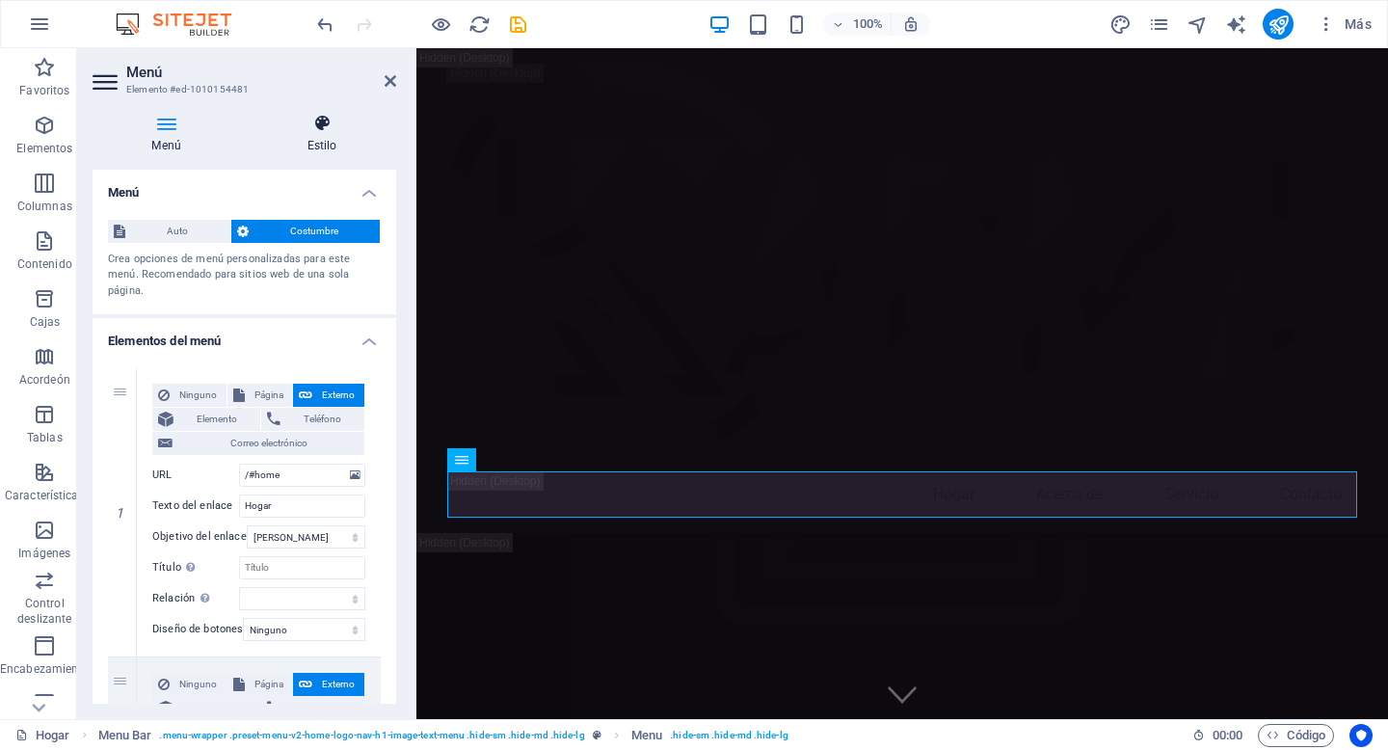
click at [323, 124] on icon at bounding box center [322, 123] width 148 height 19
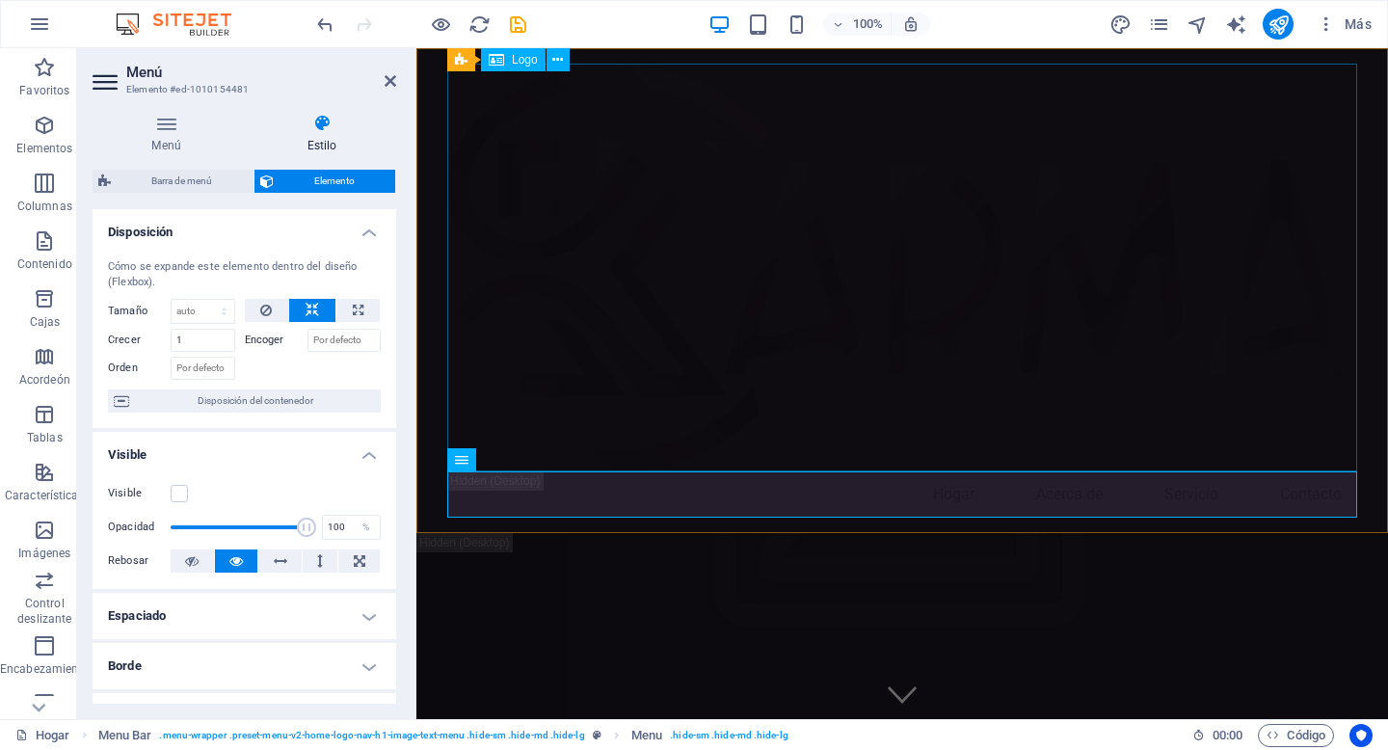
click at [758, 176] on div at bounding box center [902, 268] width 910 height 408
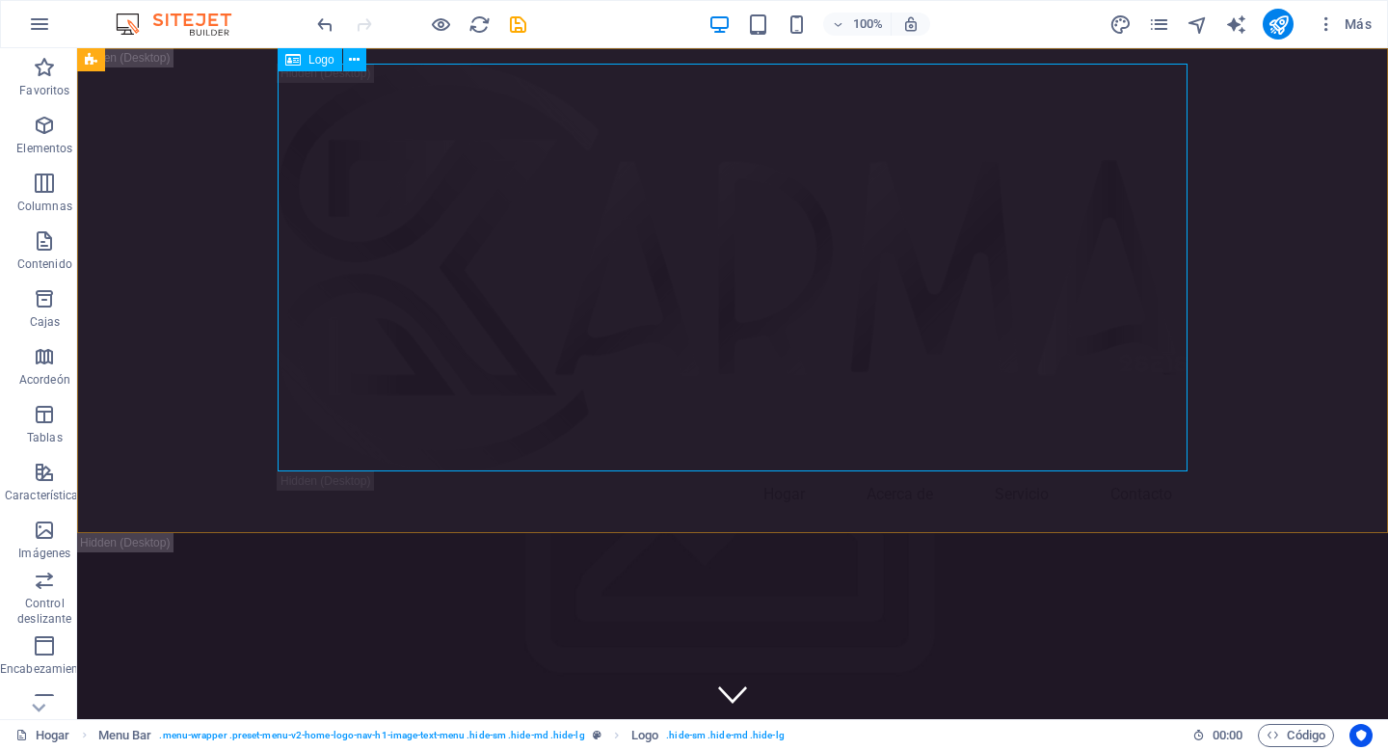
click at [318, 62] on font "Logo" at bounding box center [321, 59] width 26 height 13
click at [300, 65] on icon at bounding box center [292, 59] width 15 height 23
click at [353, 66] on icon at bounding box center [354, 60] width 11 height 20
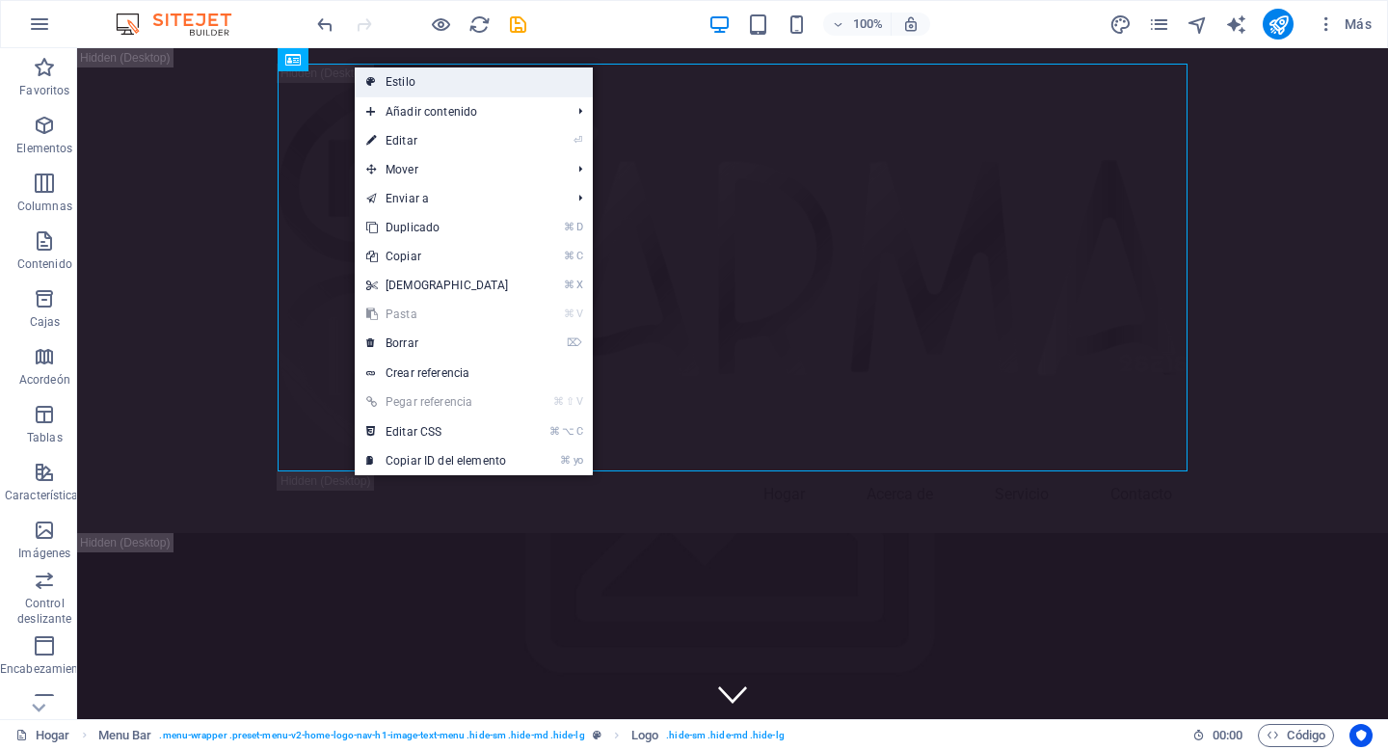
click at [393, 86] on font "Estilo" at bounding box center [400, 81] width 30 height 13
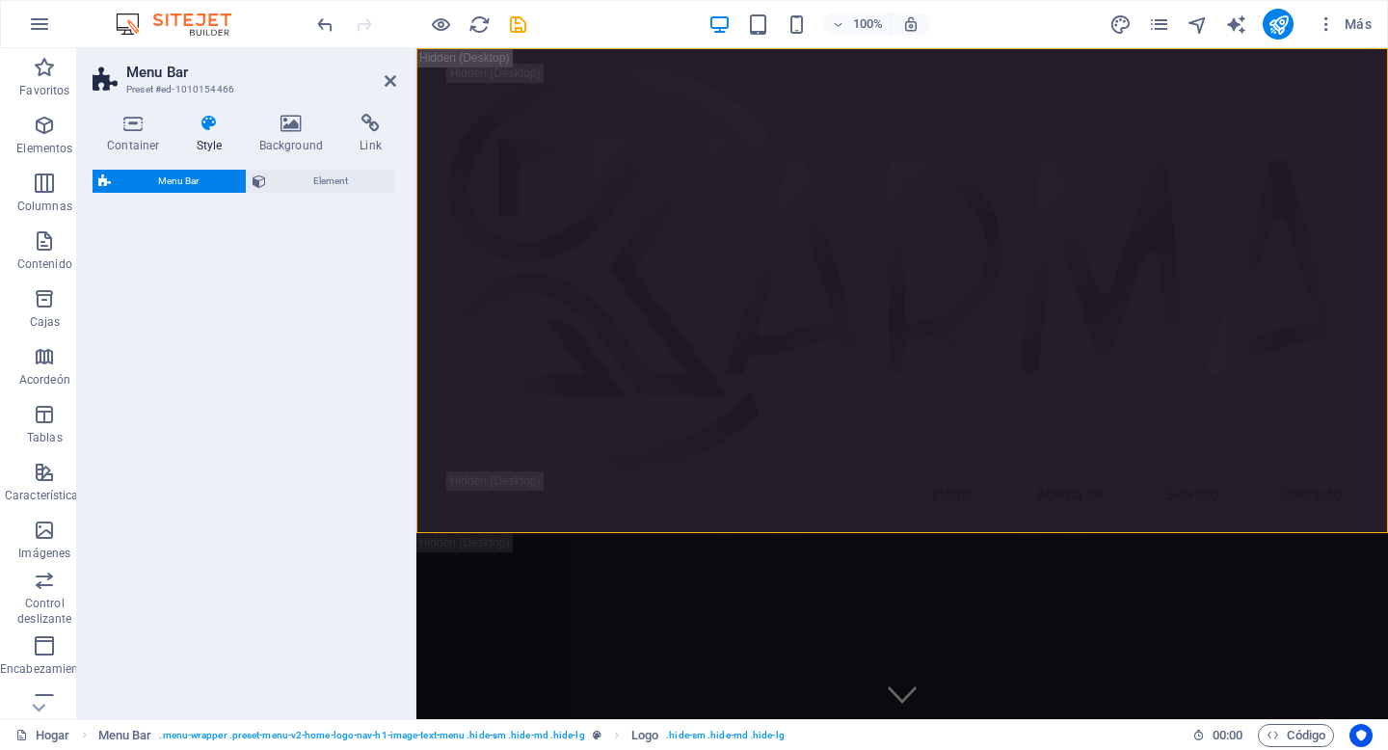
select select "rem"
select select "preset-menu-v2-home-logo-nav-h1-image-text-menu"
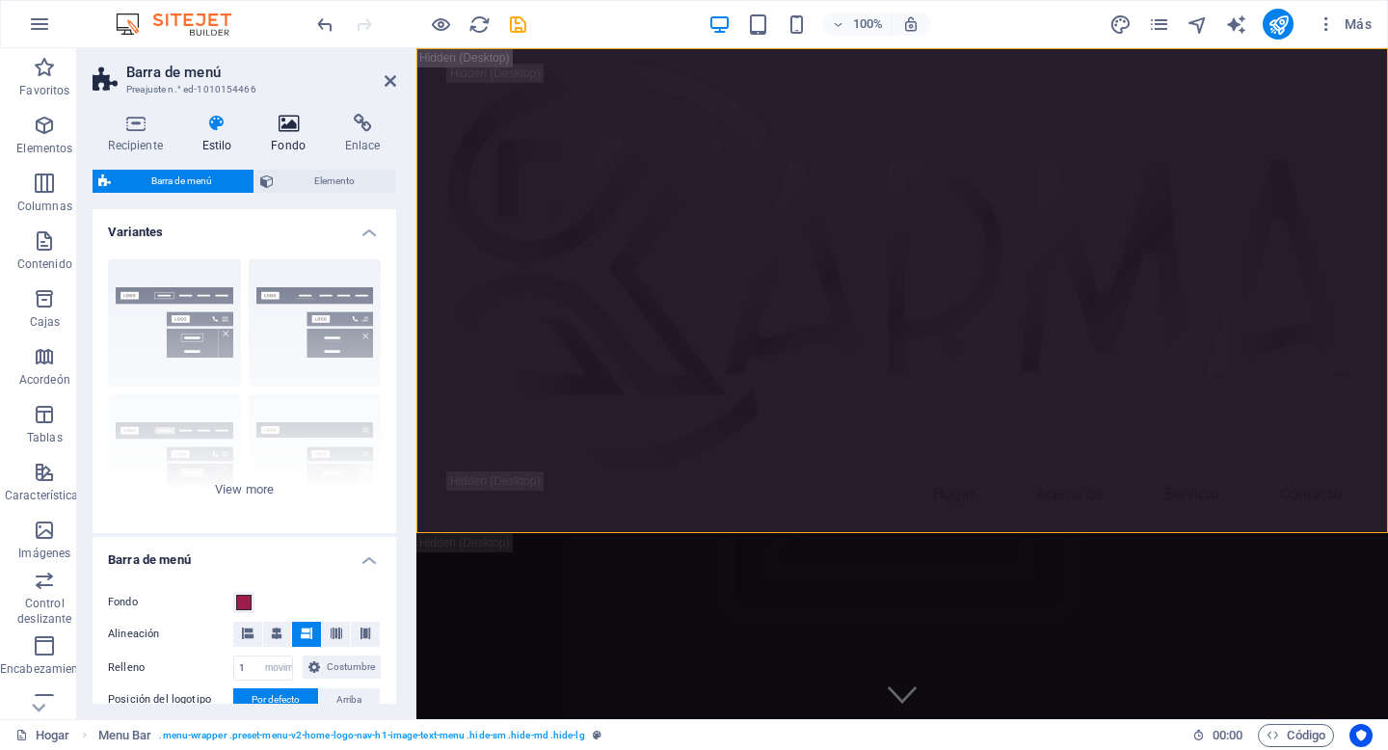
click at [292, 123] on icon at bounding box center [288, 123] width 66 height 19
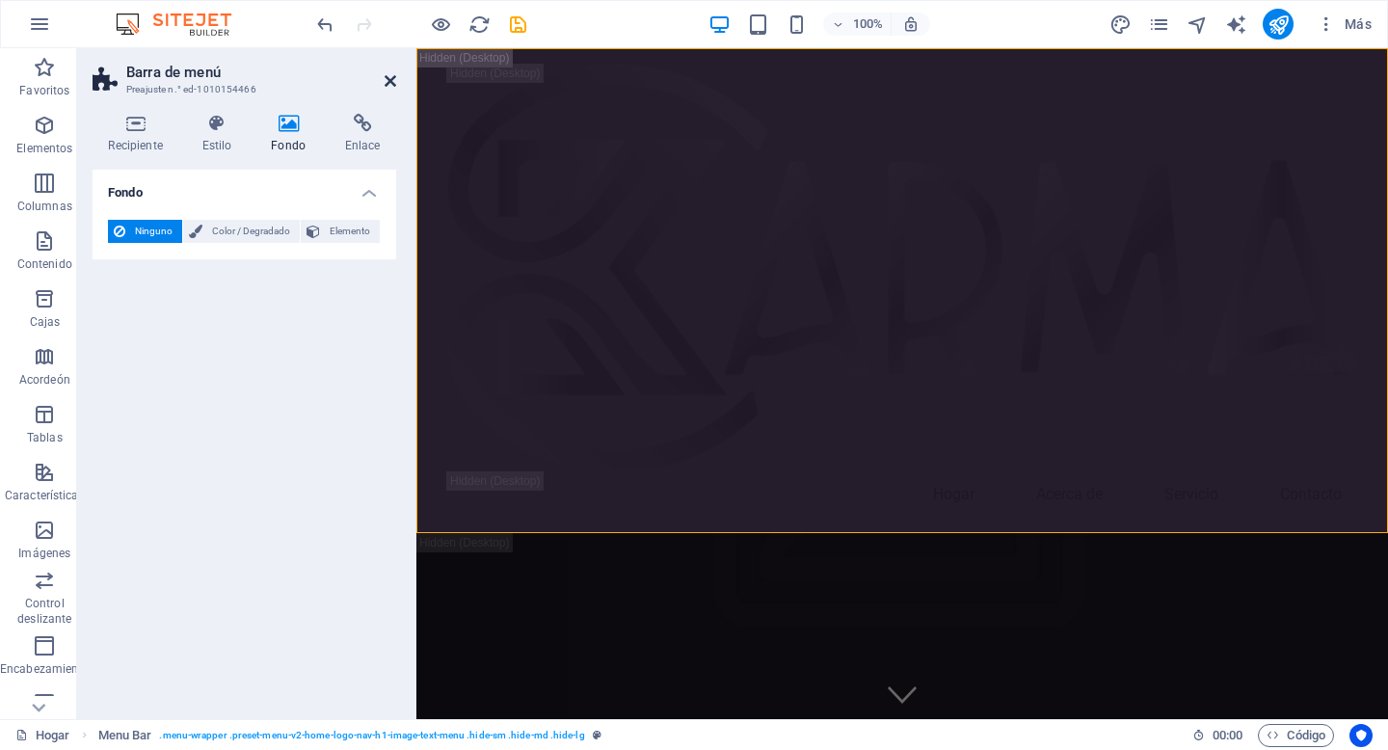
click at [387, 84] on icon at bounding box center [391, 80] width 12 height 15
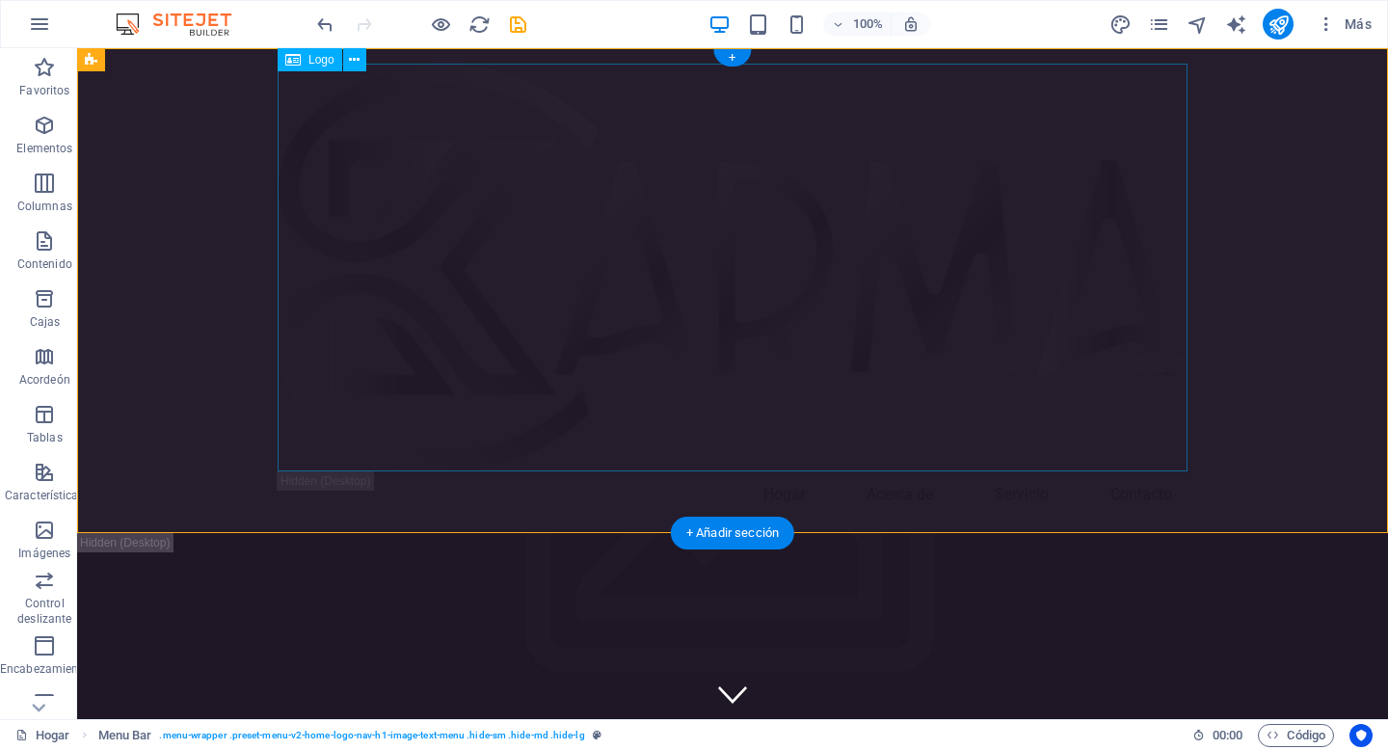
click at [290, 118] on div at bounding box center [733, 268] width 910 height 408
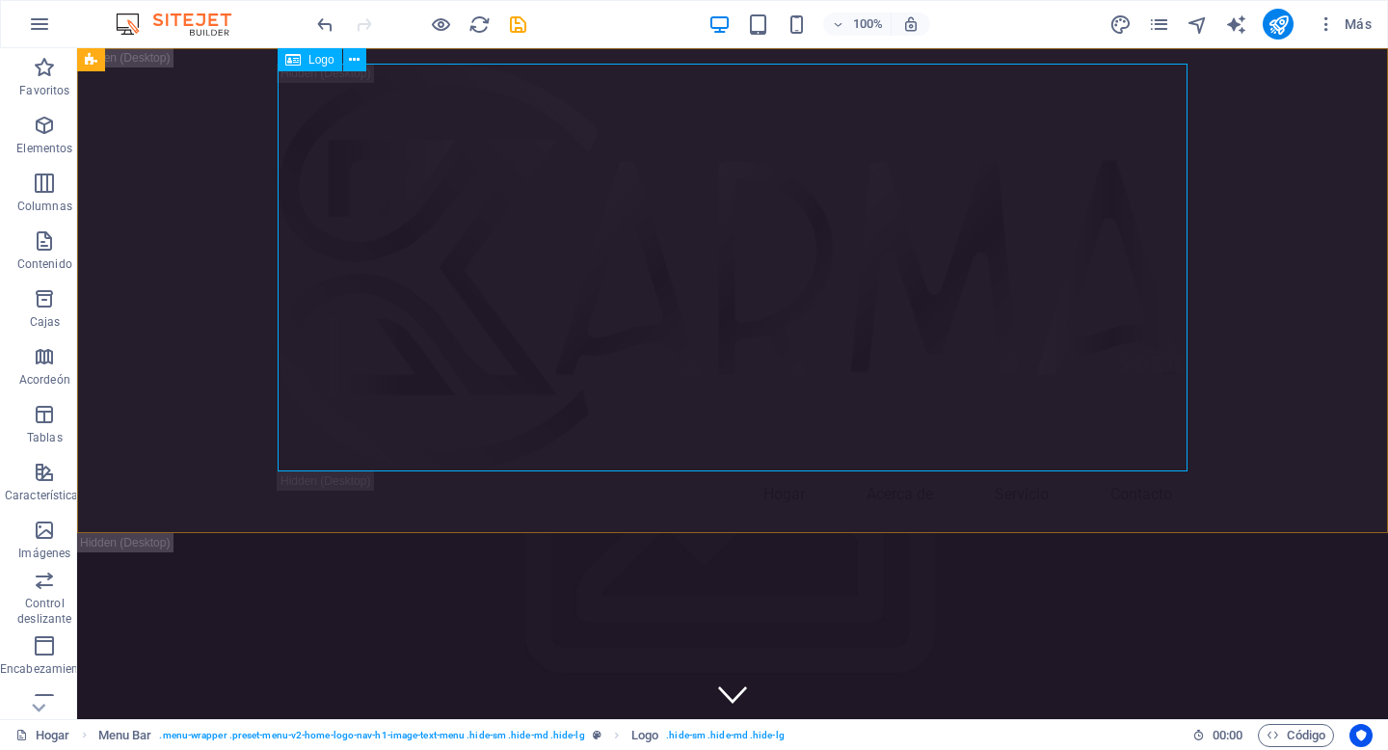
click at [314, 63] on font "Logo" at bounding box center [321, 59] width 26 height 13
click at [323, 58] on font "Logo" at bounding box center [321, 59] width 26 height 13
click at [308, 61] on font "Logo" at bounding box center [321, 59] width 26 height 13
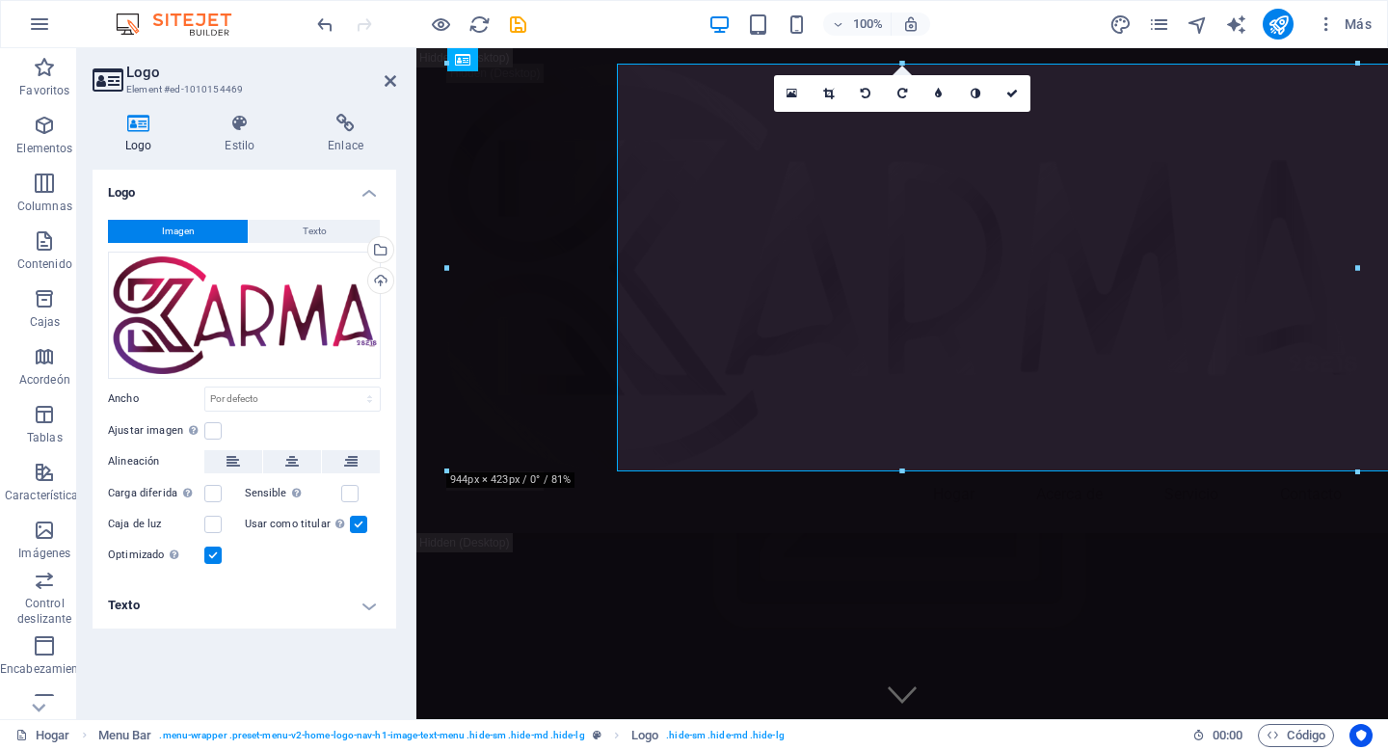
click at [307, 61] on header "Logo Element #ed-1010154469" at bounding box center [245, 73] width 304 height 50
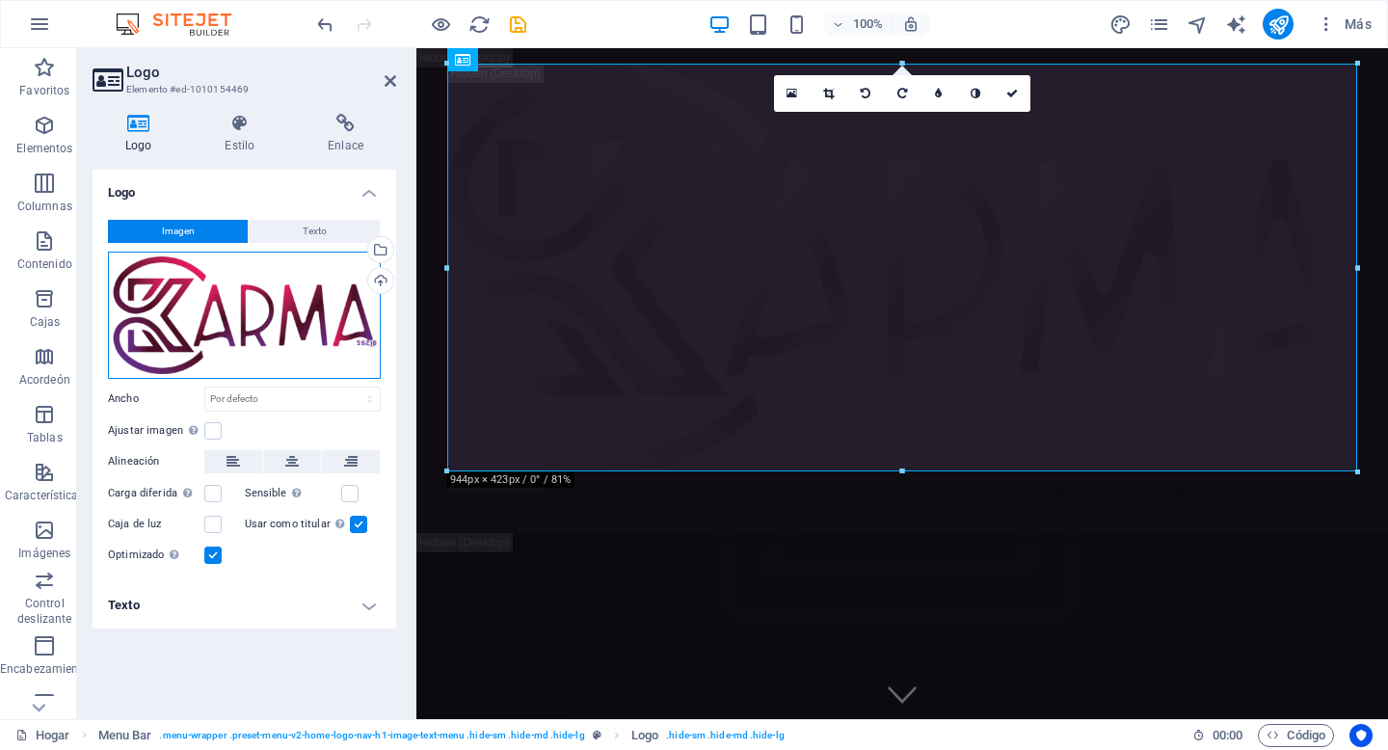
click at [268, 321] on div "Arrastre los archivos aquí, haga clic para elegir archivos o seleccione archivo…" at bounding box center [244, 315] width 273 height 127
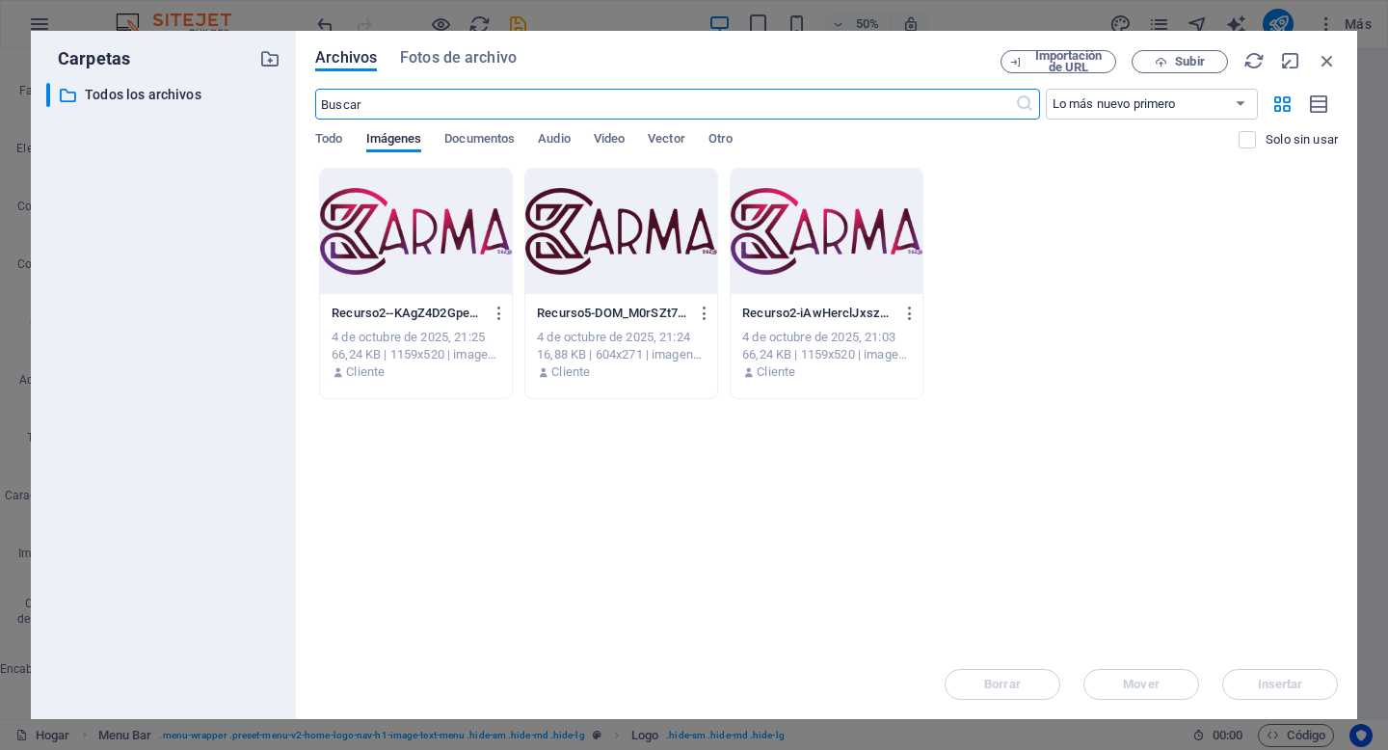
click at [395, 247] on div at bounding box center [416, 231] width 192 height 125
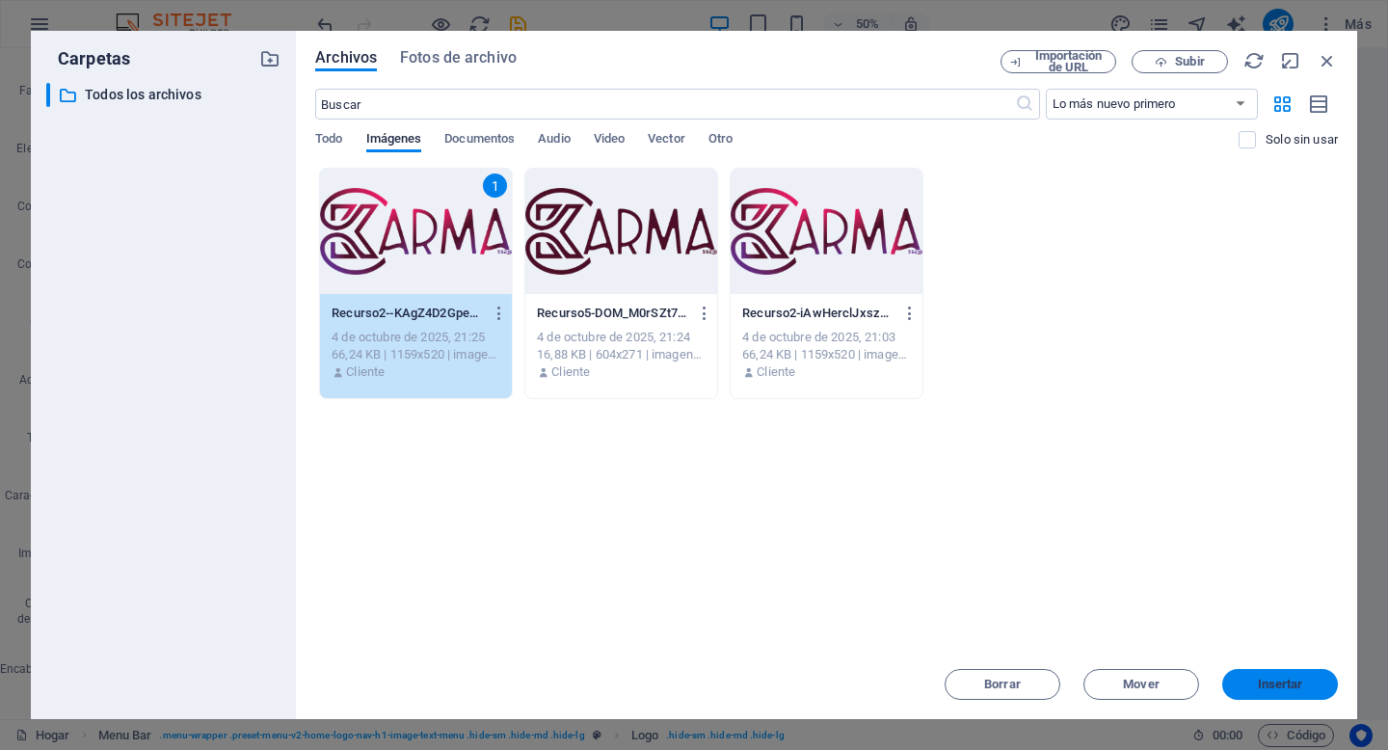
click at [1270, 688] on font "Insertar" at bounding box center [1280, 683] width 45 height 14
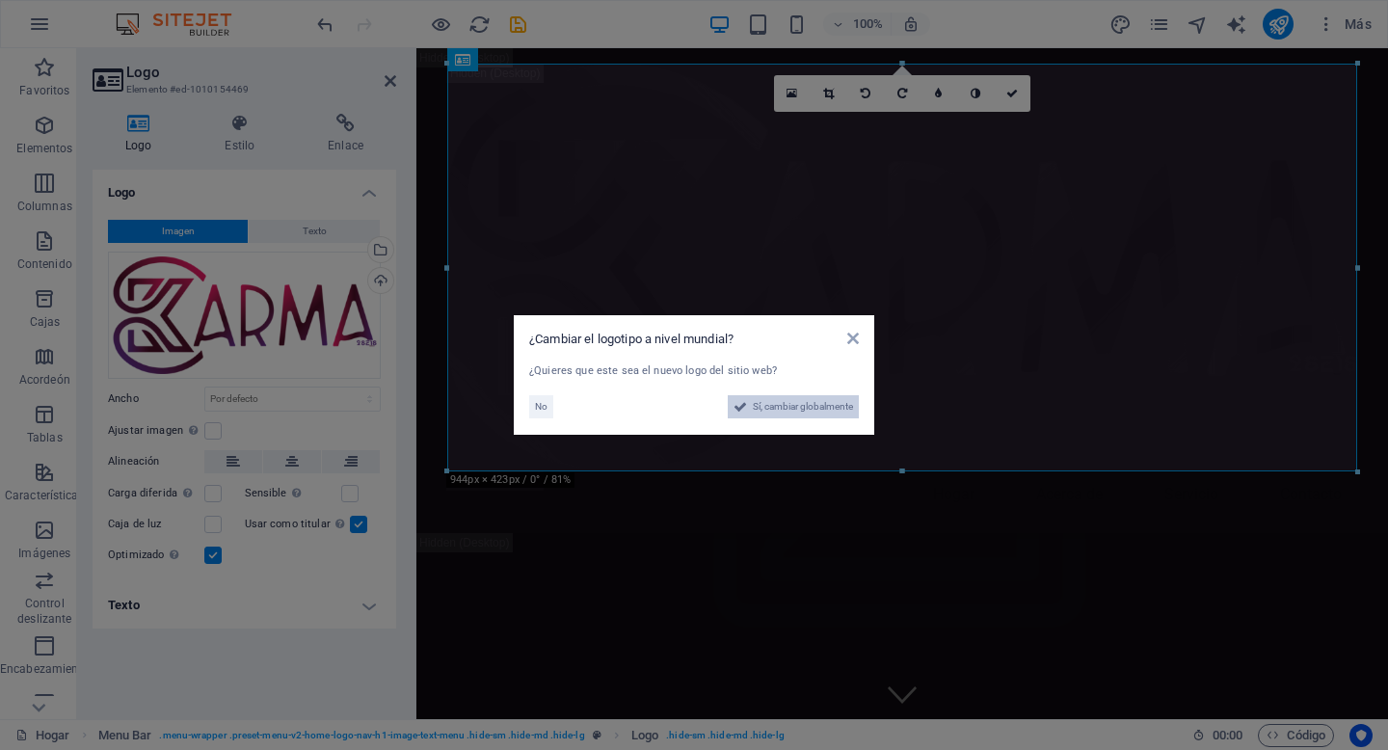
click at [783, 401] on font "Sí, cambiar globalmente" at bounding box center [803, 406] width 100 height 11
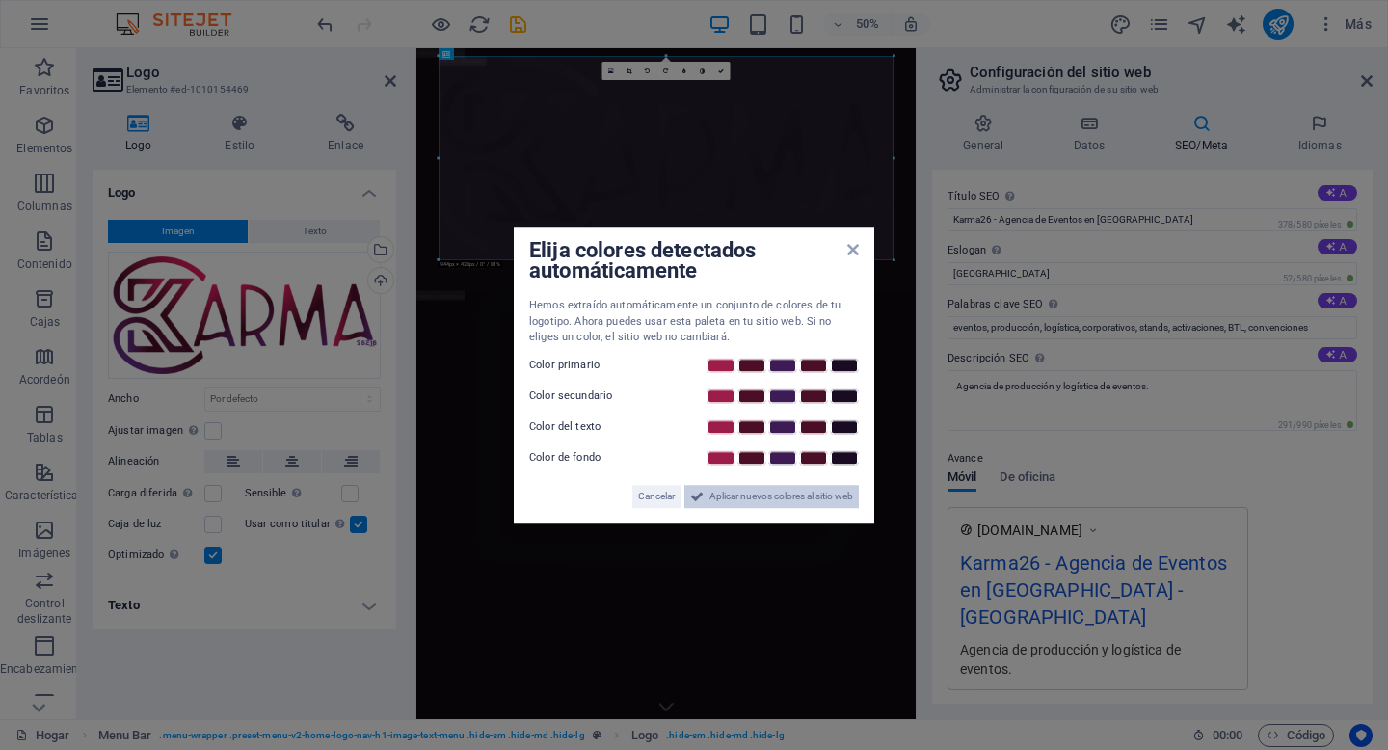
click at [730, 493] on font "Aplicar nuevos colores al sitio web" at bounding box center [781, 496] width 144 height 11
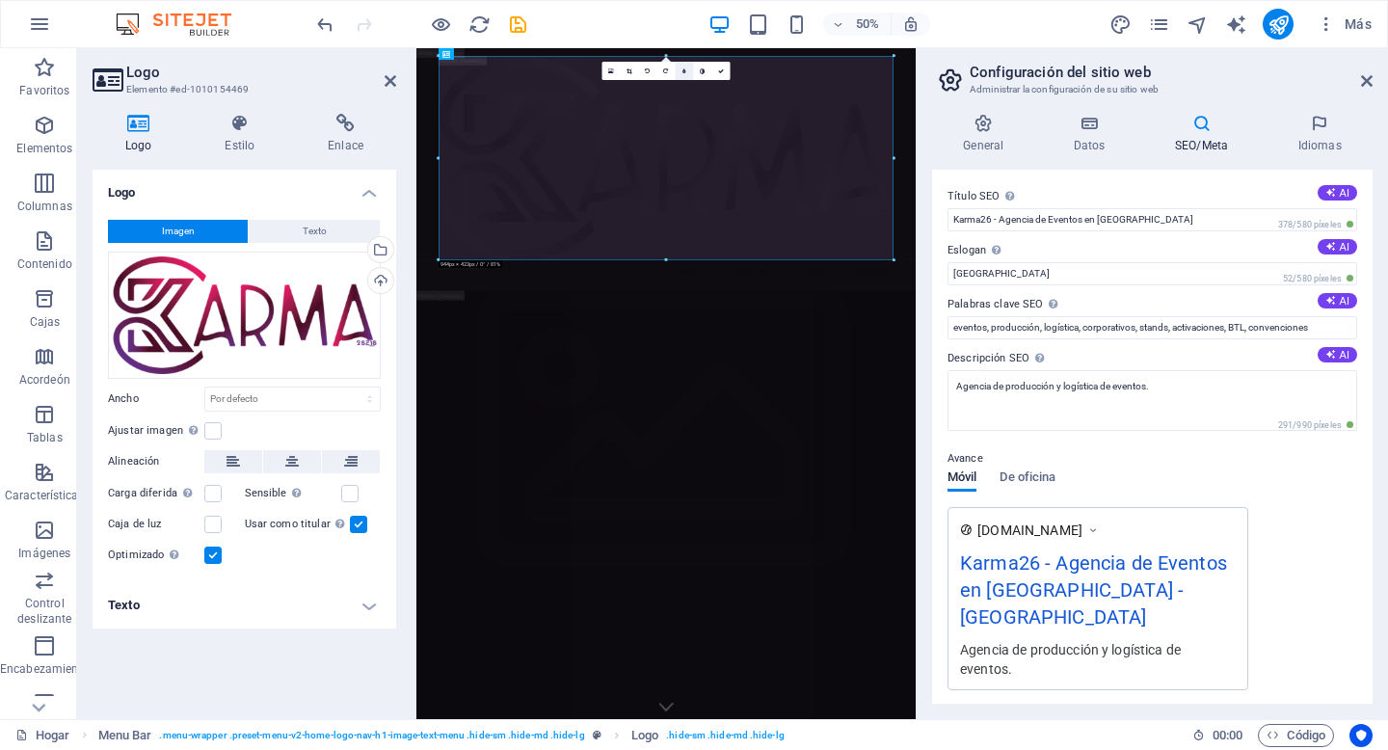
click at [687, 73] on link at bounding box center [685, 71] width 18 height 18
type input "4"
type input "3"
click at [677, 72] on icon at bounding box center [678, 71] width 4 height 6
click at [684, 72] on icon at bounding box center [684, 71] width 4 height 6
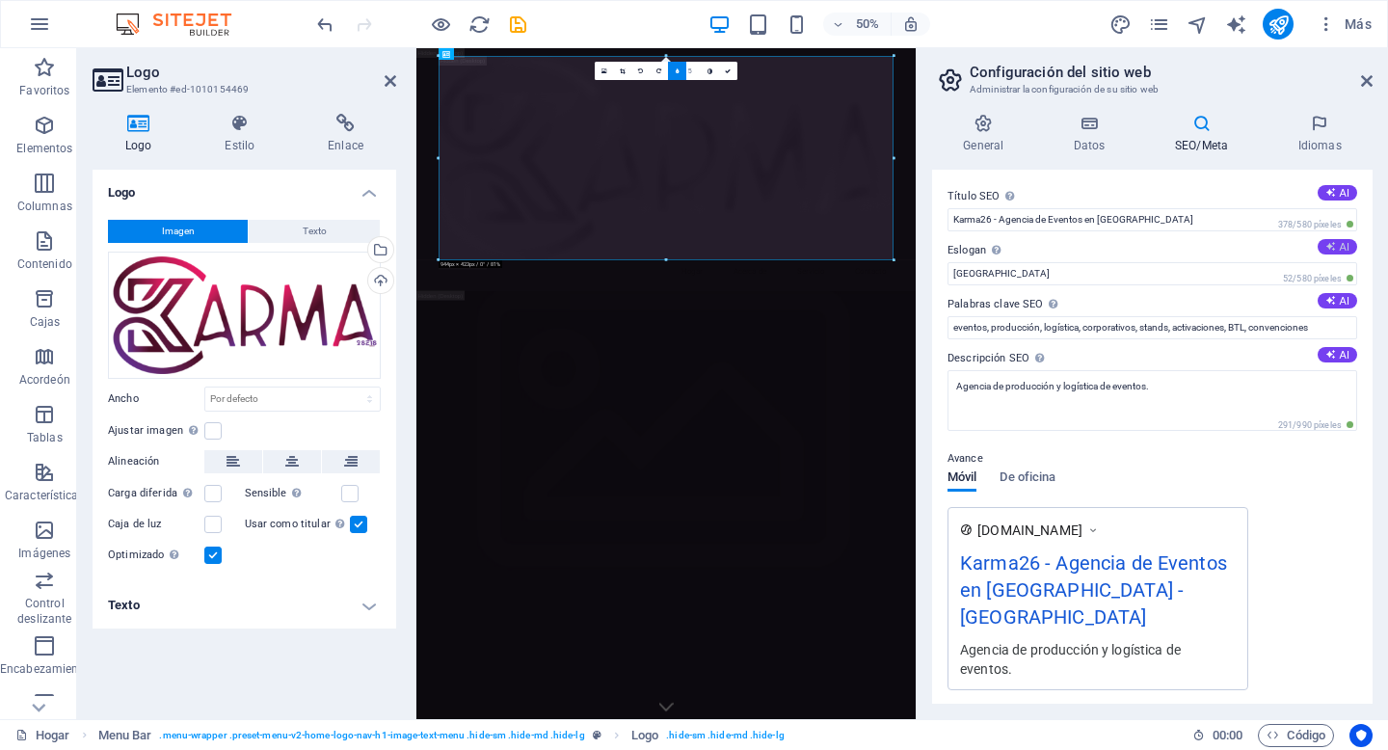
click at [1329, 248] on icon at bounding box center [1330, 246] width 11 height 11
type input "Crafting Unforgettable Events With Every Detail"
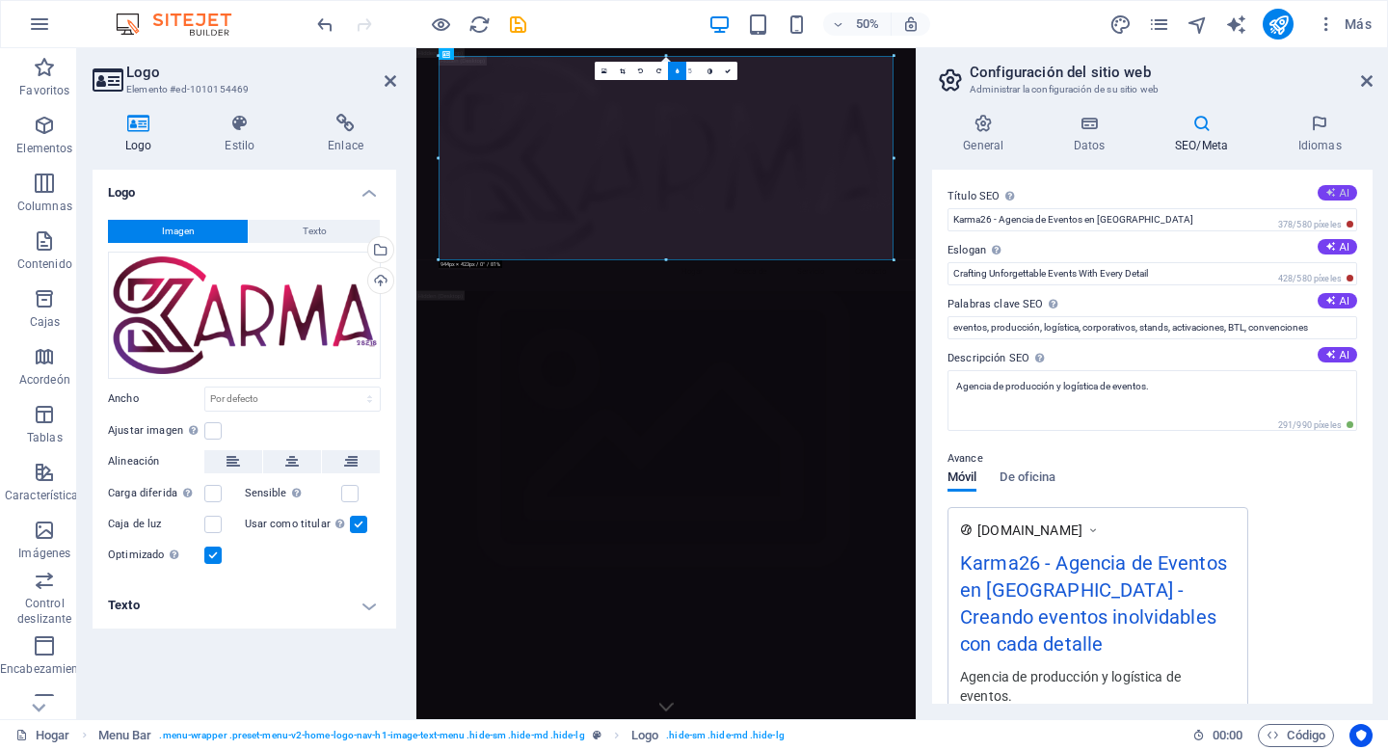
click at [1339, 187] on font "AI" at bounding box center [1344, 193] width 10 height 12
type input "Transform Ideas into Events"
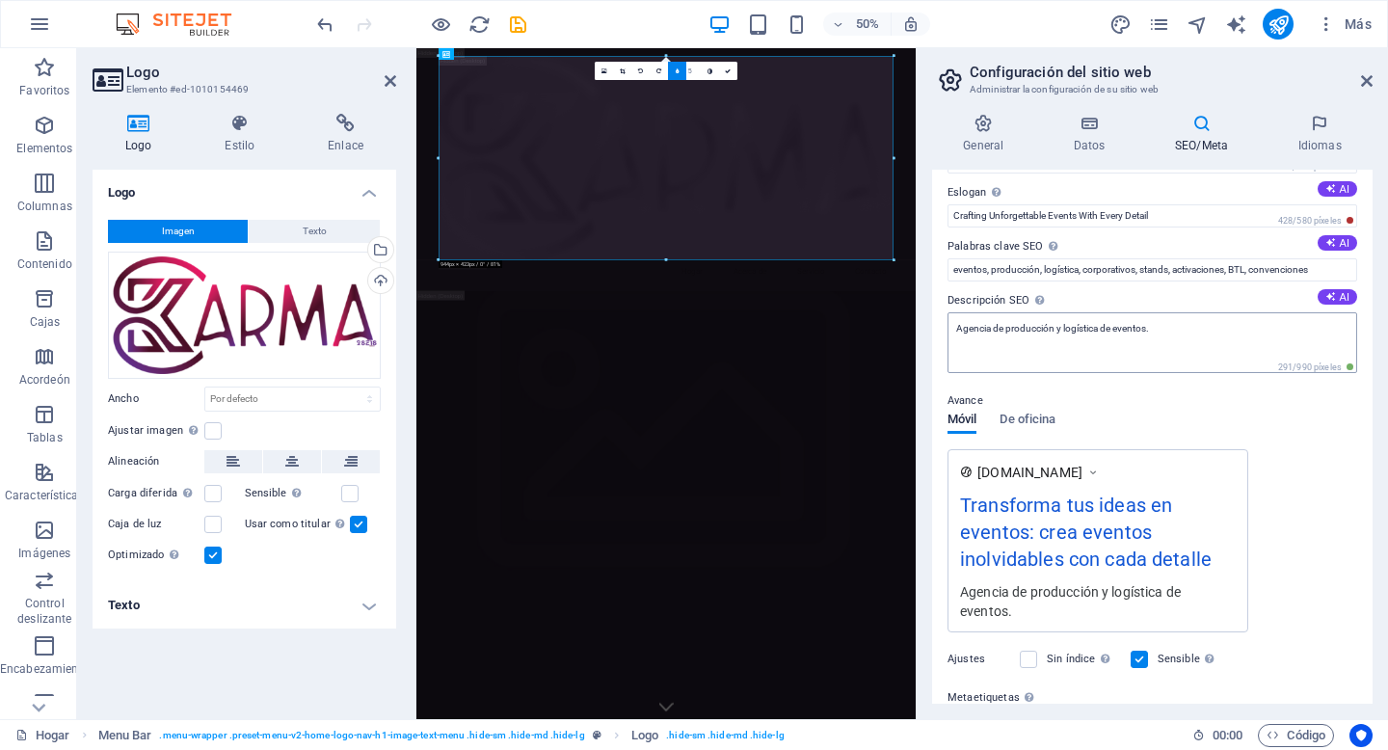
scroll to position [65, 0]
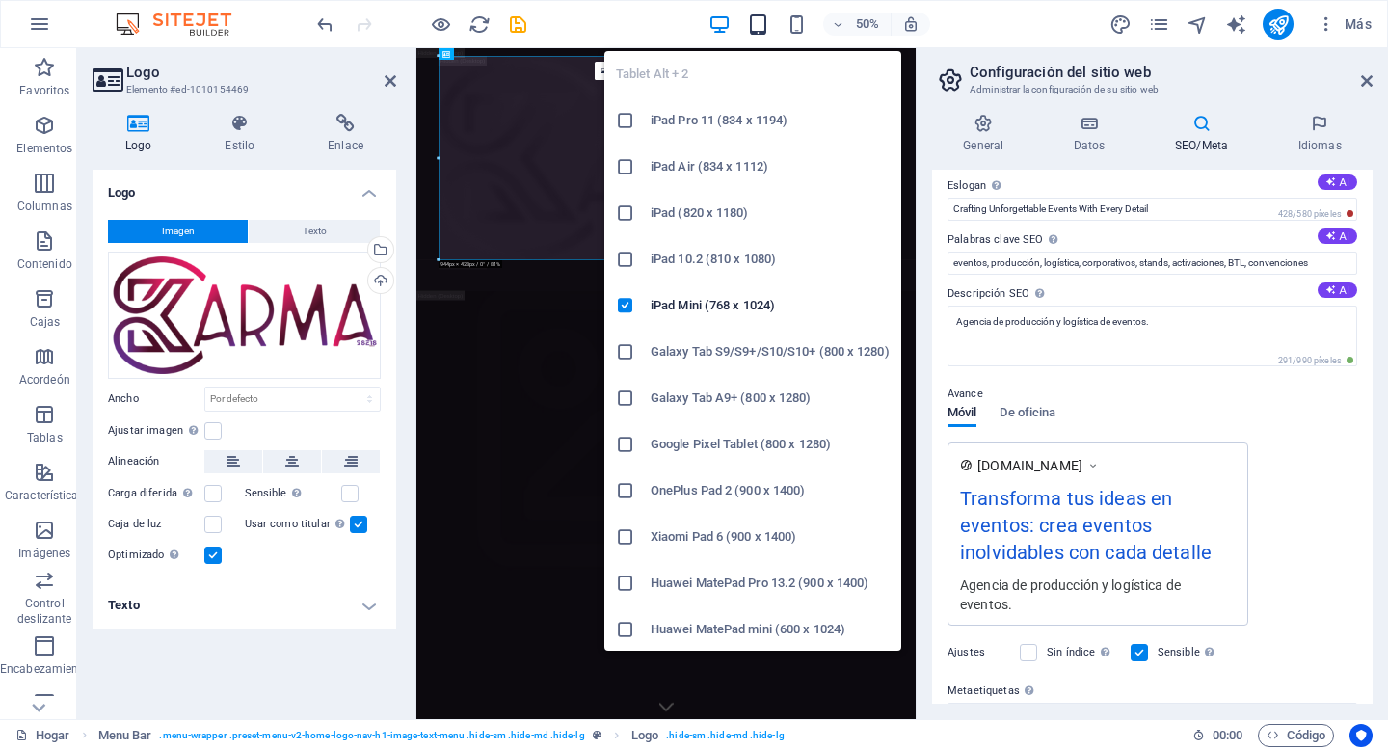
click at [755, 26] on icon "button" at bounding box center [758, 24] width 22 height 22
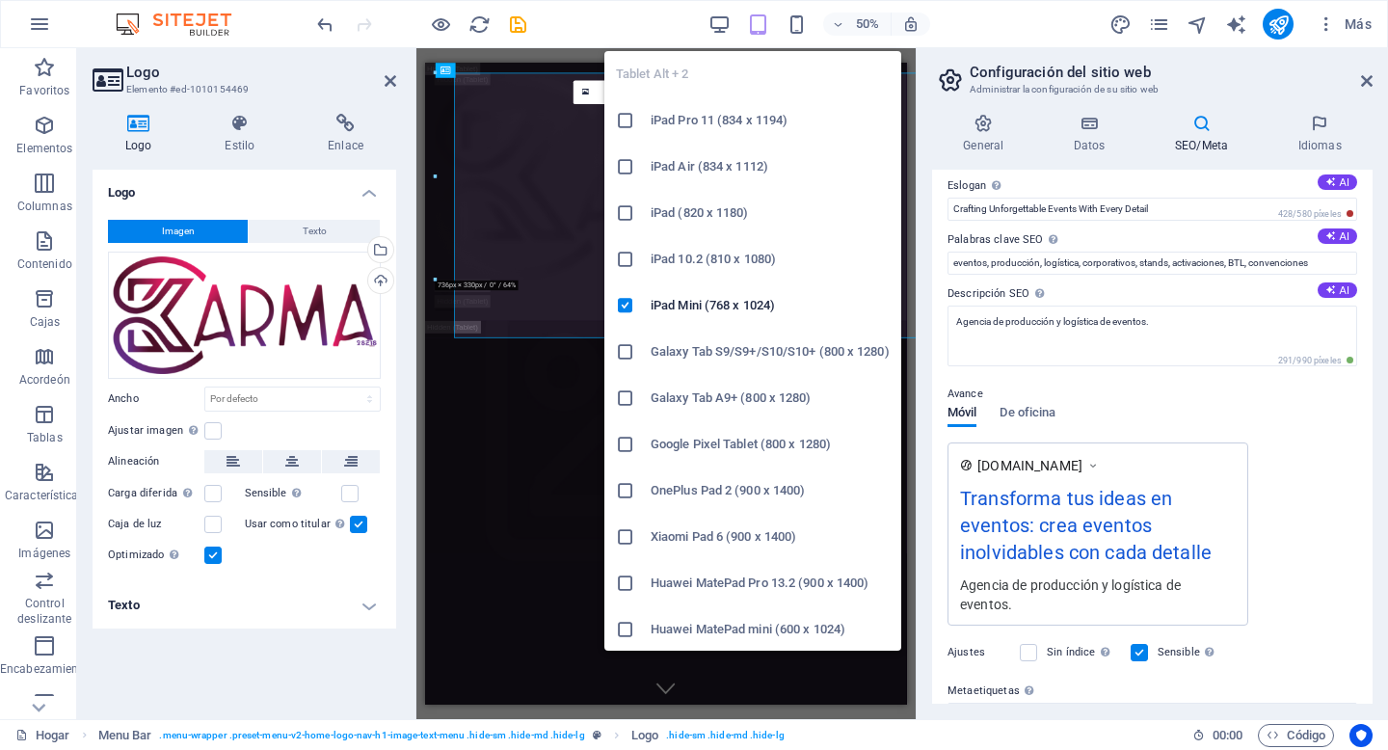
click at [758, 26] on icon "button" at bounding box center [758, 24] width 22 height 22
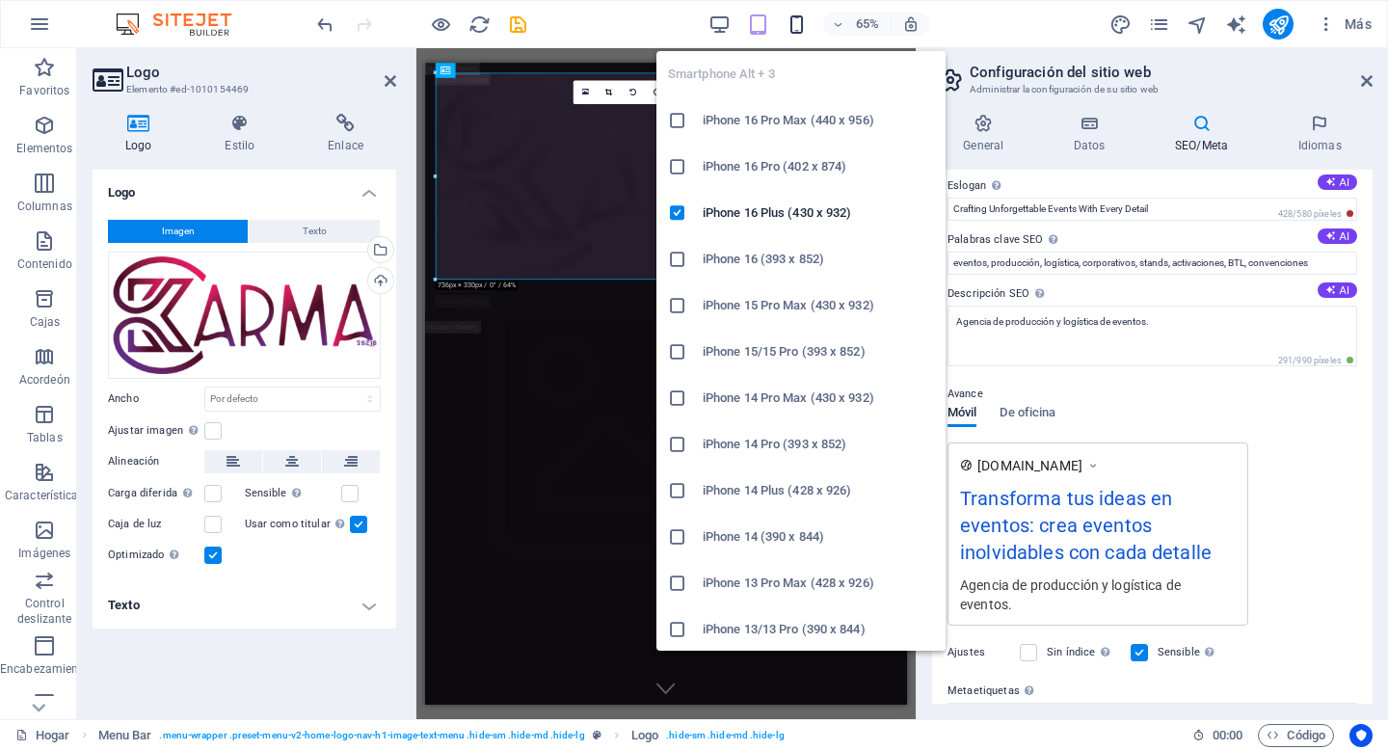
click at [804, 23] on icon "button" at bounding box center [796, 24] width 22 height 22
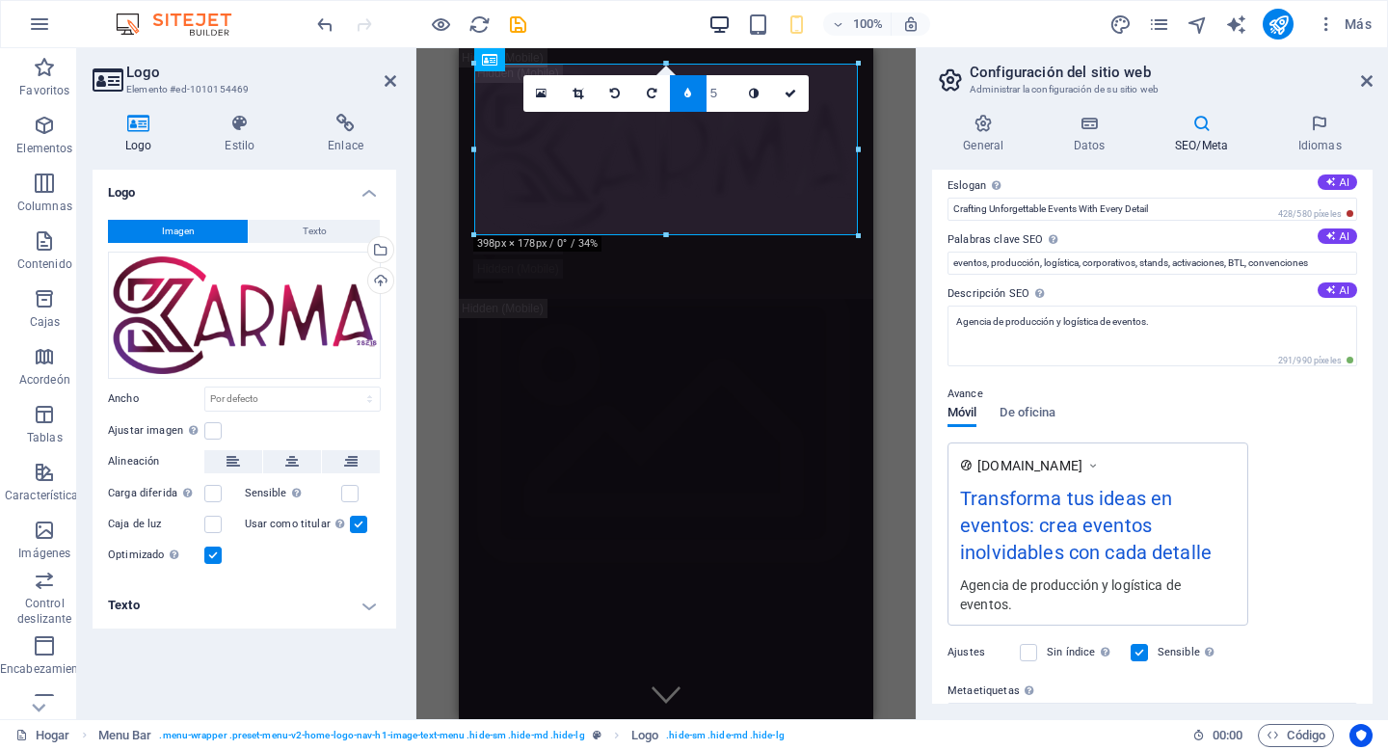
click at [726, 22] on icon "button" at bounding box center [719, 24] width 22 height 22
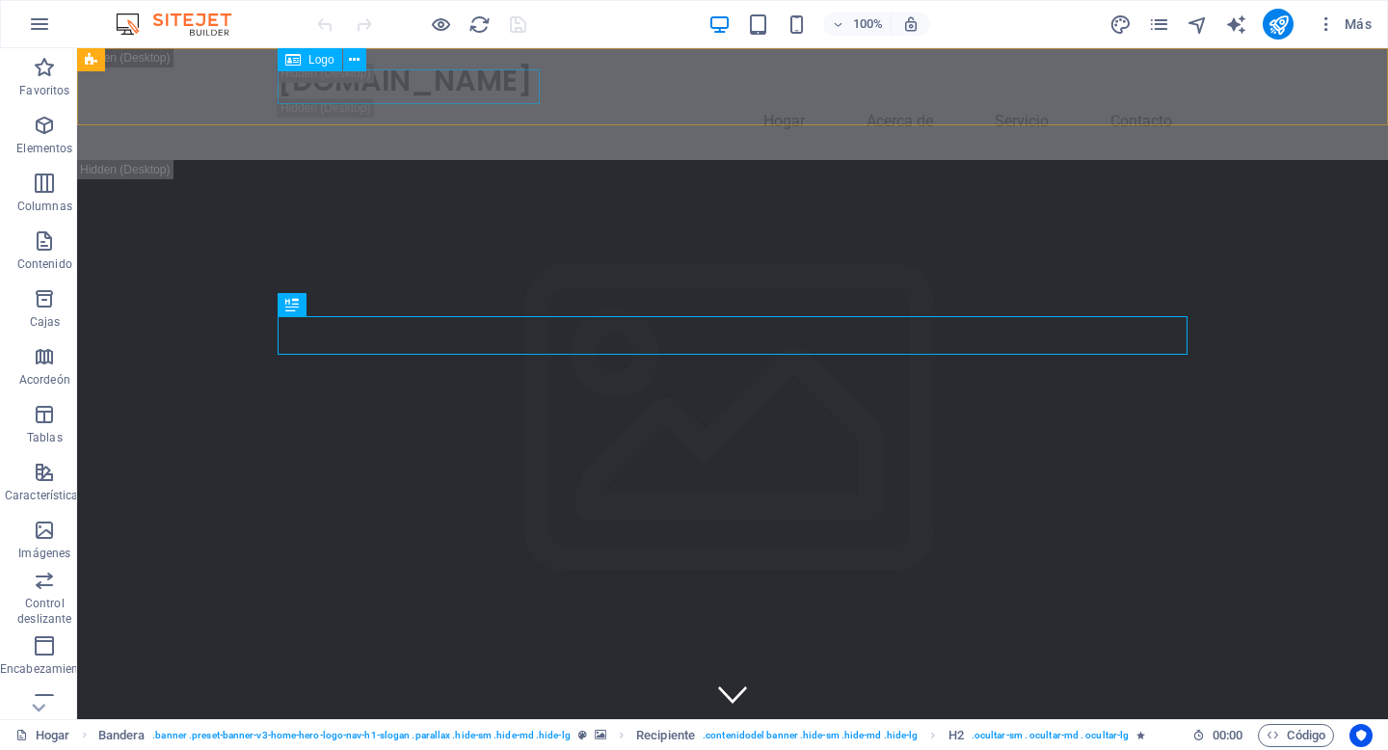
click at [320, 58] on font "Logo" at bounding box center [321, 59] width 26 height 13
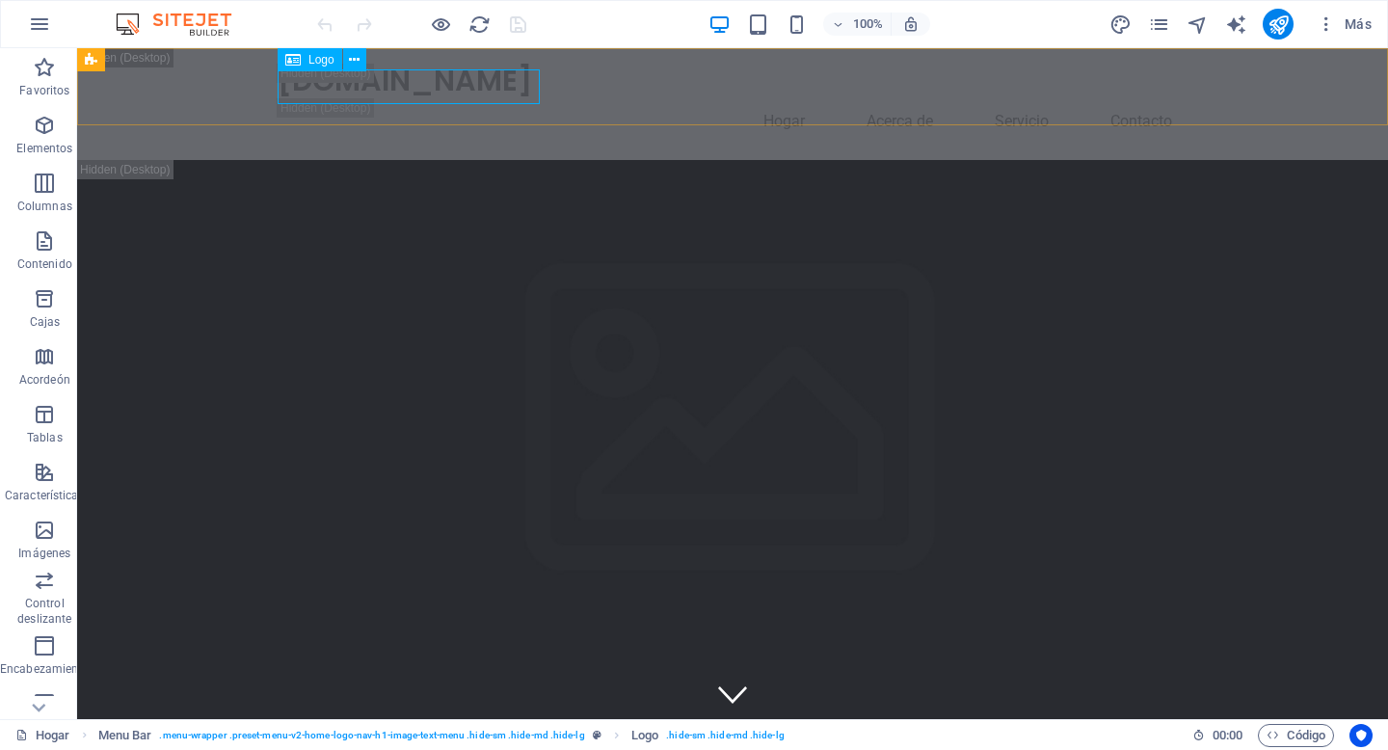
click at [316, 58] on font "Logo" at bounding box center [321, 59] width 26 height 13
click at [429, 83] on div "[DOMAIN_NAME]" at bounding box center [733, 81] width 910 height 35
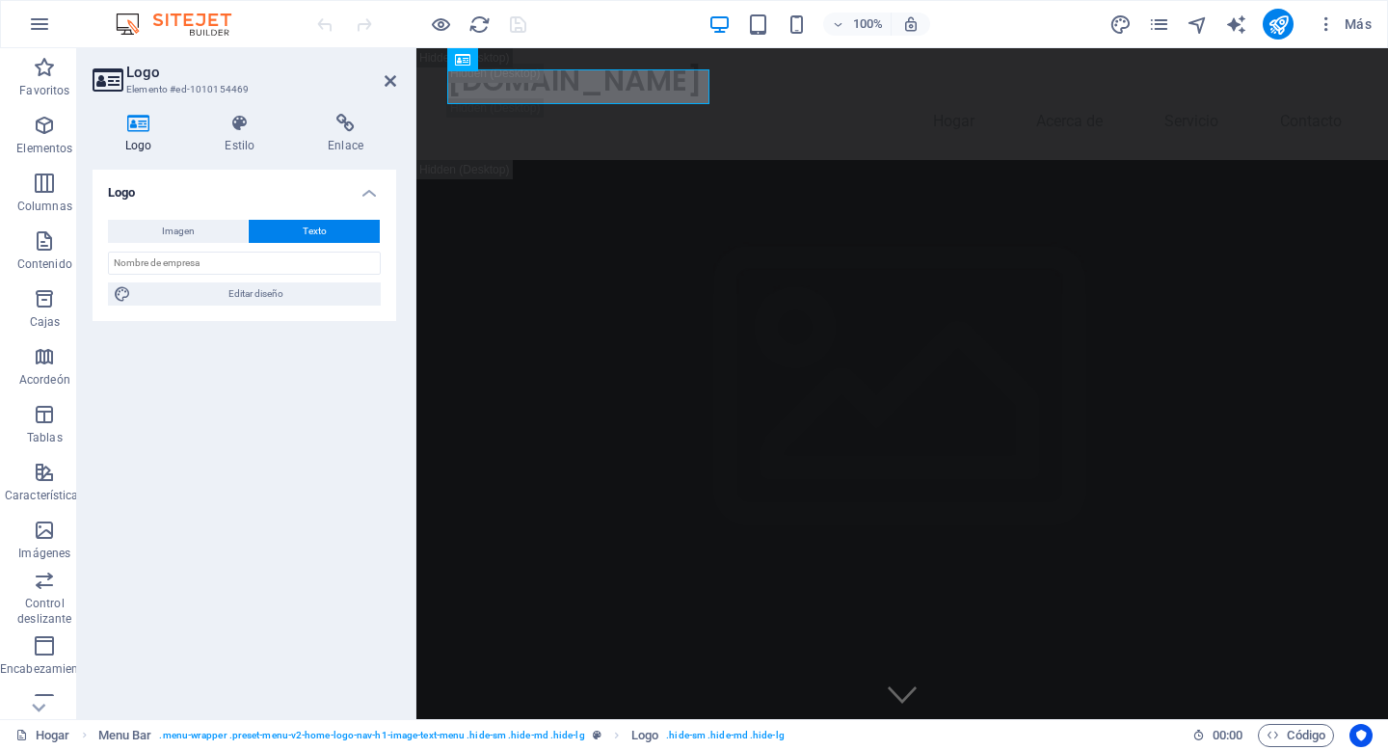
click at [138, 132] on icon at bounding box center [139, 123] width 92 height 19
click at [196, 226] on button "Imagen" at bounding box center [178, 231] width 140 height 23
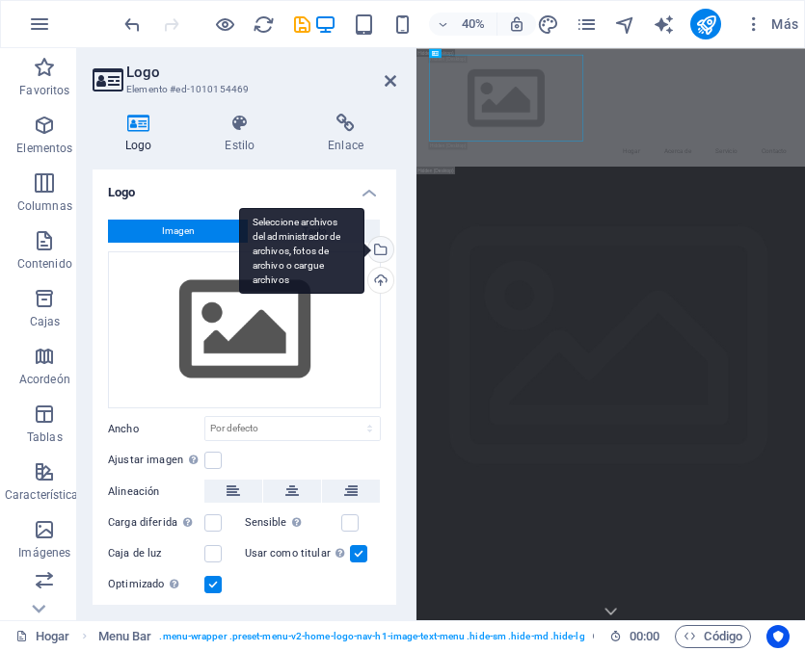
click at [364, 249] on div "Seleccione archivos del administrador de archivos, fotos de archivo o cargue ar…" at bounding box center [301, 251] width 125 height 87
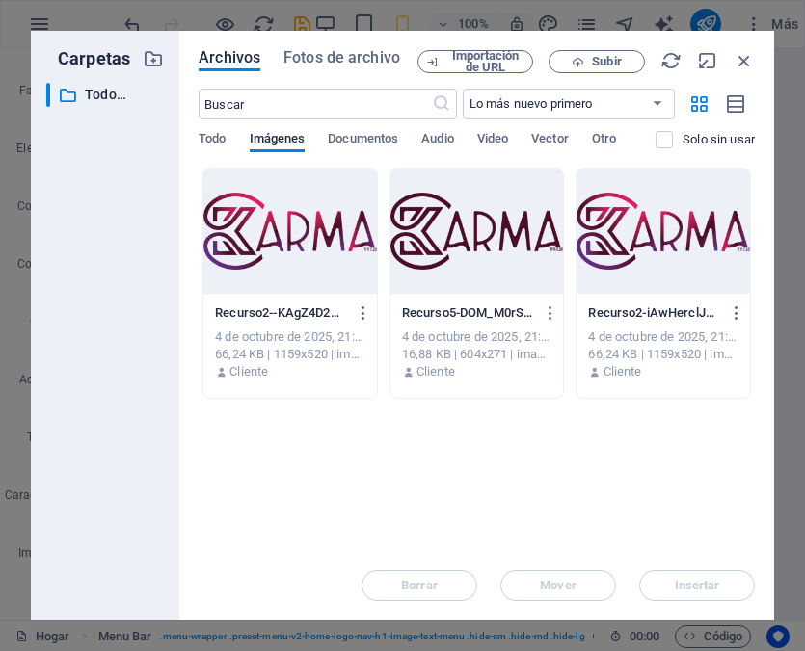
click at [295, 238] on div at bounding box center [289, 231] width 173 height 125
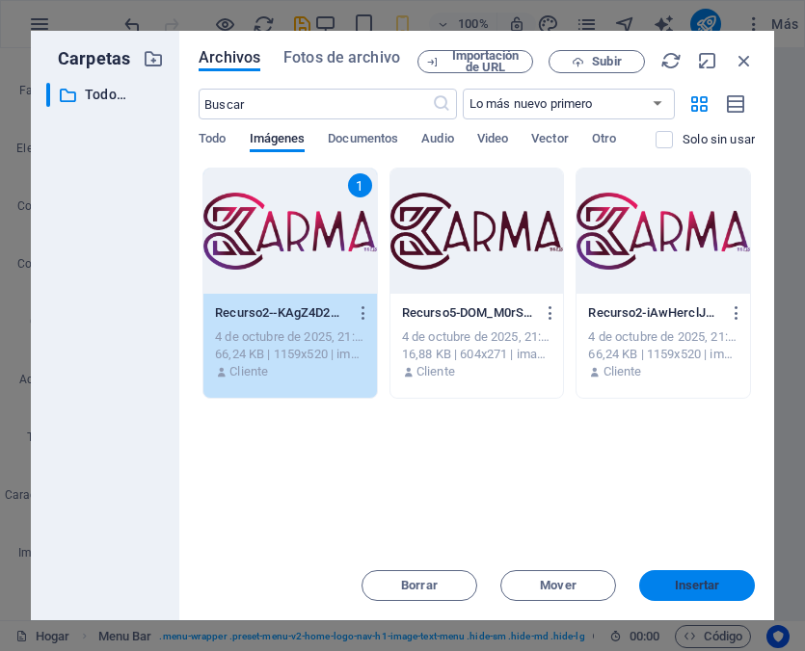
click at [706, 588] on font "Insertar" at bounding box center [697, 585] width 45 height 14
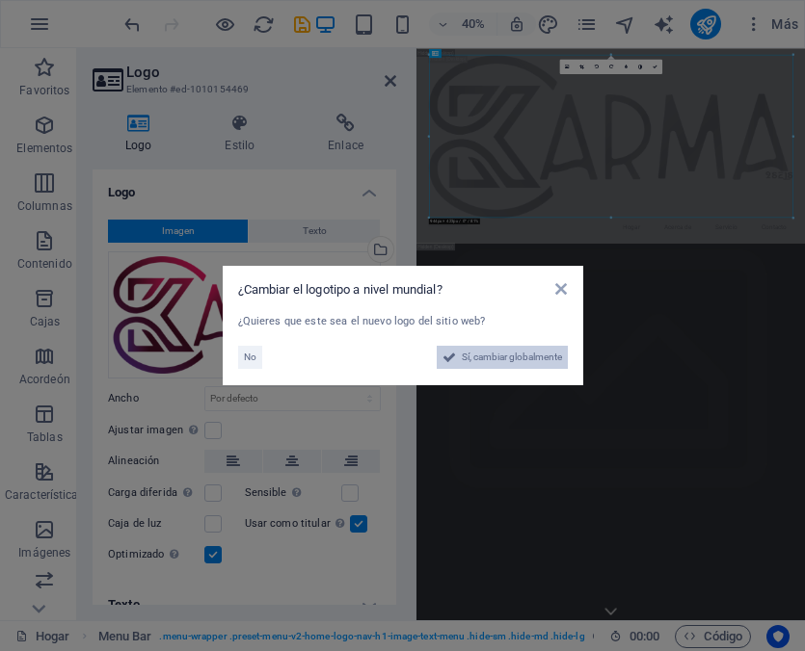
click at [496, 358] on font "Sí, cambiar globalmente" at bounding box center [512, 357] width 100 height 11
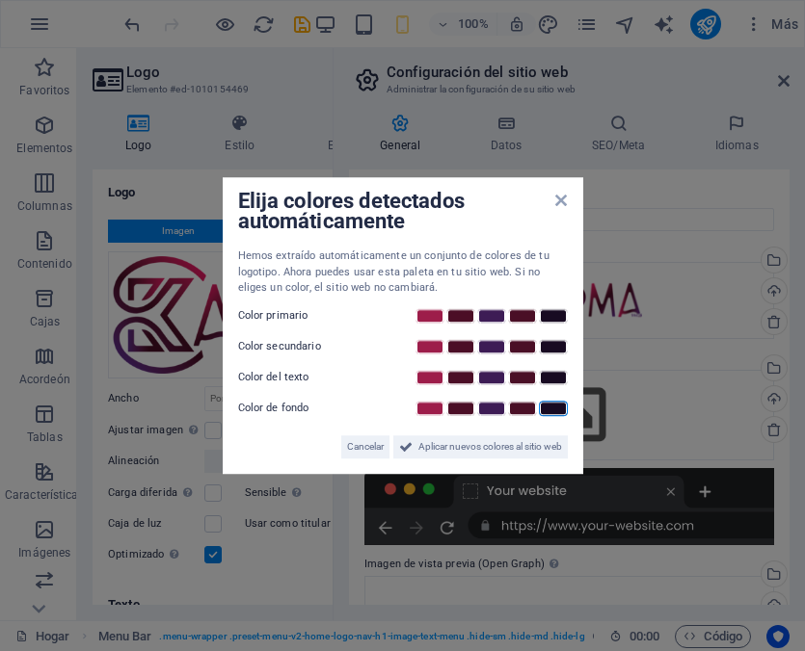
click at [560, 411] on link at bounding box center [553, 408] width 29 height 15
click at [430, 310] on link at bounding box center [429, 315] width 29 height 15
click at [434, 311] on link at bounding box center [429, 315] width 29 height 15
click at [429, 311] on link at bounding box center [429, 315] width 29 height 15
click at [437, 346] on link at bounding box center [429, 346] width 29 height 15
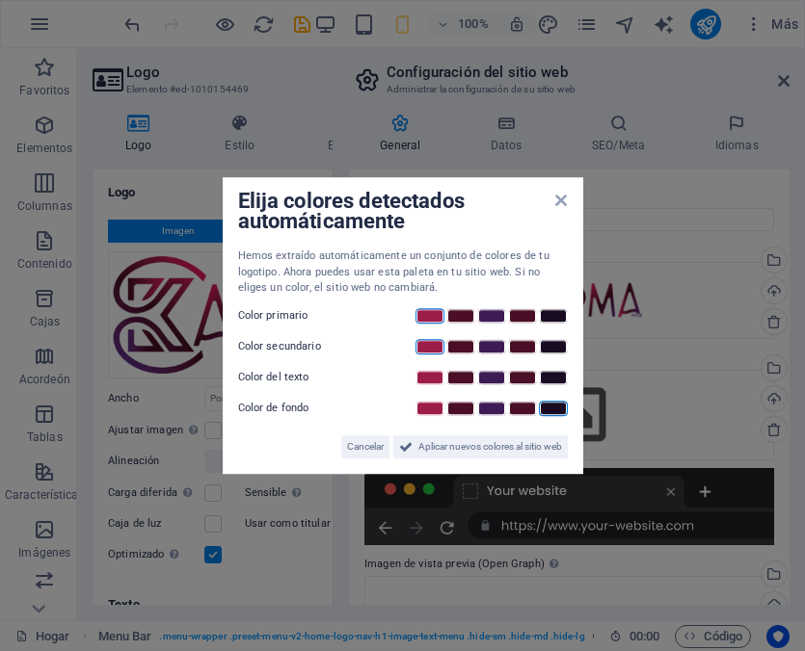
click at [437, 311] on link at bounding box center [429, 315] width 29 height 15
click at [496, 441] on font "Aplicar nuevos colores al sitio web" at bounding box center [490, 446] width 144 height 11
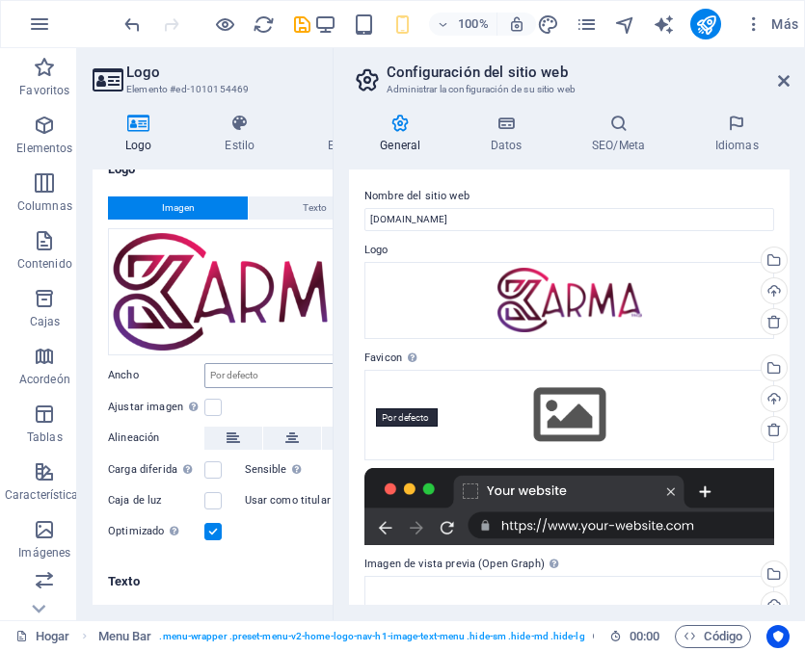
scroll to position [37, 0]
click at [232, 427] on icon at bounding box center [232, 438] width 13 height 23
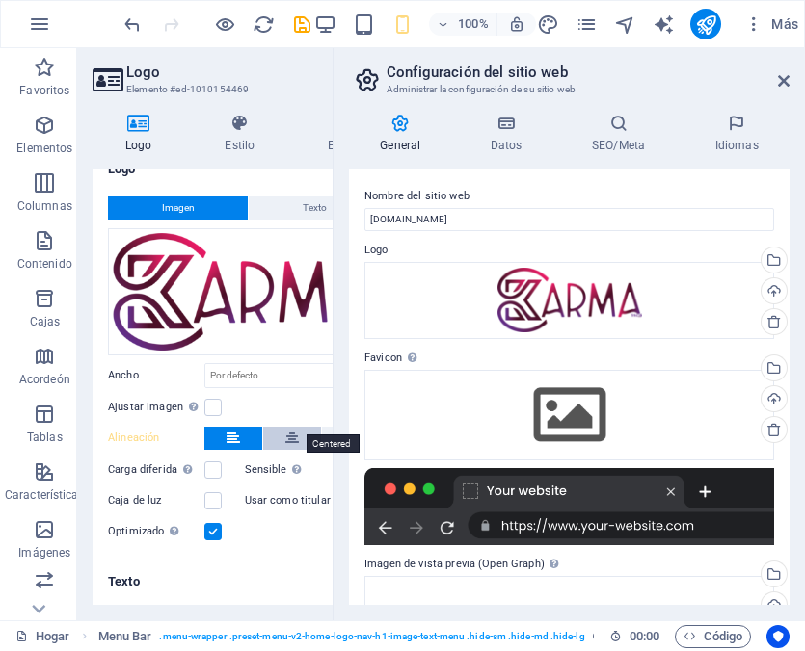
click at [294, 428] on icon at bounding box center [291, 438] width 13 height 23
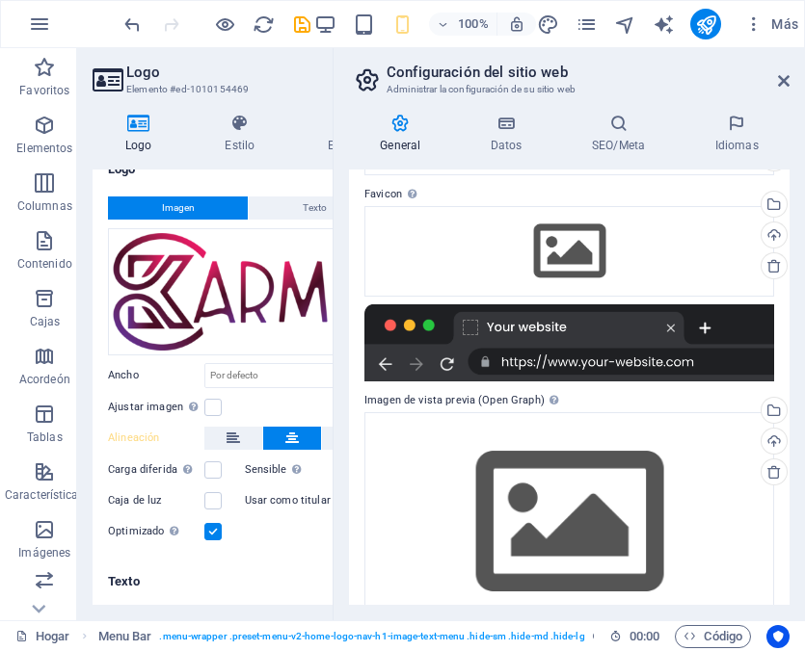
scroll to position [207, 0]
